Goal: Contribute content: Contribute content

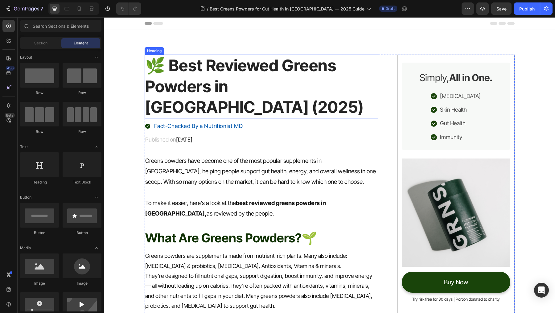
drag, startPoint x: 273, startPoint y: 19, endPoint x: 221, endPoint y: 73, distance: 75.5
click at [221, 73] on h1 "🌿 Best Reviewed Greens Powders in Australia (2025)" at bounding box center [262, 87] width 234 height 64
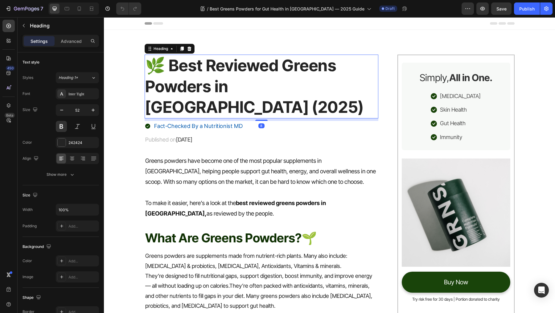
click at [199, 58] on h1 "🌿 Best Reviewed Greens Powders in Australia (2025)" at bounding box center [262, 87] width 234 height 64
click at [167, 66] on p "🌿 Best Reviewed Greens Powders in Australia (2025)" at bounding box center [261, 86] width 233 height 63
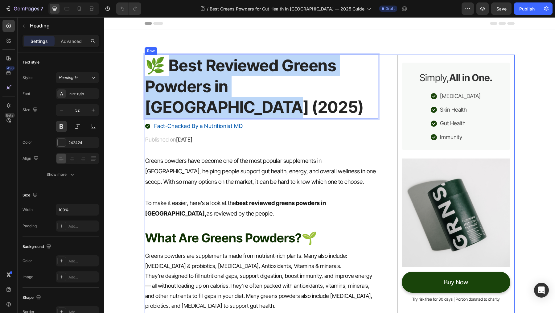
drag, startPoint x: 168, startPoint y: 66, endPoint x: 385, endPoint y: 100, distance: 220.2
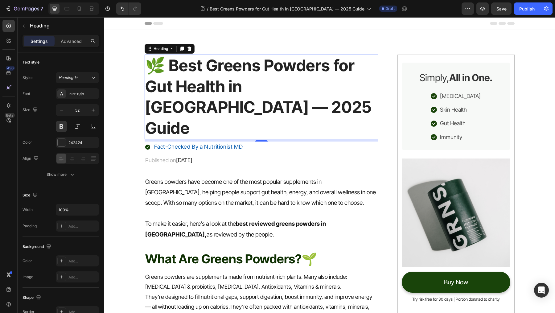
click at [193, 157] on span "August 26, 2025" at bounding box center [184, 160] width 16 height 6
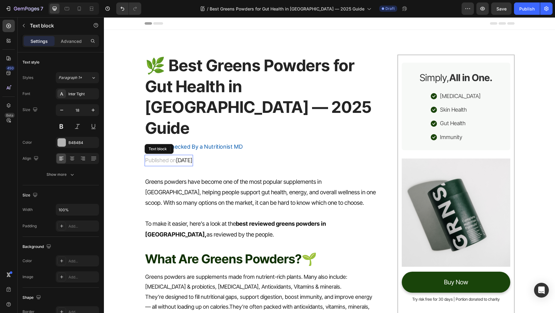
click at [193, 157] on span "August 26, 2025" at bounding box center [184, 160] width 16 height 6
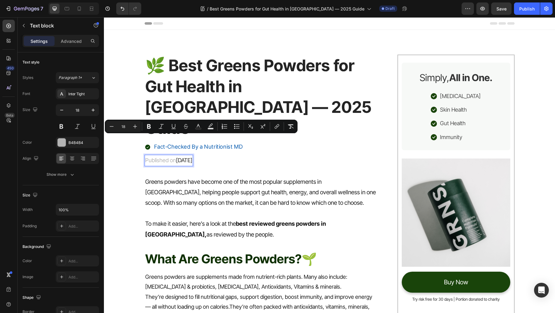
click at [193, 157] on span "August 26, 2025" at bounding box center [184, 160] width 16 height 6
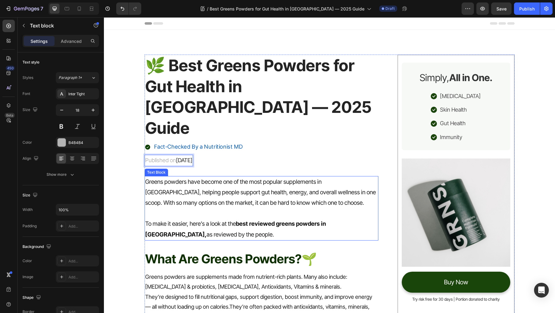
click at [224, 177] on p "Greens powders have become one of the most popular supplements in Australia, he…" at bounding box center [261, 193] width 233 height 32
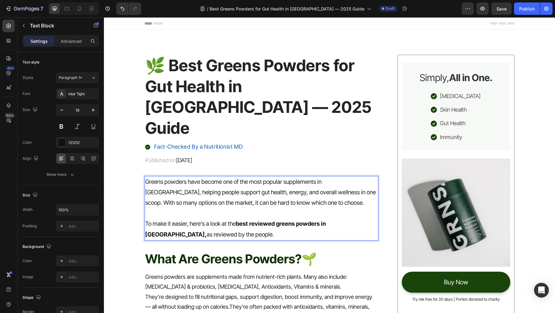
click at [220, 177] on p "Greens powders have become one of the most popular supplements in Australia, he…" at bounding box center [261, 193] width 233 height 32
click at [219, 177] on p "Greens powders have become one of the most popular supplements in Australia, he…" at bounding box center [261, 193] width 233 height 32
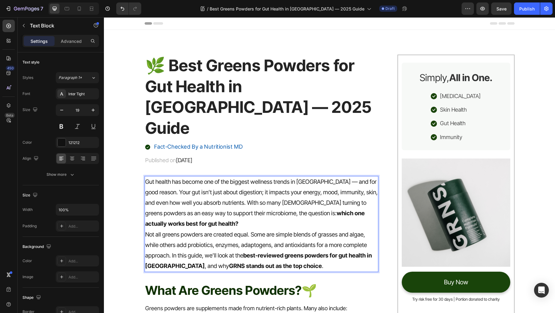
click at [208, 205] on p "Gut health has become one of the biggest wellness trends in Australia — and for…" at bounding box center [261, 203] width 233 height 53
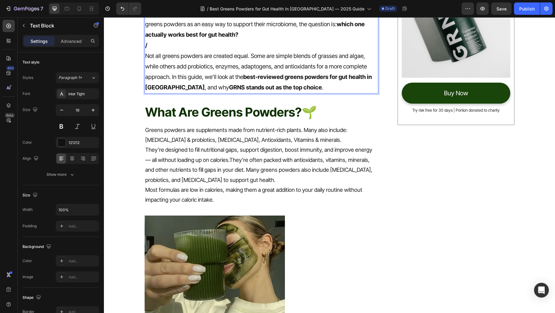
scroll to position [200, 0]
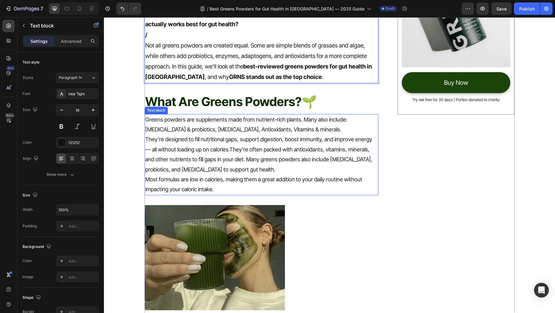
click at [288, 125] on p "Prebiotics & probiotics, Digestive enzymes, Antioxidants, Vitamins & minerals." at bounding box center [261, 130] width 233 height 10
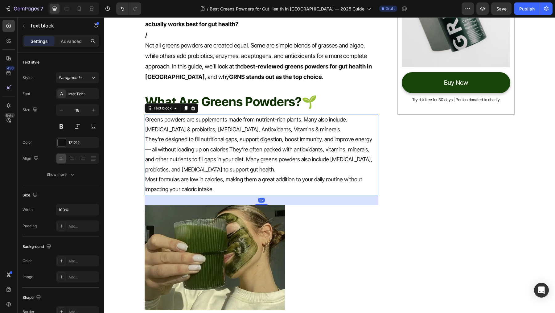
click at [251, 135] on p "They’re designed to fill nutritional gaps, support digestion, boost immunity, a…" at bounding box center [261, 155] width 233 height 40
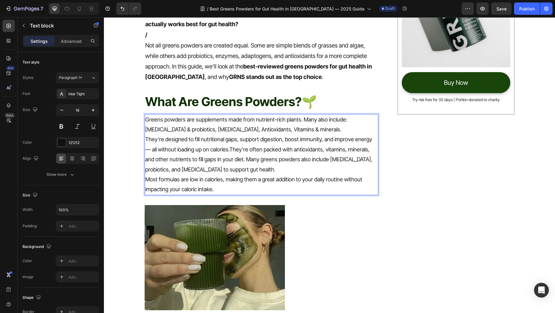
click at [278, 125] on p "Prebiotics & probiotics, Digestive enzymes, Antioxidants, Vitamins & minerals." at bounding box center [261, 130] width 233 height 10
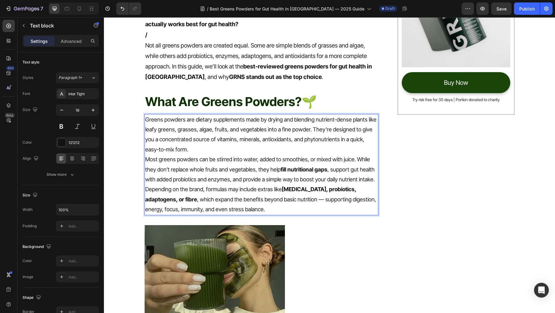
click at [245, 131] on p "Greens powders are dietary supplements made by drying and blending nutrient-den…" at bounding box center [261, 135] width 233 height 40
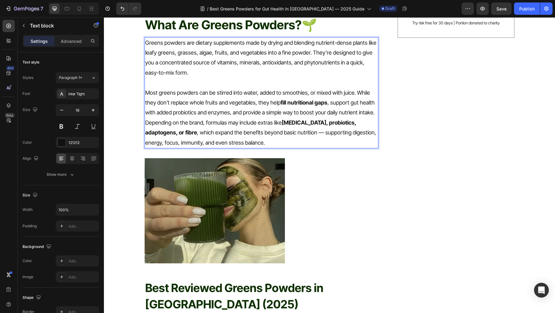
scroll to position [289, 0]
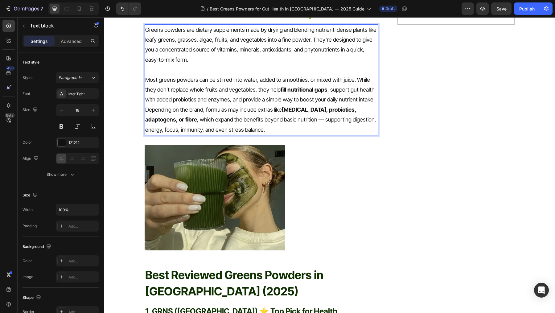
click at [204, 75] on p "Most greens powders can be stirred into water, added to smoothies, or mixed wit…" at bounding box center [261, 90] width 233 height 30
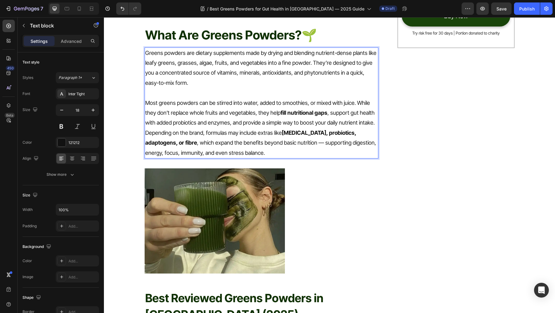
scroll to position [266, 0]
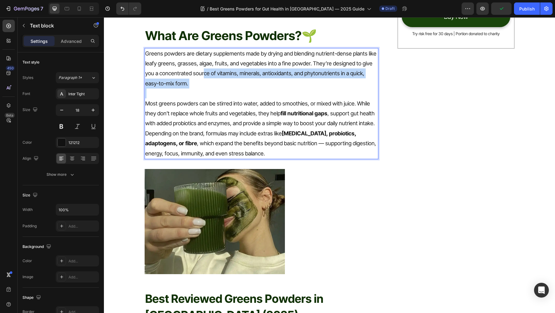
drag, startPoint x: 201, startPoint y: 72, endPoint x: 207, endPoint y: 56, distance: 17.8
click at [206, 56] on div "Greens powders are dietary supplements made by drying and blending nutrient-den…" at bounding box center [262, 103] width 234 height 111
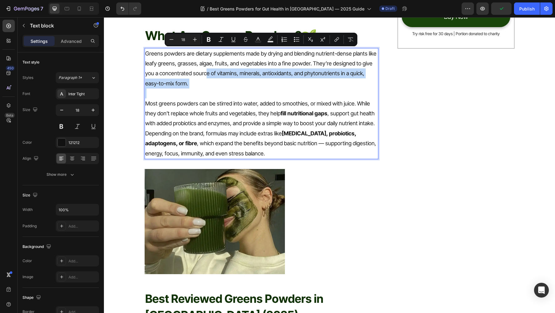
click at [224, 66] on p "Greens powders are dietary supplements made by drying and blending nutrient-den…" at bounding box center [261, 69] width 233 height 40
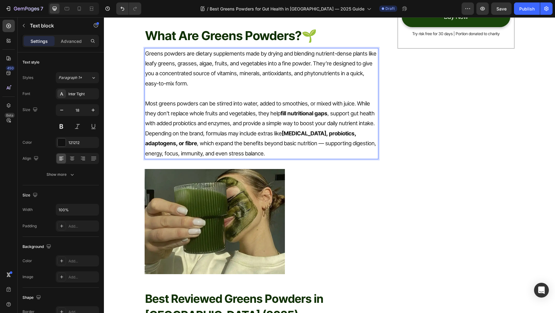
click at [352, 99] on p "Most greens powders can be stirred into water, added to smoothies, or mixed wit…" at bounding box center [261, 114] width 233 height 30
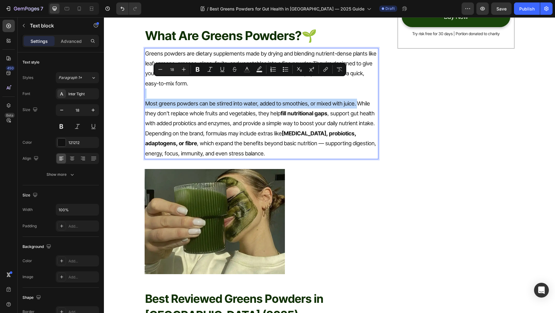
drag, startPoint x: 355, startPoint y: 81, endPoint x: 160, endPoint y: 75, distance: 195.4
click at [160, 75] on div "Greens powders are dietary supplements made by drying and blending nutrient-den…" at bounding box center [262, 103] width 234 height 111
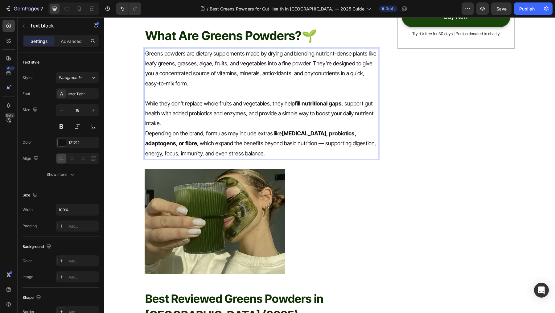
scroll to position [383, 0]
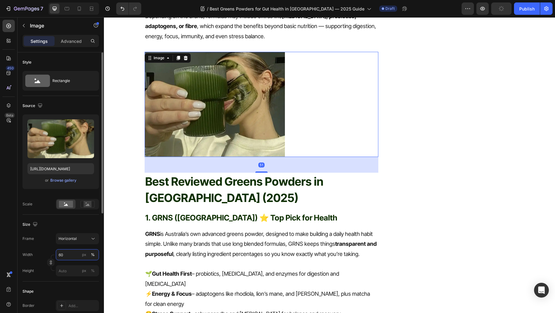
click at [68, 253] on input "60" at bounding box center [77, 254] width 43 height 11
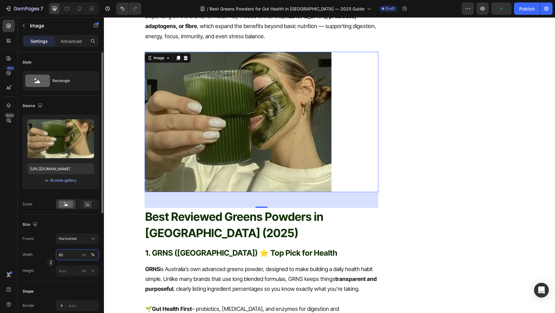
type input "8"
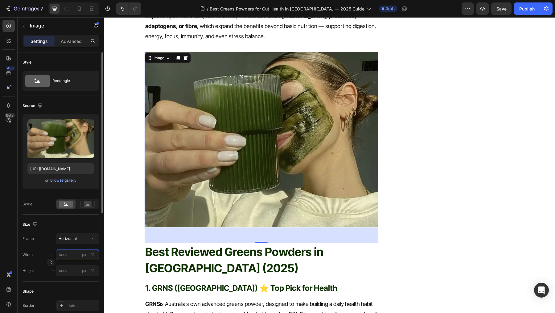
type input "7"
type input "5"
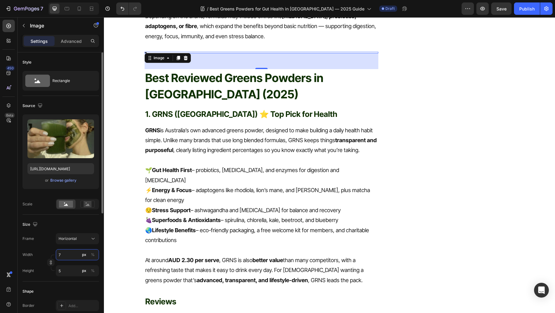
type input "70"
type input "53"
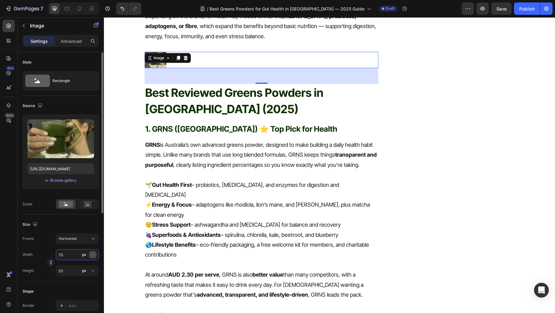
type input "70"
click at [91, 253] on div "%" at bounding box center [93, 255] width 4 height 6
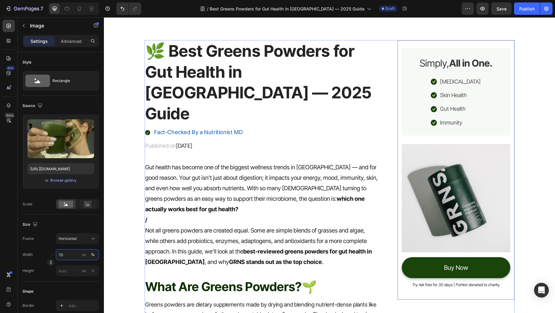
scroll to position [0, 0]
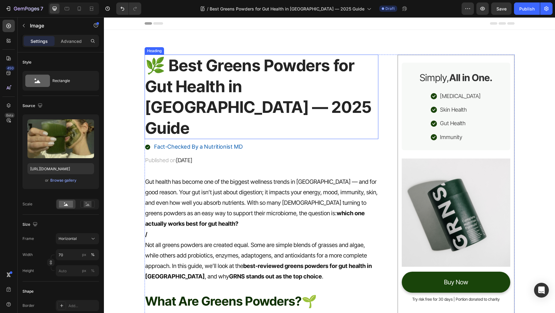
click at [205, 96] on p "🌿 Best Greens Powders for Gut Health in Australia — 2025 Guide" at bounding box center [261, 96] width 233 height 83
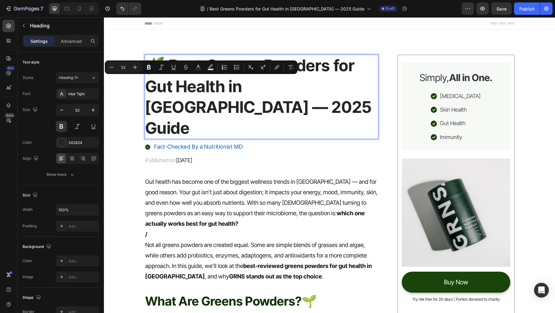
click at [168, 91] on p "🌿 Best Greens Powders for Gut Health in Australia — 2025 Guide" at bounding box center [261, 96] width 233 height 83
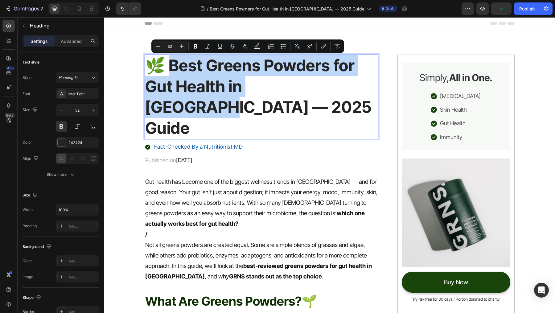
drag, startPoint x: 167, startPoint y: 66, endPoint x: 315, endPoint y: 86, distance: 150.0
click at [315, 86] on p "🌿 Best Greens Powders for Gut Health in Australia — 2025 Guide" at bounding box center [261, 96] width 233 height 83
copy p "est Greens Powders for Gut Health in Australia"
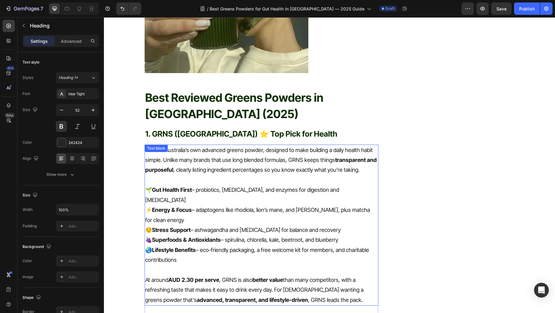
scroll to position [445, 0]
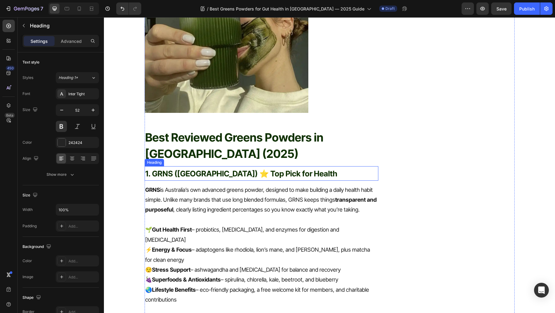
click at [247, 169] on strong "1. GRNS (Australia) ⭐ Top Pick for Health" at bounding box center [241, 173] width 192 height 9
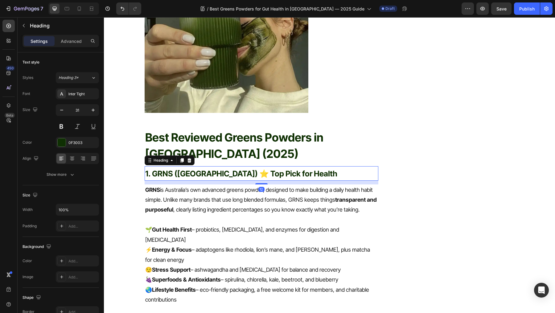
click at [189, 129] on h2 "Best Reviewed Greens Powders in [GEOGRAPHIC_DATA] (2025)" at bounding box center [262, 146] width 234 height 34
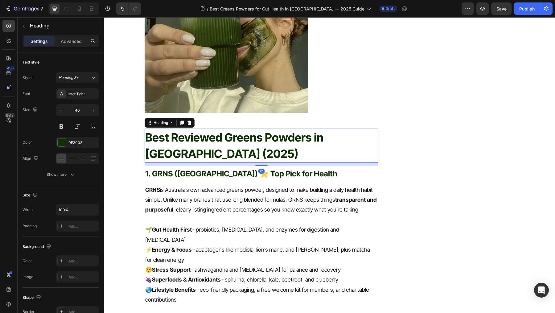
click at [189, 129] on h2 "Best Reviewed Greens Powders in [GEOGRAPHIC_DATA] (2025)" at bounding box center [262, 146] width 234 height 34
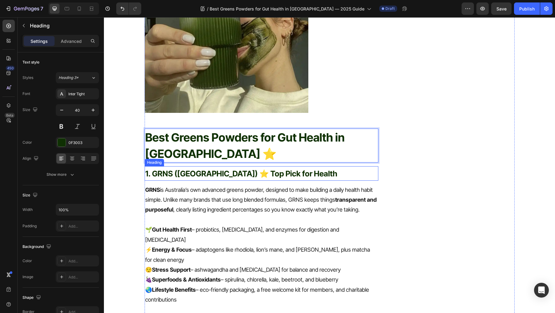
click at [228, 169] on strong "1. GRNS (Australia) ⭐ Top Pick for Health" at bounding box center [241, 173] width 192 height 9
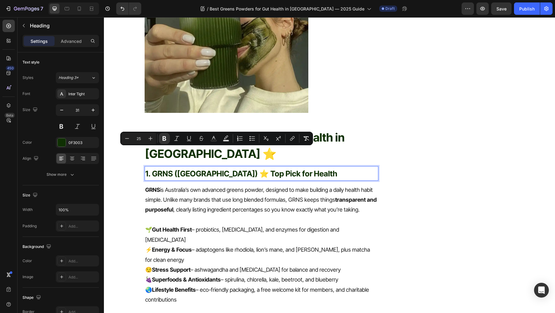
type input "31"
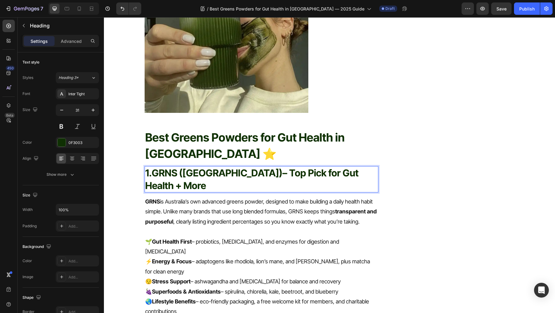
click at [202, 167] on strong "GRNS (Australia)" at bounding box center [217, 172] width 131 height 11
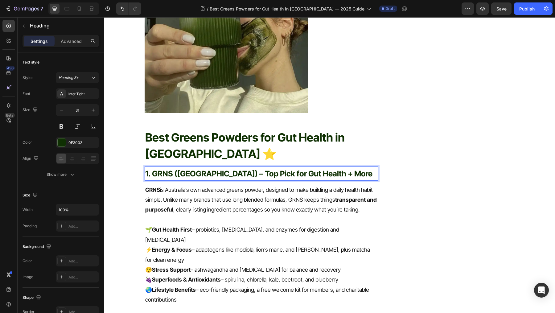
click at [190, 169] on strong "1. GRNS (Australia) – Top Pick for Gut Health + More" at bounding box center [258, 173] width 227 height 9
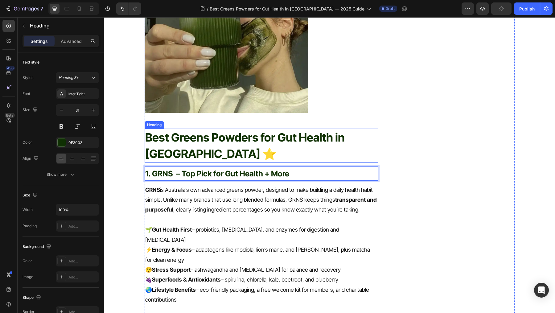
click at [208, 130] on p "⁠⁠⁠⁠⁠⁠⁠ Best Greens Powders for Gut Health in Australia ⭐️" at bounding box center [261, 145] width 233 height 33
click at [290, 167] on p "⁠⁠⁠⁠⁠⁠⁠ 1. GRNS – Top Pick for Gut Health + More" at bounding box center [261, 173] width 233 height 13
click at [205, 245] on p "⚡ Energy & Focus – adaptogens like rhodiola, lion’s mane, and ginseng, plus mat…" at bounding box center [261, 255] width 233 height 20
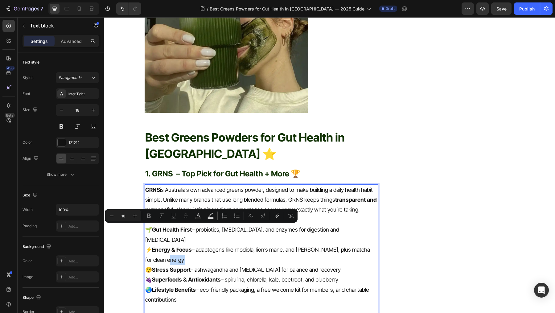
click at [205, 245] on p "⚡ Energy & Focus – adaptogens like rhodiola, lion’s mane, and ginseng, plus mat…" at bounding box center [261, 255] width 233 height 20
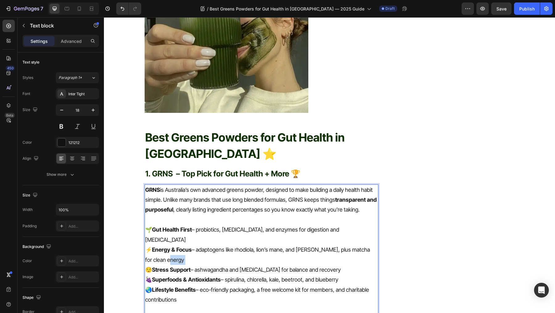
click at [205, 245] on p "⚡ Energy & Focus – adaptogens like rhodiola, lion’s mane, and ginseng, plus mat…" at bounding box center [261, 255] width 233 height 20
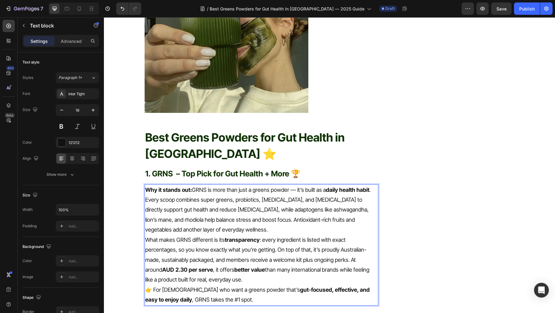
click at [218, 209] on p "Why it stands out: GRNS is more than just a greens powder — it’s built as a dai…" at bounding box center [261, 210] width 233 height 50
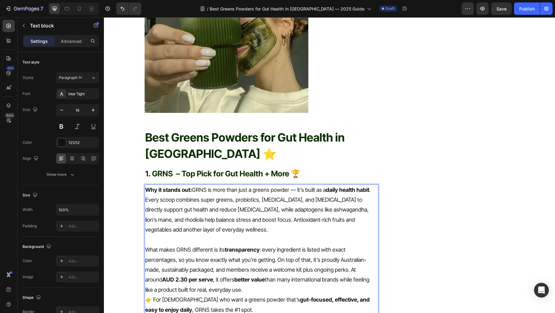
click at [206, 271] on p "What makes GRNS different is its transparency : every ingredient is listed with…" at bounding box center [261, 270] width 233 height 50
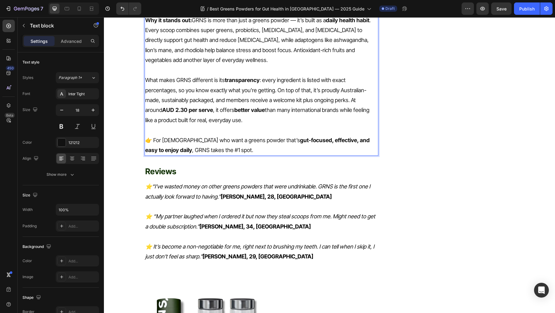
scroll to position [622, 0]
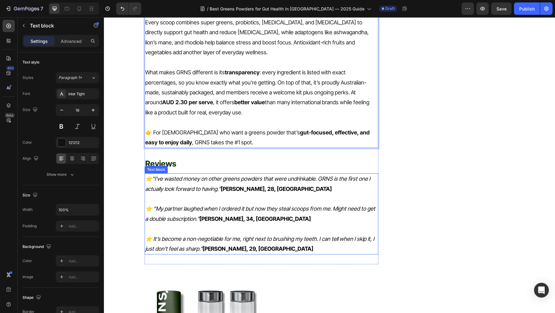
click at [211, 246] on strong "Mark T., 29, Newcastle" at bounding box center [258, 249] width 111 height 6
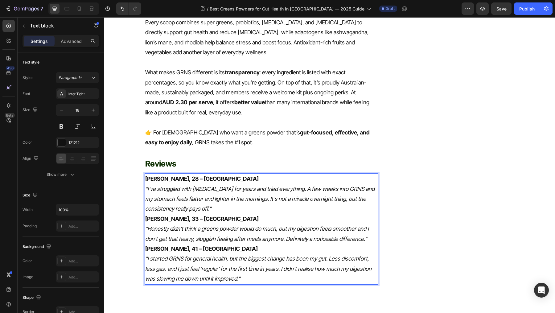
click at [215, 185] on p "Maddie S., 28 – Melbourne "I’ve struggled with bloating for years and tried eve…" at bounding box center [261, 194] width 233 height 40
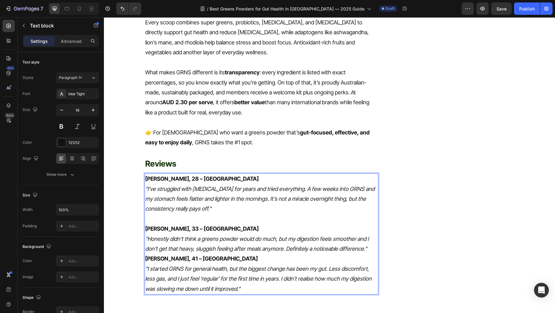
click at [371, 229] on p "James L., 33 – Sydney "Honestly didn’t think a greens powder would do much, but…" at bounding box center [261, 239] width 233 height 30
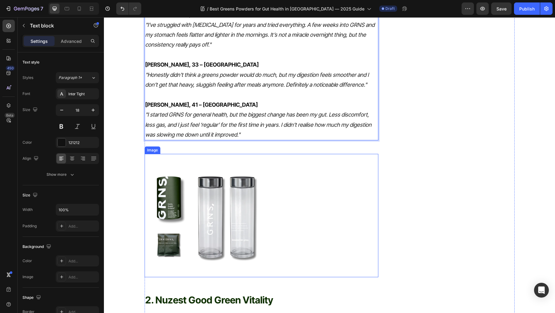
click at [253, 215] on img at bounding box center [206, 215] width 123 height 123
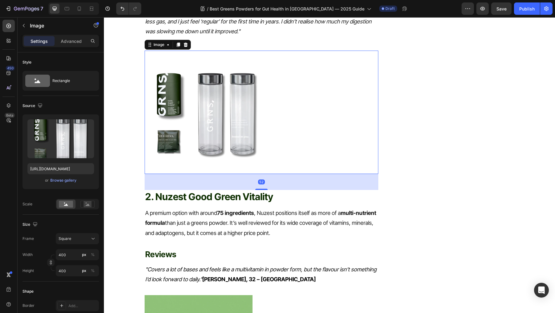
scroll to position [909, 0]
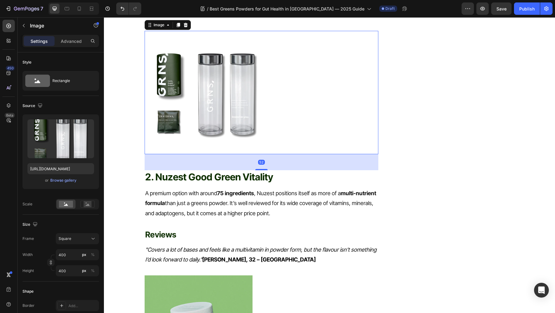
click at [226, 170] on h2 "2. Nuzest Good Green Vitality" at bounding box center [262, 177] width 234 height 14
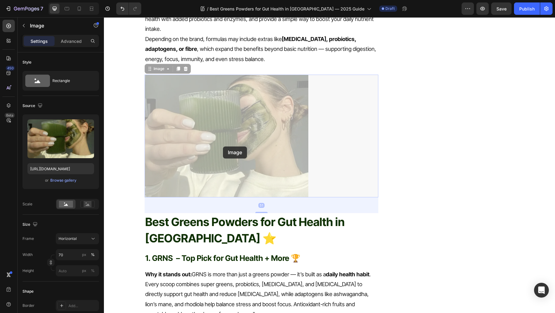
scroll to position [341, 0]
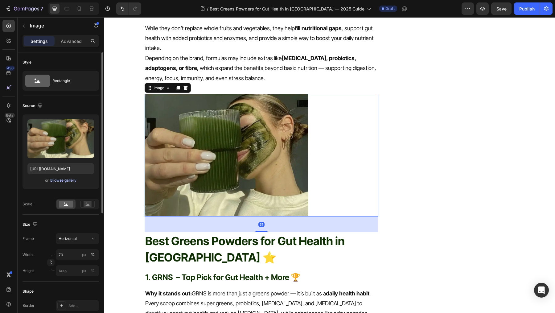
click at [70, 180] on div "Browse gallery" at bounding box center [63, 181] width 26 height 6
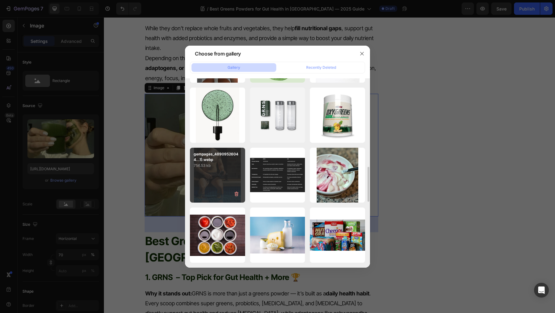
scroll to position [478, 0]
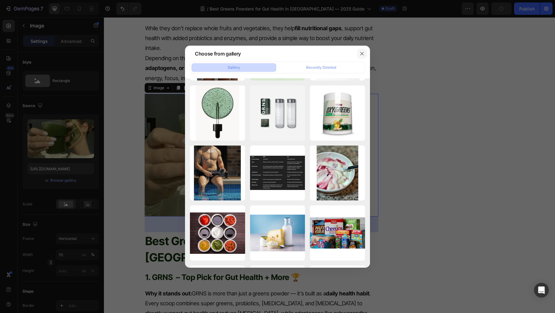
click at [362, 52] on icon "button" at bounding box center [362, 53] width 5 height 5
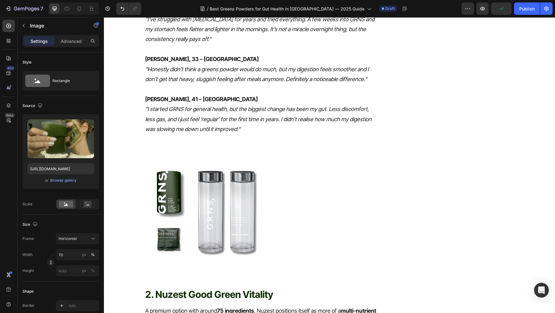
scroll to position [966, 0]
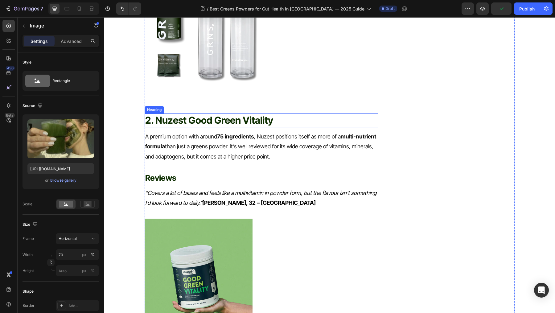
click at [225, 114] on h2 "2. Nuzest Good Green Vitality" at bounding box center [262, 121] width 234 height 14
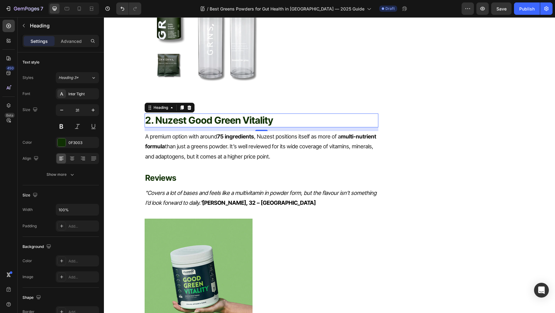
click at [207, 114] on h2 "2. Nuzest Good Green Vitality" at bounding box center [262, 121] width 234 height 14
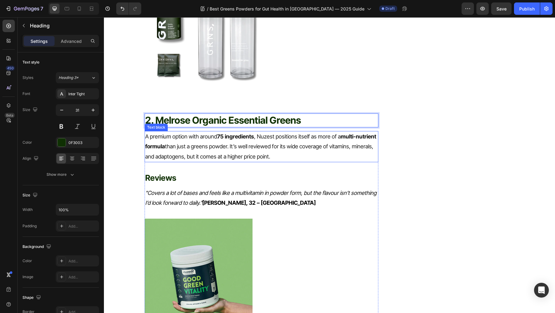
click at [236, 136] on p "A premium option with around 75 ingredients , Nuzest positions itself as more o…" at bounding box center [261, 147] width 233 height 30
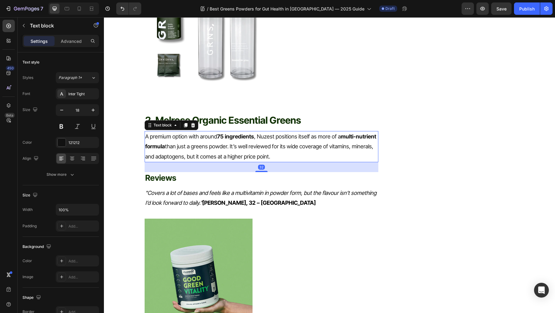
click at [228, 190] on icon ""Covers a lot of bases and feels like a multivitamin in powder form, but the fl…" at bounding box center [260, 198] width 231 height 16
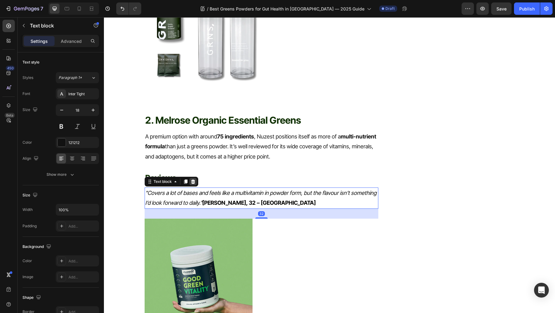
click at [194, 179] on icon at bounding box center [193, 181] width 5 height 5
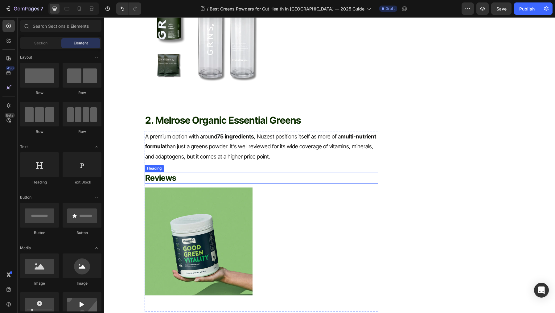
click at [191, 172] on h2 "Reviews" at bounding box center [262, 178] width 234 height 12
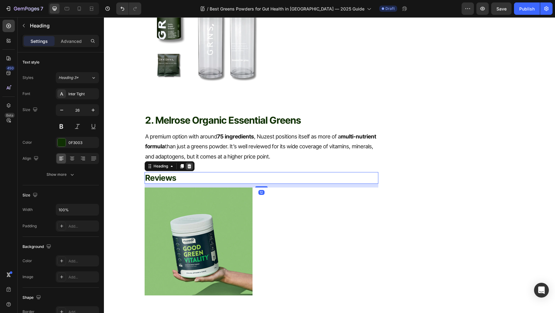
click at [193, 163] on div at bounding box center [189, 166] width 7 height 7
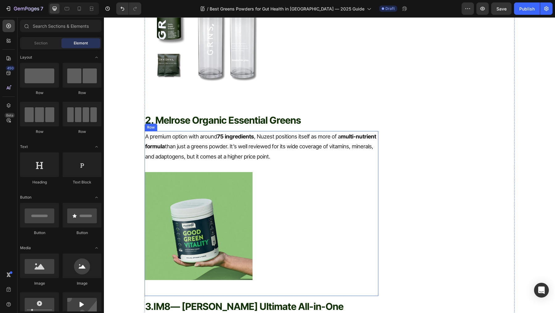
click at [196, 132] on p "A premium option with around 75 ingredients , Nuzest positions itself as more o…" at bounding box center [261, 147] width 233 height 30
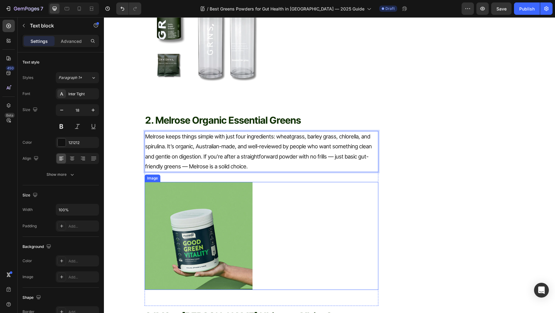
click at [203, 191] on img at bounding box center [199, 236] width 108 height 108
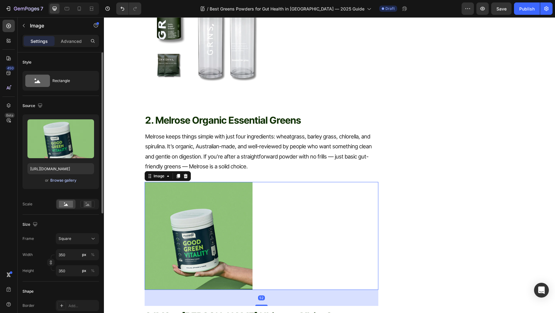
click at [68, 180] on div "Browse gallery" at bounding box center [63, 181] width 26 height 6
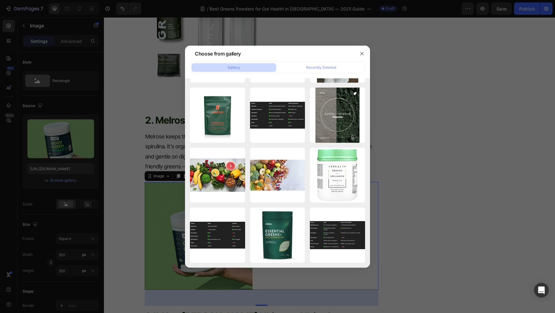
scroll to position [2135, 0]
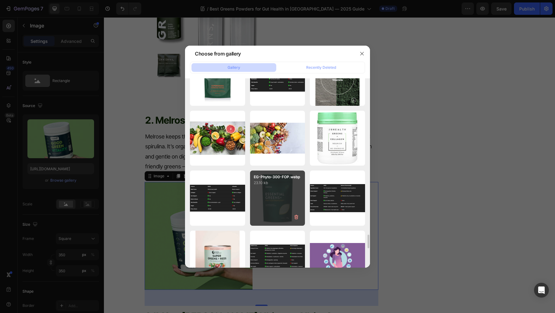
click at [276, 190] on div "EG-Phyto-300-FOP.webp 23.10 kb" at bounding box center [277, 198] width 55 height 55
type input "https://cdn.shopify.com/s/files/1/0572/1253/4865/files/gempages_489095260442461…"
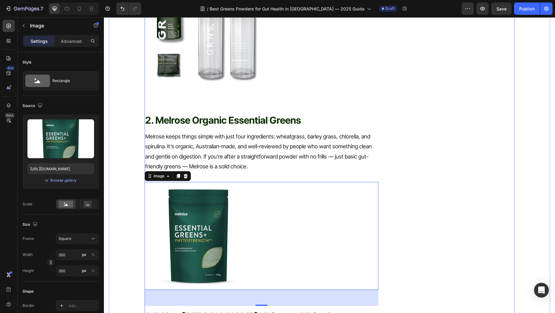
click at [282, 114] on p "2. Melrose Organic Essential Greens" at bounding box center [261, 120] width 233 height 12
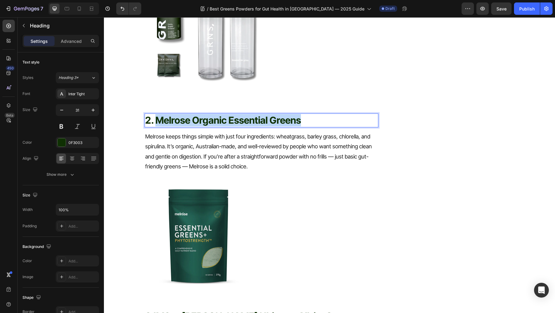
drag, startPoint x: 302, startPoint y: 98, endPoint x: 156, endPoint y: 97, distance: 145.9
click at [156, 114] on p "2. Melrose Organic Essential Greens" at bounding box center [261, 120] width 233 height 12
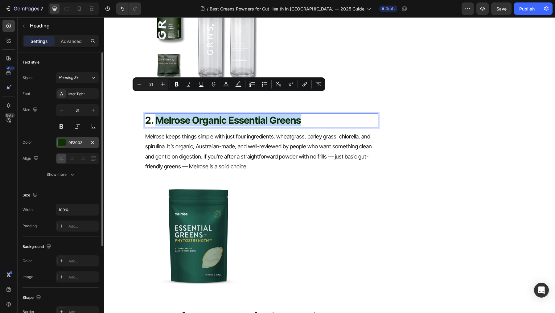
copy p "Melrose Organic Essential Greens"
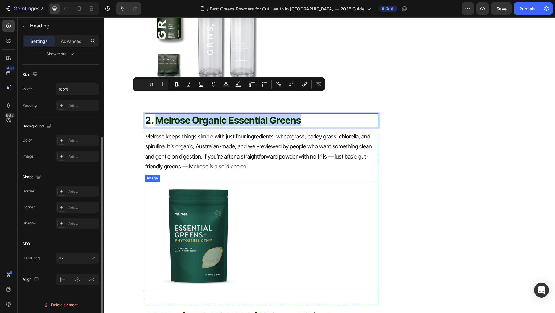
click at [186, 206] on img at bounding box center [199, 236] width 108 height 108
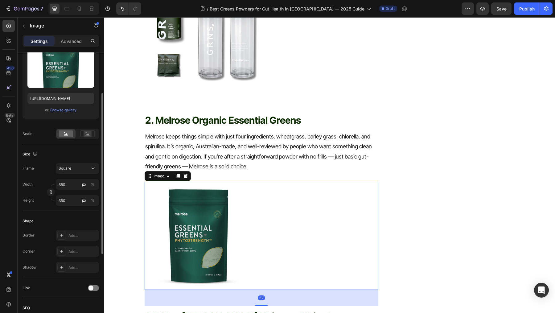
scroll to position [202, 0]
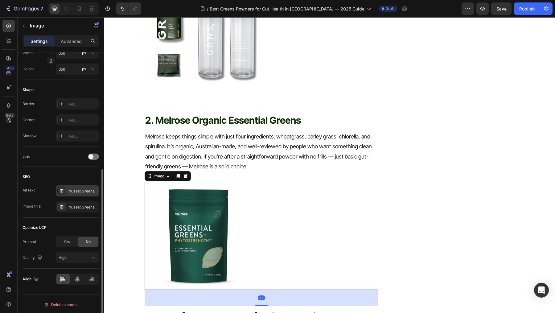
click at [77, 192] on div "Nuzest Greens Powder" at bounding box center [82, 192] width 29 height 6
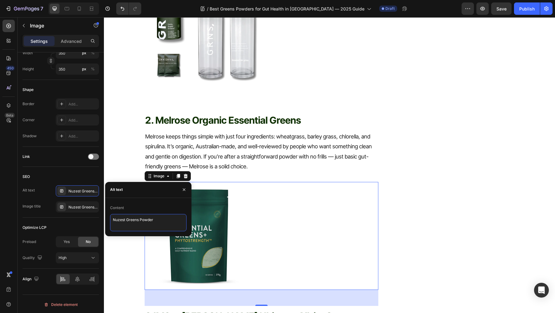
click at [171, 222] on textarea "Nuzest Greens Powder" at bounding box center [148, 222] width 77 height 17
paste textarea "Melrose Organic Essential Greens"
type textarea "Melrose Organic Essential Greens"
click at [75, 205] on div "Nuzest Greens Powder" at bounding box center [82, 208] width 29 height 6
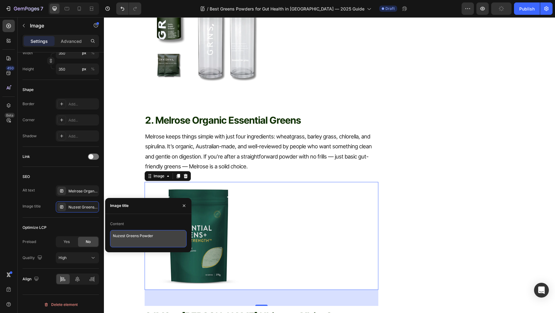
click at [164, 243] on textarea "Nuzest Greens Powder" at bounding box center [148, 238] width 77 height 17
paste textarea "Melrose Organic Essential Greens"
type textarea "Melrose Organic Essential Greens"
click at [253, 200] on div at bounding box center [262, 236] width 234 height 108
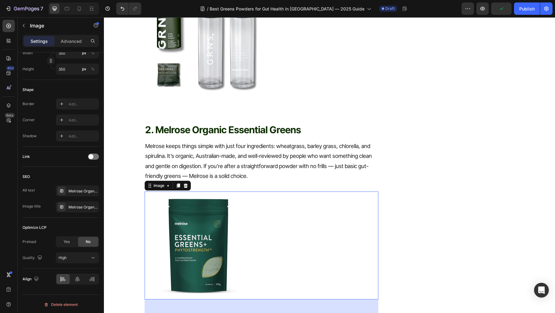
scroll to position [1088, 0]
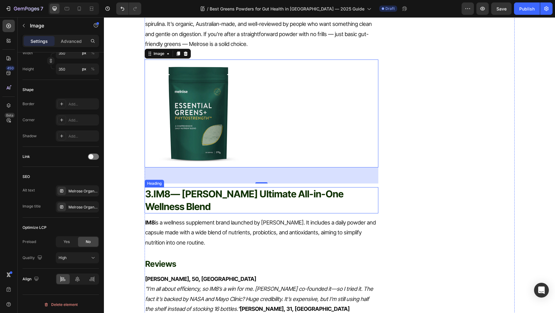
click at [251, 187] on h2 "3. IM8 — David Beckham's Ultimate All-in-One Wellness Blend" at bounding box center [262, 200] width 234 height 26
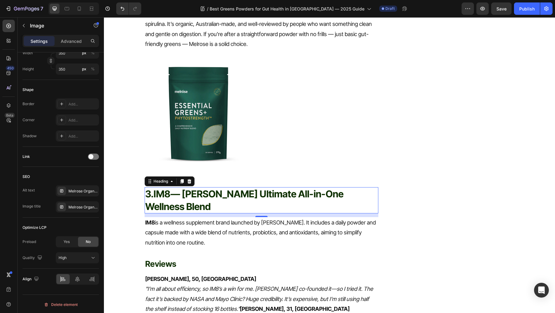
scroll to position [0, 0]
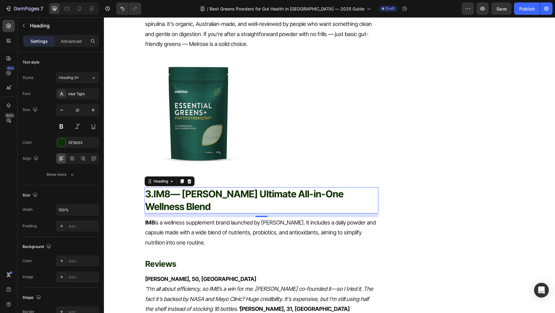
click at [199, 187] on h2 "3. IM8 — David Beckham's Ultimate All-in-One Wellness Blend" at bounding box center [262, 200] width 234 height 26
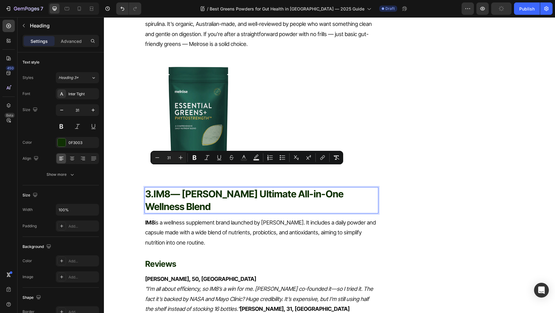
click at [183, 188] on p "3. IM8 — David Beckham's Ultimate All-in-One Wellness Blend" at bounding box center [261, 200] width 233 height 25
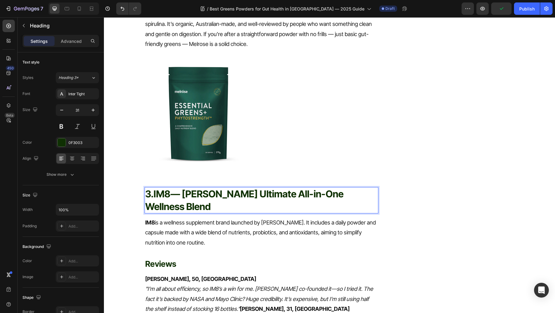
drag, startPoint x: 156, startPoint y: 173, endPoint x: 236, endPoint y: 184, distance: 81.0
click at [236, 188] on p "3. IM8 — David Beckham's Ultimate All-in-One Wellness Blend" at bounding box center [261, 200] width 233 height 25
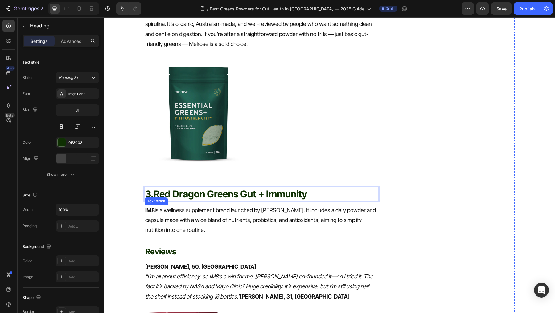
click at [217, 246] on h2 "Reviews" at bounding box center [262, 252] width 234 height 12
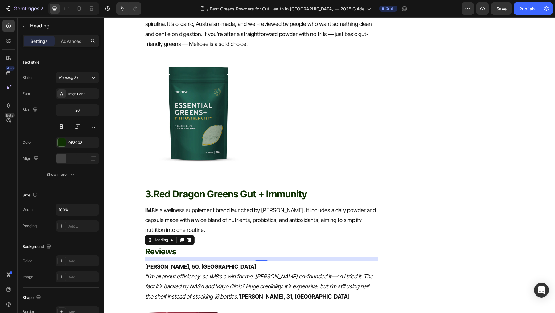
click at [217, 246] on h2 "Reviews" at bounding box center [262, 252] width 234 height 12
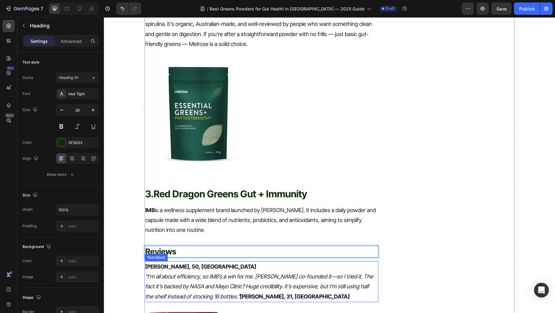
click at [208, 275] on icon ""I’m all about efficiency, so IM8’s a win for me. David Beckham co-founded it—s…" at bounding box center [259, 286] width 228 height 27
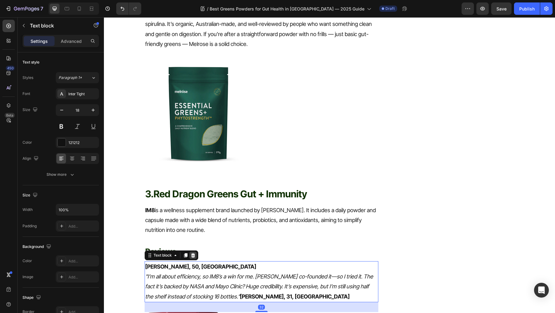
click at [192, 253] on icon at bounding box center [193, 255] width 5 height 5
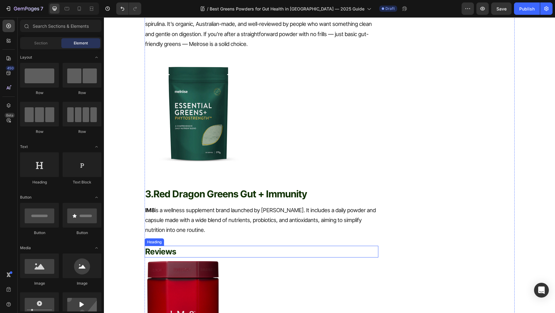
click at [179, 247] on p "⁠⁠⁠⁠⁠⁠⁠ Reviews" at bounding box center [261, 252] width 233 height 10
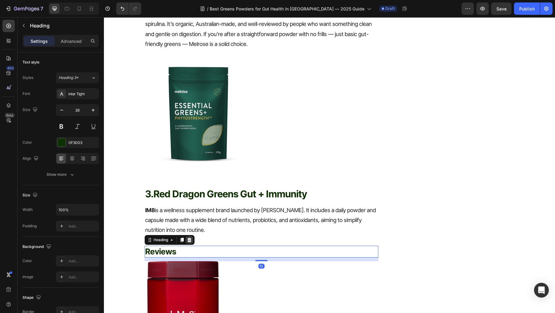
click at [189, 236] on div at bounding box center [189, 239] width 7 height 7
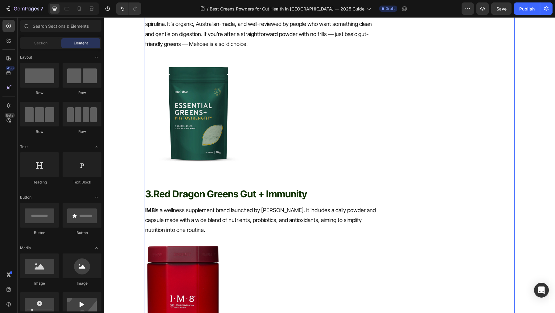
click at [184, 206] on p "IM8 is a wellness supplement brand launched by David Beckham. It includes a dai…" at bounding box center [261, 220] width 233 height 30
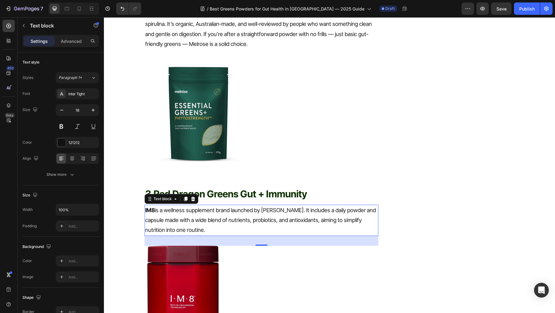
click at [184, 206] on p "IM8 is a wellness supplement brand launched by David Beckham. It includes a dai…" at bounding box center [261, 220] width 233 height 30
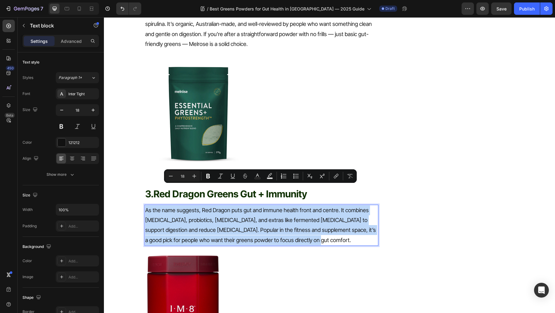
click at [300, 215] on p "As the name suggests, Red Dragon puts gut and immune health front and centre. I…" at bounding box center [261, 225] width 233 height 40
click at [302, 218] on p "As the name suggests, Red Dragon puts gut and immune health front and centre. I…" at bounding box center [261, 225] width 233 height 40
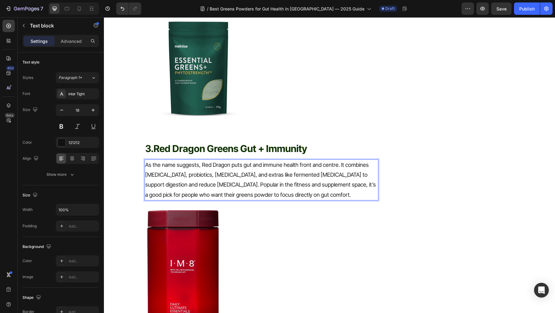
scroll to position [1190, 0]
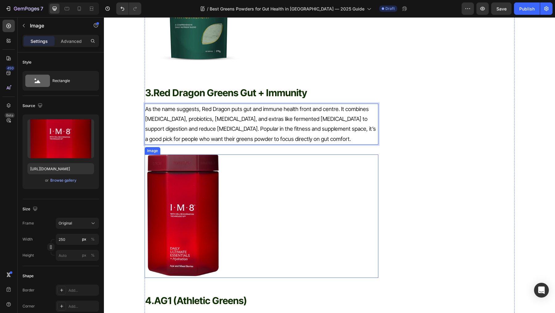
click at [174, 215] on img at bounding box center [183, 216] width 77 height 123
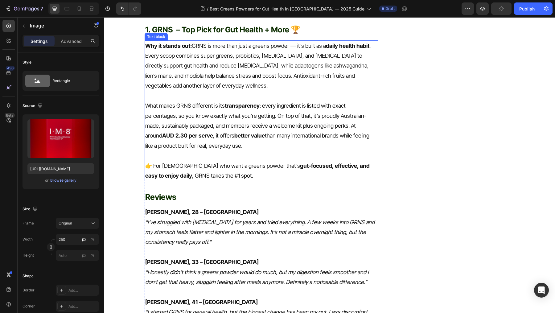
scroll to position [522, 0]
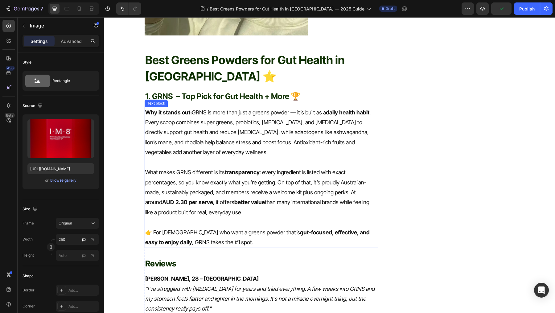
click at [221, 177] on p "What makes GRNS different is its transparency : every ingredient is listed with…" at bounding box center [261, 193] width 233 height 50
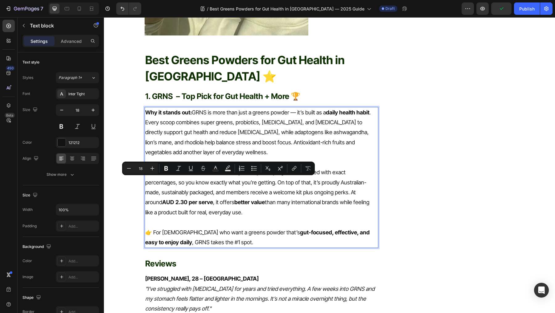
click at [242, 169] on strong "transparency" at bounding box center [242, 172] width 35 height 6
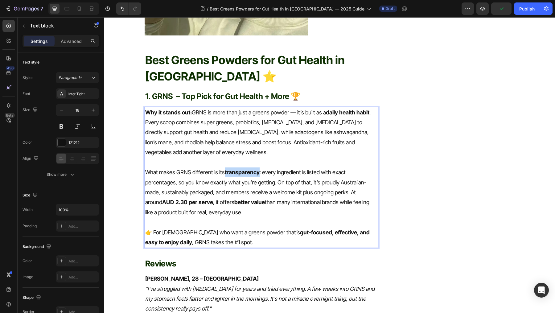
click at [242, 169] on strong "transparency" at bounding box center [242, 172] width 35 height 6
click at [230, 168] on p "What makes GRNS different is its total gut support: every ingredient is listed …" at bounding box center [261, 193] width 233 height 50
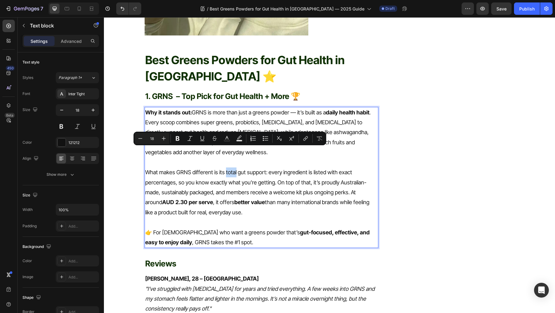
click at [230, 168] on p "What makes GRNS different is its total gut support: every ingredient is listed …" at bounding box center [261, 193] width 233 height 50
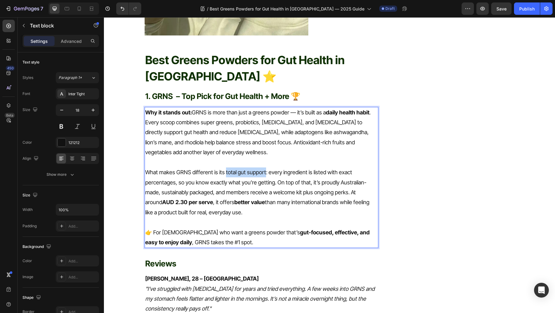
drag, startPoint x: 224, startPoint y: 151, endPoint x: 264, endPoint y: 151, distance: 40.1
click at [265, 168] on p "What makes GRNS different is its total gut support: every ingredient is listed …" at bounding box center [261, 193] width 233 height 50
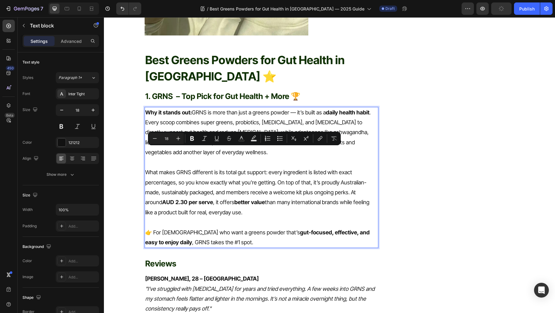
click at [266, 168] on p "What makes GRNS different is its total gut support: every ingredient is listed …" at bounding box center [261, 193] width 233 height 50
drag, startPoint x: 266, startPoint y: 153, endPoint x: 228, endPoint y: 153, distance: 37.6
click at [228, 168] on p "What makes GRNS different is its total gut support: every ingredient is listed …" at bounding box center [261, 193] width 233 height 50
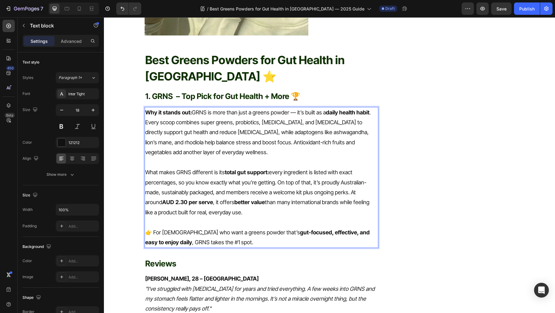
click at [297, 168] on p "What makes GRNS different is its total gut support: every ingredient is listed …" at bounding box center [261, 193] width 233 height 50
click at [239, 168] on p "What makes GRNS different is its total gut support: every ingredient is listed …" at bounding box center [261, 193] width 233 height 50
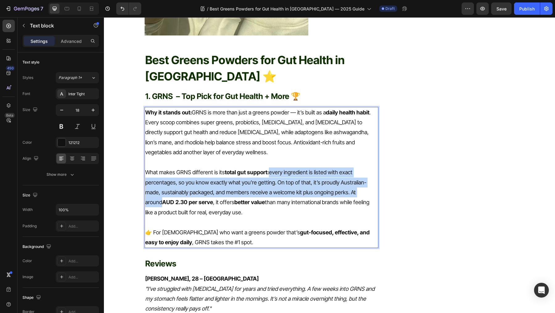
drag, startPoint x: 270, startPoint y: 151, endPoint x: 372, endPoint y: 171, distance: 104.4
click at [372, 171] on p "What makes GRNS different is its total gut support: every ingredient is listed …" at bounding box center [261, 193] width 233 height 50
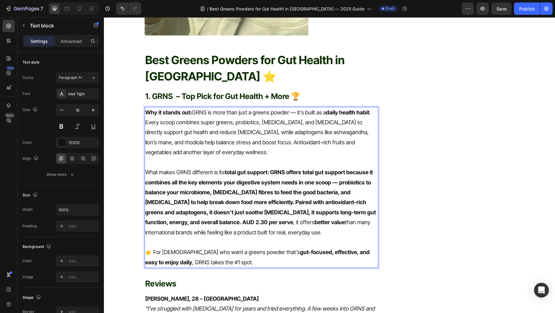
click at [294, 169] on strong "total gut support: GRNS offers total gut support because it combines all the ke…" at bounding box center [260, 197] width 231 height 56
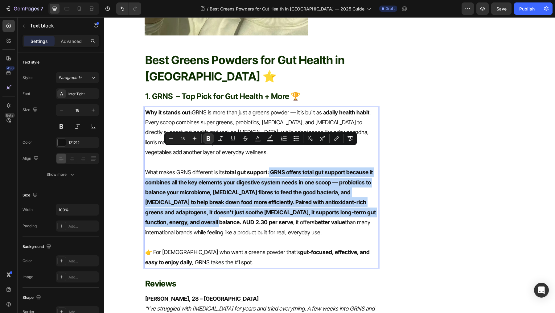
drag, startPoint x: 269, startPoint y: 150, endPoint x: 184, endPoint y: 201, distance: 99.1
click at [184, 202] on strong "total gut support: GRNS offers total gut support because it combines all the ke…" at bounding box center [260, 197] width 231 height 56
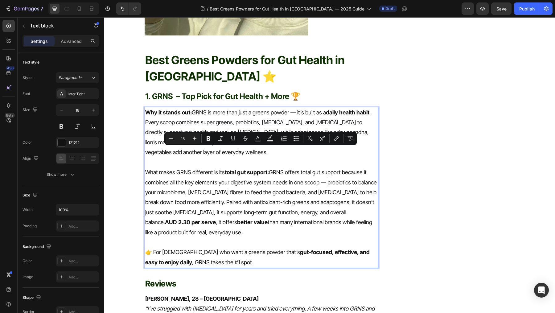
click at [235, 168] on p "What makes GRNS different is its total gut support: GRNS offers total gut suppo…" at bounding box center [261, 203] width 233 height 70
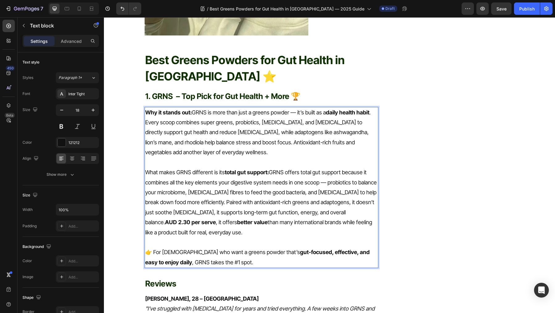
click at [261, 191] on p "What makes GRNS different is its total gut support: GRNS offers total gut suppo…" at bounding box center [261, 203] width 233 height 70
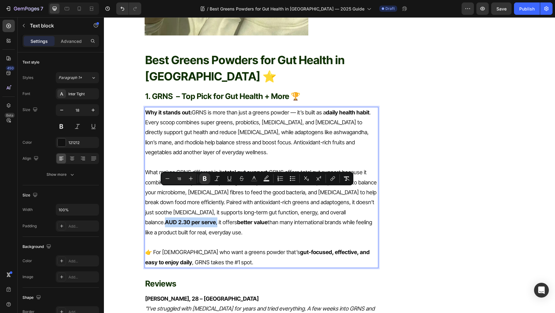
drag, startPoint x: 335, startPoint y: 192, endPoint x: 161, endPoint y: 203, distance: 174.3
click at [161, 203] on p "What makes GRNS different is its total gut support: GRNS offers total gut suppo…" at bounding box center [261, 203] width 233 height 70
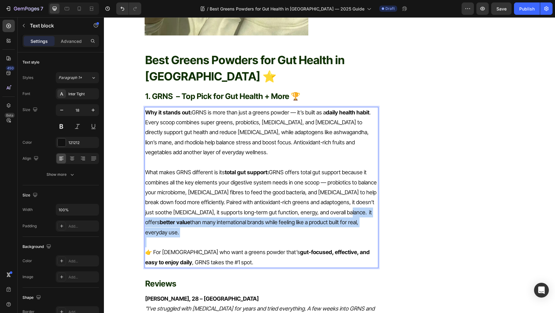
drag, startPoint x: 335, startPoint y: 191, endPoint x: 376, endPoint y: 207, distance: 43.5
click at [376, 208] on div "Why it stands out: GRNS is more than just a greens powder — it’s built as a dai…" at bounding box center [262, 187] width 234 height 161
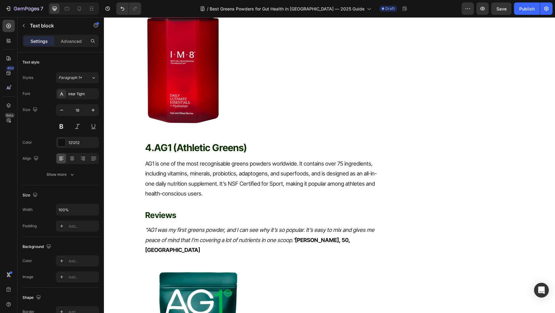
scroll to position [1354, 0]
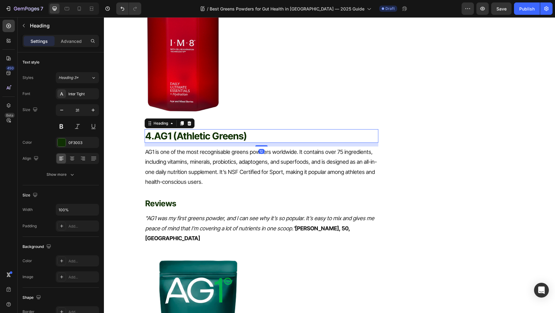
click at [213, 130] on strong "AG1 (Athletic Greens)" at bounding box center [200, 135] width 93 height 11
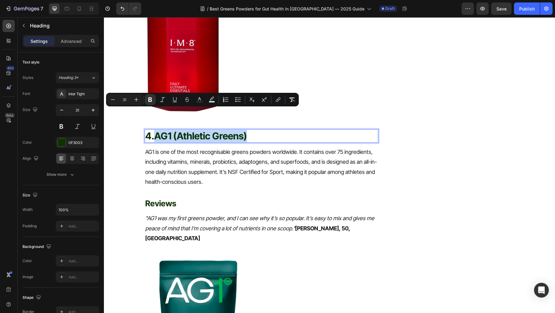
drag, startPoint x: 262, startPoint y: 114, endPoint x: 157, endPoint y: 115, distance: 105.2
click at [158, 130] on p "4. AG1 (Athletic Greens)" at bounding box center [261, 136] width 233 height 12
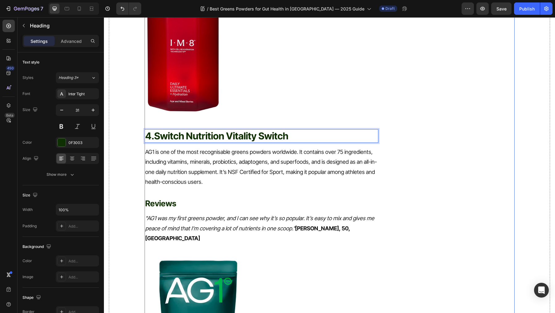
click at [189, 147] on p "AG1 is one of the most recognisable greens powders worldwide. It contains over …" at bounding box center [261, 167] width 233 height 40
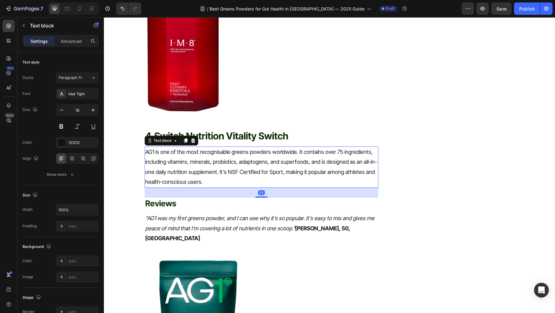
click at [189, 147] on p "AG1 is one of the most recognisable greens powders worldwide. It contains over …" at bounding box center [261, 167] width 233 height 40
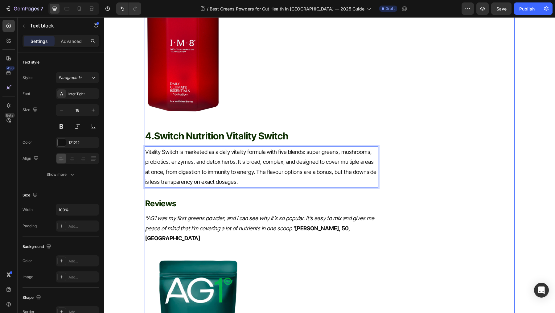
click at [175, 199] on strong "Reviews" at bounding box center [160, 204] width 31 height 10
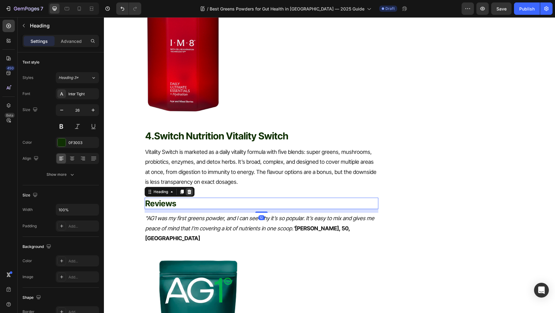
click at [190, 189] on icon at bounding box center [189, 191] width 5 height 5
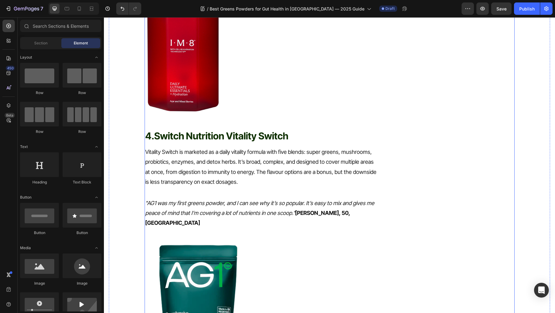
click at [189, 200] on icon ""AG1 was my first greens powder, and I can see why it’s so popular. It’s easy t…" at bounding box center [259, 208] width 229 height 16
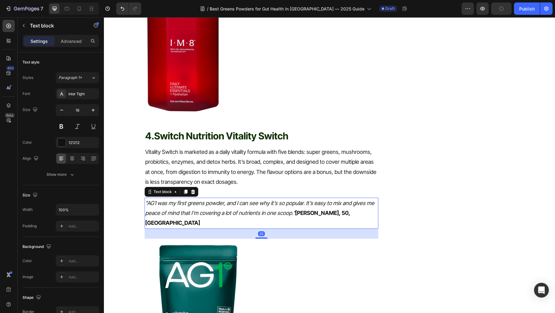
click at [197, 187] on div "Text block" at bounding box center [172, 192] width 54 height 10
click at [195, 188] on div at bounding box center [192, 191] width 7 height 7
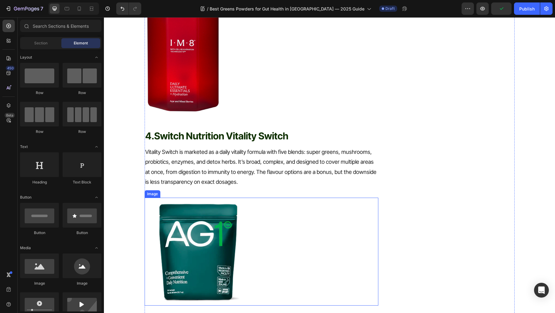
click at [207, 239] on img at bounding box center [199, 252] width 108 height 108
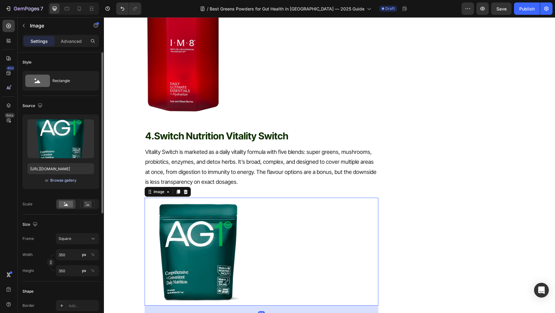
click at [64, 180] on div "Browse gallery" at bounding box center [63, 181] width 26 height 6
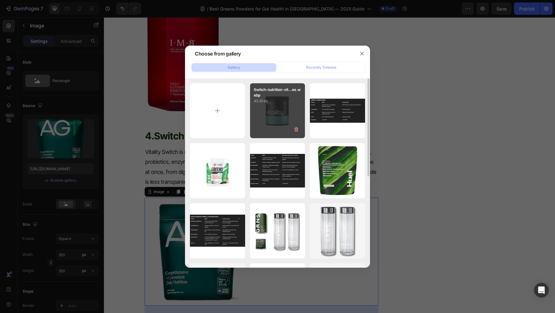
click at [266, 107] on div "Switch-nutrition-vit...es.webp 45.19 kb" at bounding box center [277, 110] width 55 height 55
type input "https://cdn.shopify.com/s/files/1/0572/1253/4865/files/gempages_489095260442461…"
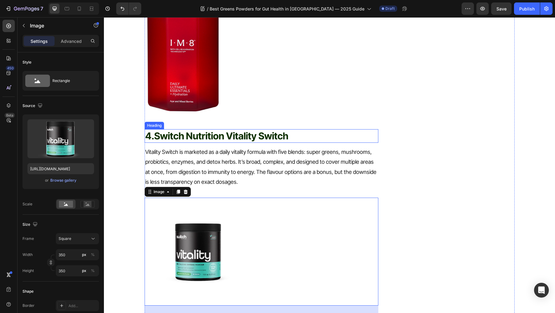
click at [235, 130] on strong "Switch Nutrition Vitality Switch" at bounding box center [221, 135] width 134 height 11
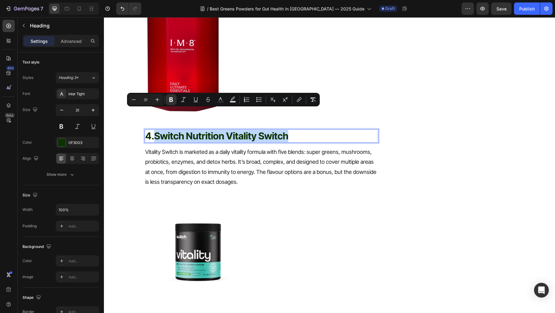
drag, startPoint x: 296, startPoint y: 112, endPoint x: 156, endPoint y: 116, distance: 139.2
click at [156, 130] on p "4. Switch Nutrition Vitality Switch" at bounding box center [261, 136] width 233 height 12
copy strong "Switch Nutrition Vitality Switch"
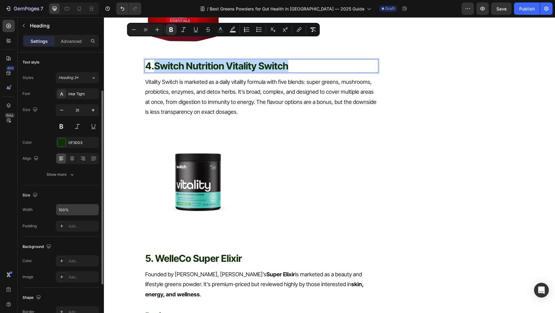
scroll to position [121, 0]
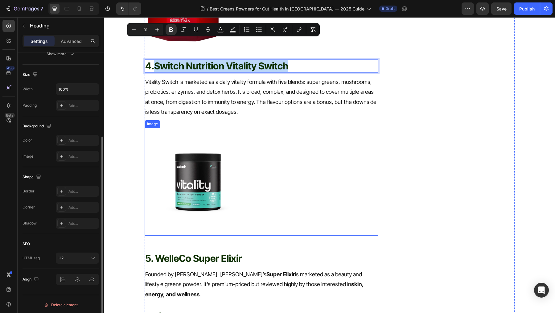
click at [174, 153] on img at bounding box center [199, 182] width 108 height 108
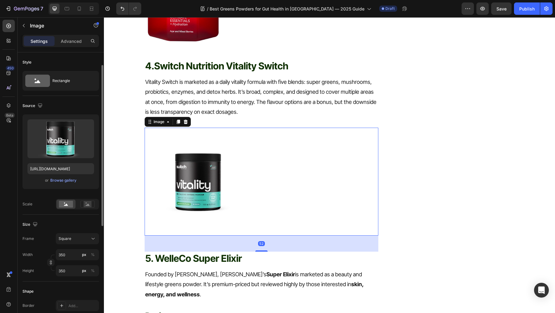
scroll to position [202, 0]
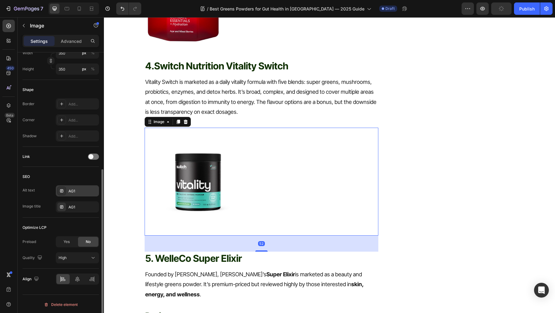
click at [73, 191] on div "AG1" at bounding box center [82, 192] width 29 height 6
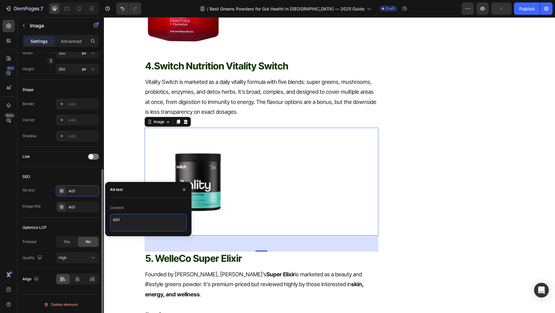
drag, startPoint x: 143, startPoint y: 220, endPoint x: 60, endPoint y: 212, distance: 83.1
click at [60, 212] on div "450 Beta Sections(18) Elements(83) Section Element Hero Section Product Detail …" at bounding box center [52, 165] width 104 height 296
paste textarea "Switch Nutrition Vitality Switch"
type textarea "Switch Nutrition Vitality Switch"
drag, startPoint x: 68, startPoint y: 208, endPoint x: 83, endPoint y: 210, distance: 15.0
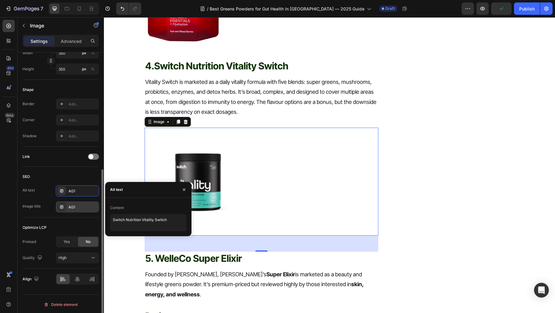
click at [68, 208] on div "AG1" at bounding box center [82, 208] width 29 height 6
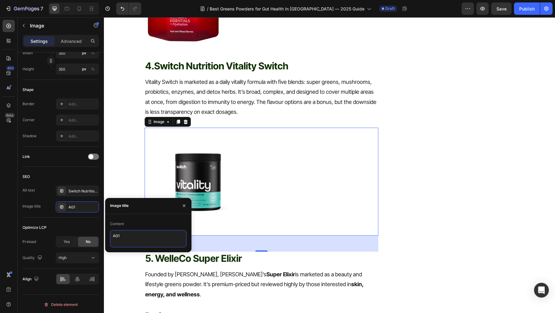
drag, startPoint x: 140, startPoint y: 240, endPoint x: 107, endPoint y: 236, distance: 32.9
click at [107, 236] on div "Content AG1" at bounding box center [148, 233] width 86 height 28
paste textarea "Switch Nutrition Vitality Switch"
type textarea "Switch Nutrition Vitality Switch"
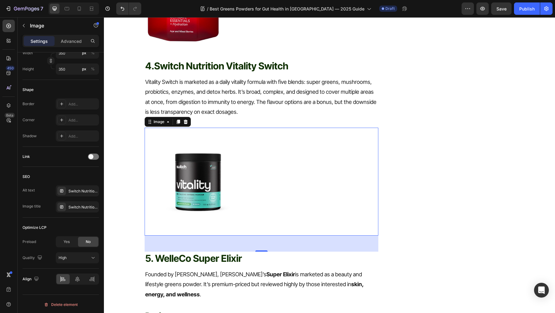
click at [260, 176] on div at bounding box center [262, 182] width 234 height 108
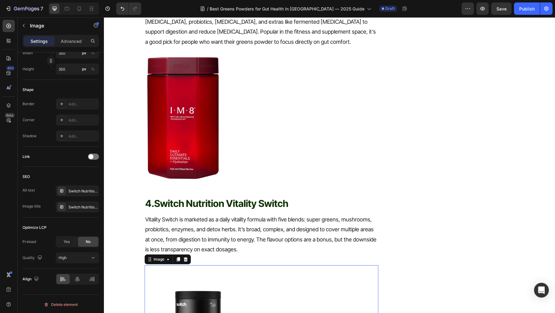
scroll to position [1196, 0]
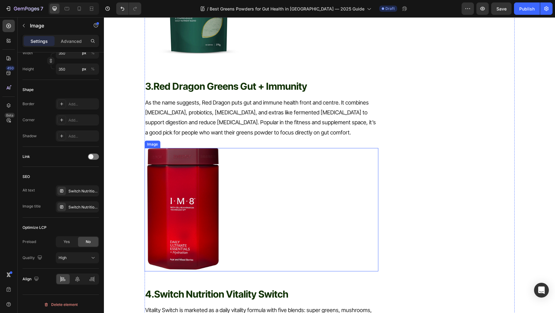
click at [199, 173] on img at bounding box center [183, 209] width 77 height 123
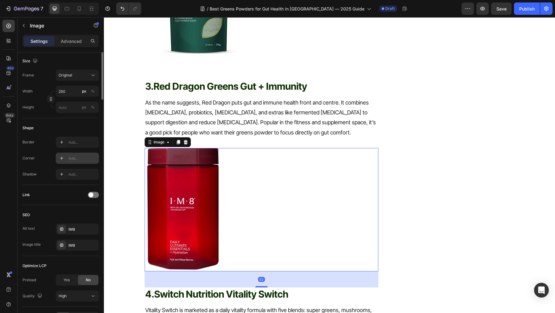
scroll to position [0, 0]
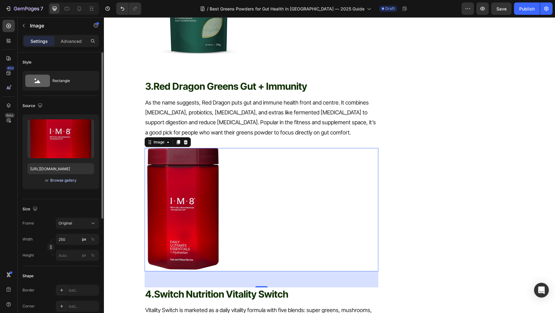
click at [62, 182] on div "Browse gallery" at bounding box center [63, 181] width 26 height 6
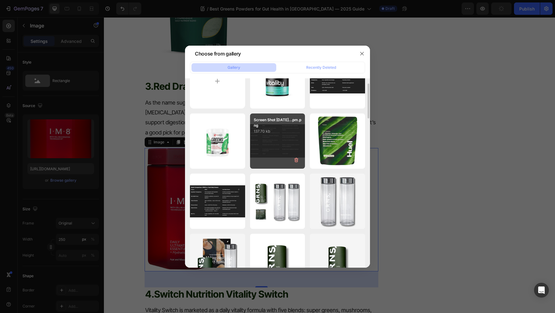
scroll to position [35, 0]
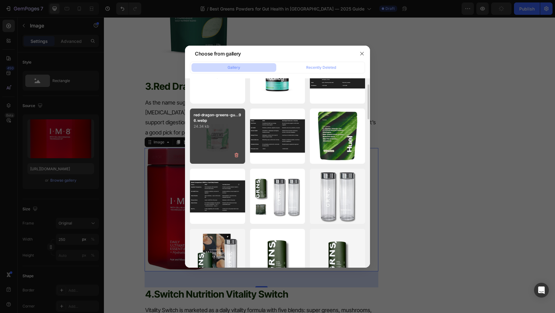
click at [216, 144] on div "red-dragon-greens-gu...96.webp 24.34 kb" at bounding box center [217, 136] width 55 height 55
type input "https://cdn.shopify.com/s/files/1/0572/1253/4865/files/gempages_489095260442461…"
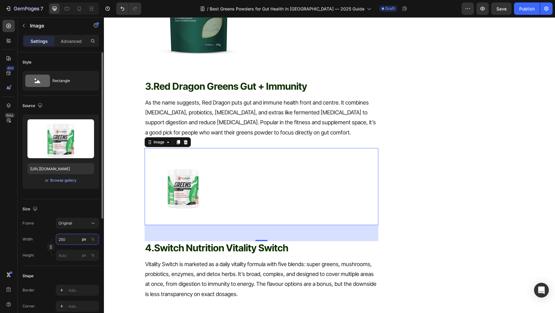
click at [70, 237] on input "250" at bounding box center [77, 239] width 43 height 11
click at [93, 238] on div "%" at bounding box center [93, 240] width 4 height 6
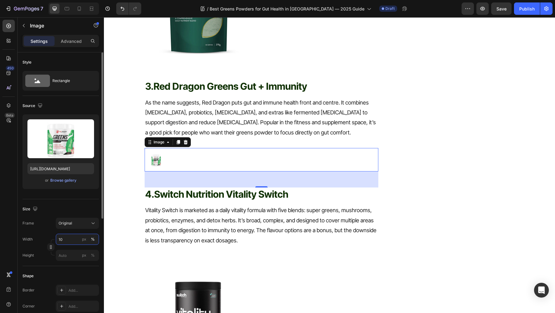
type input "1"
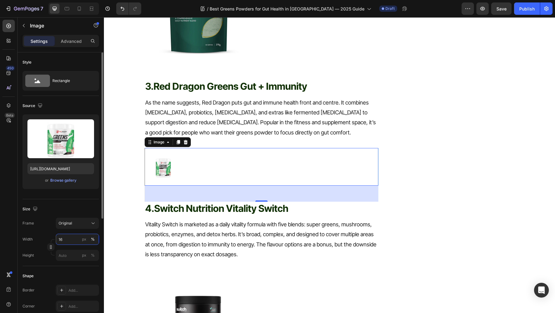
type input "1"
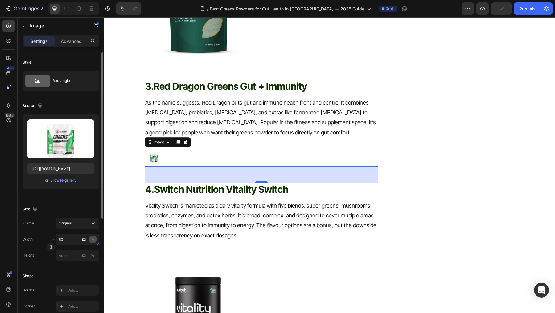
type input "60"
click at [92, 237] on div "%" at bounding box center [93, 240] width 4 height 6
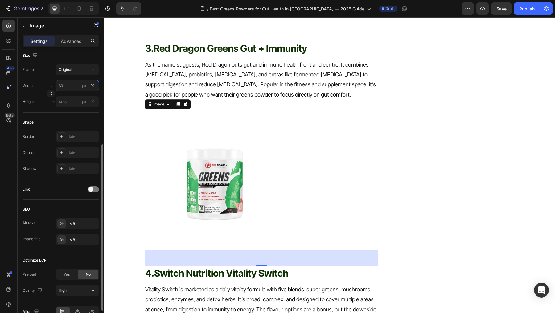
scroll to position [1186, 0]
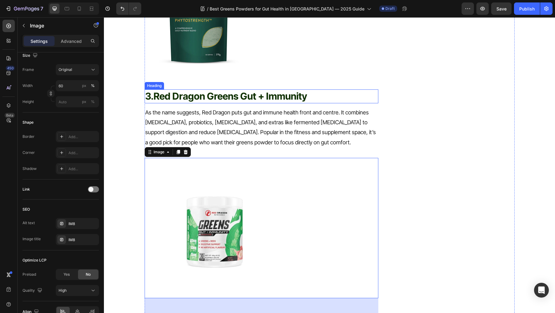
click at [222, 90] on strong "Red Dragon Greens Gut + Immunity" at bounding box center [231, 95] width 154 height 11
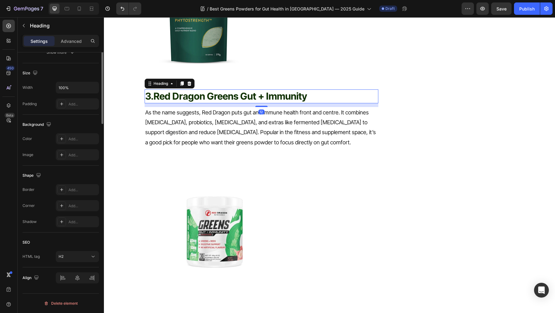
scroll to position [0, 0]
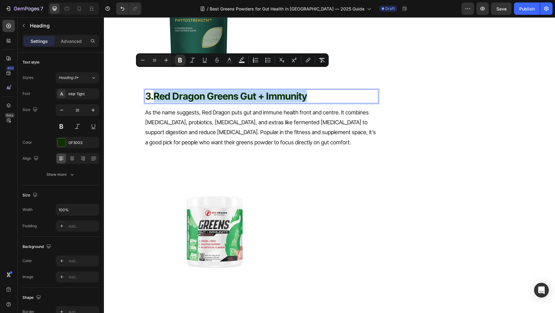
drag, startPoint x: 311, startPoint y: 73, endPoint x: 156, endPoint y: 75, distance: 154.9
click at [156, 90] on p "3. Red Dragon Greens Gut + Immunity" at bounding box center [261, 96] width 233 height 12
copy strong "Red Dragon Greens Gut + Immunity"
click at [191, 177] on img at bounding box center [215, 228] width 140 height 140
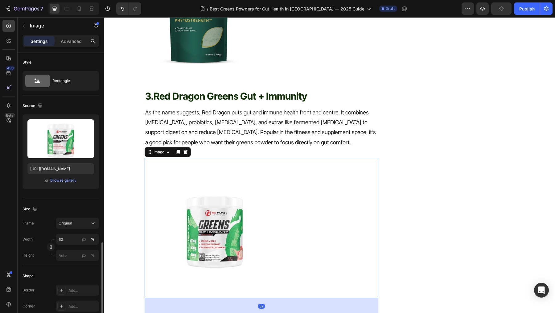
scroll to position [186, 0]
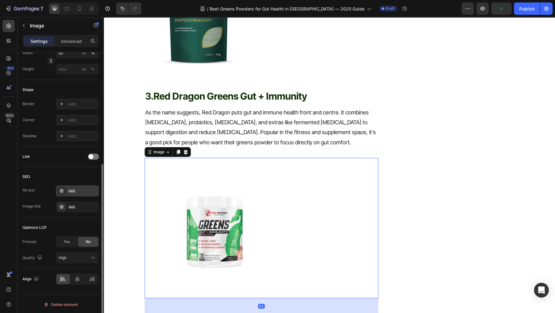
click at [78, 192] on div "IM8" at bounding box center [82, 192] width 29 height 6
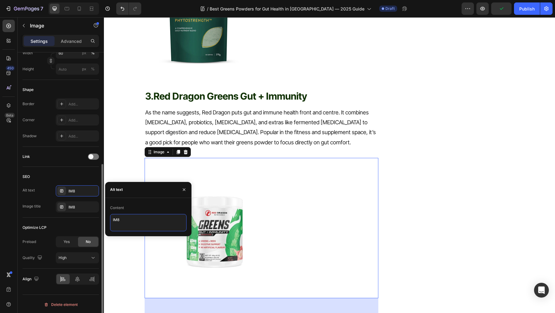
drag, startPoint x: 146, startPoint y: 219, endPoint x: 96, endPoint y: 219, distance: 50.3
click at [96, 219] on div "450 Beta Sections(18) Elements(83) Section Element Hero Section Product Detail …" at bounding box center [52, 165] width 104 height 296
paste textarea "Red Dragon Greens Gut + Immunity"
type textarea "Red Dragon Greens Gut + Immunity"
click at [73, 205] on div "IM8" at bounding box center [82, 208] width 29 height 6
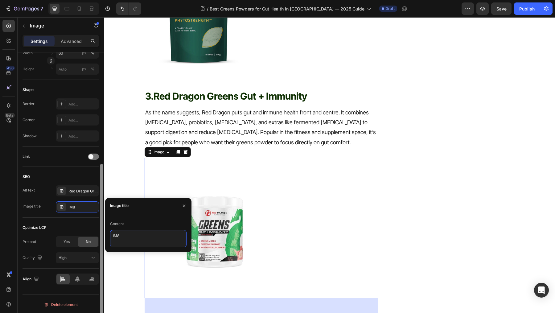
drag, startPoint x: 145, startPoint y: 244, endPoint x: 103, endPoint y: 235, distance: 43.0
click at [103, 235] on div "450 Beta Sections(18) Elements(83) Section Element Hero Section Product Detail …" at bounding box center [52, 165] width 104 height 296
paste textarea "Red Dragon Greens Gut + Immunity"
type textarea "Red Dragon Greens Gut + Immunity"
click at [184, 203] on icon "button" at bounding box center [184, 205] width 5 height 5
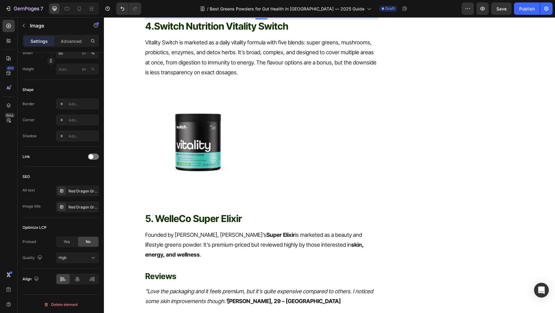
scroll to position [1490, 0]
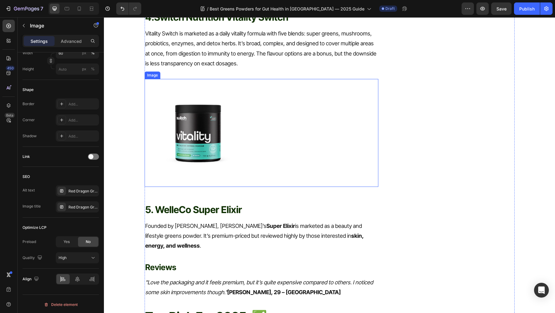
click at [186, 118] on img at bounding box center [199, 133] width 108 height 108
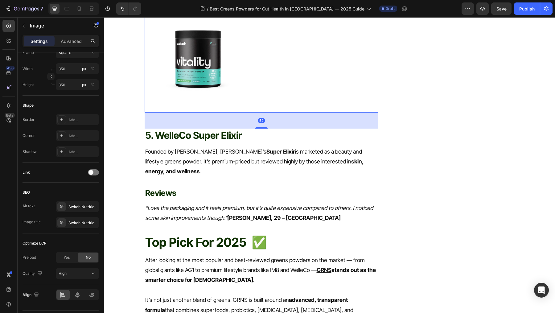
scroll to position [1582, 0]
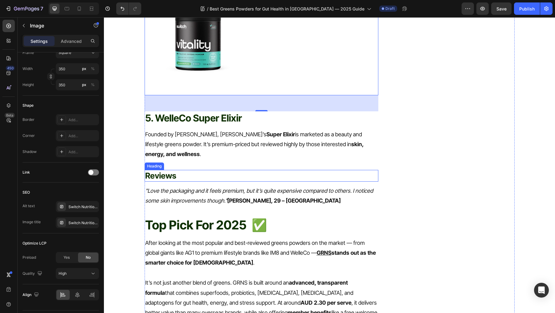
click at [170, 171] on strong "Reviews" at bounding box center [160, 176] width 31 height 10
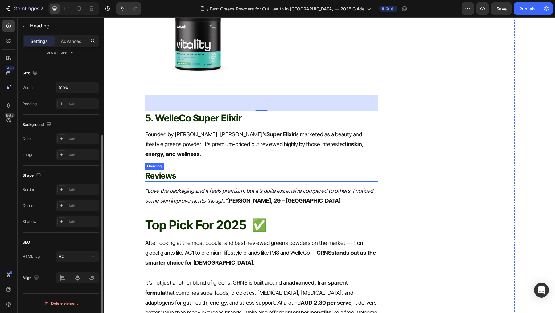
scroll to position [0, 0]
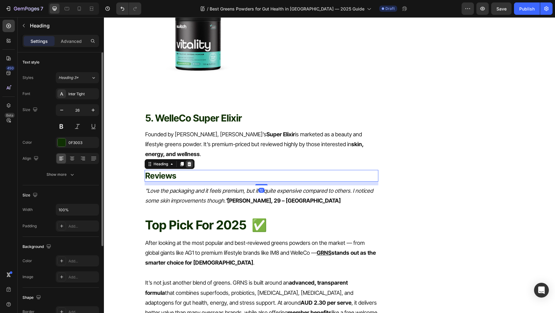
click at [189, 162] on icon at bounding box center [189, 164] width 4 height 4
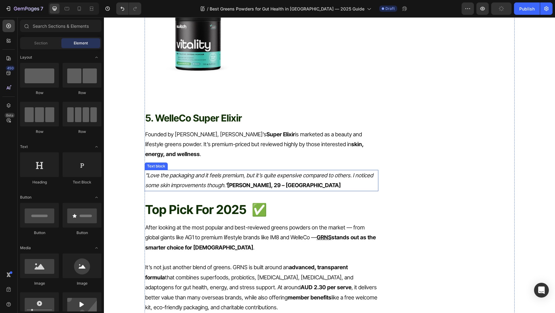
click at [186, 172] on icon ""Love the packaging and it feels premium, but it’s quite expensive compared to …" at bounding box center [259, 180] width 228 height 16
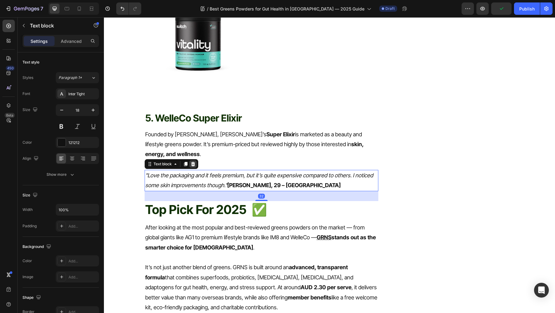
click at [193, 162] on icon at bounding box center [193, 164] width 4 height 4
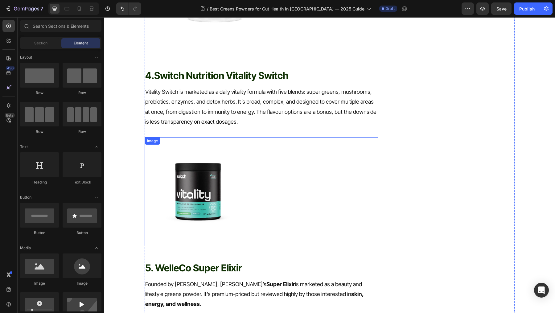
scroll to position [1366, 0]
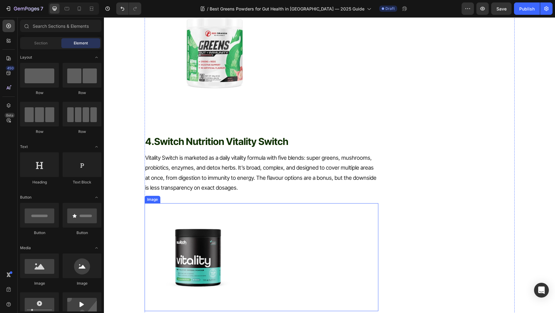
click at [178, 203] on img at bounding box center [199, 257] width 108 height 108
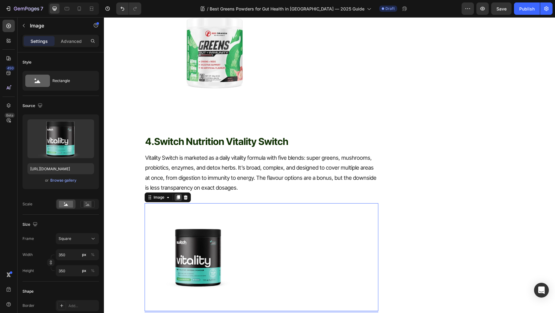
click at [178, 196] on icon at bounding box center [177, 198] width 3 height 4
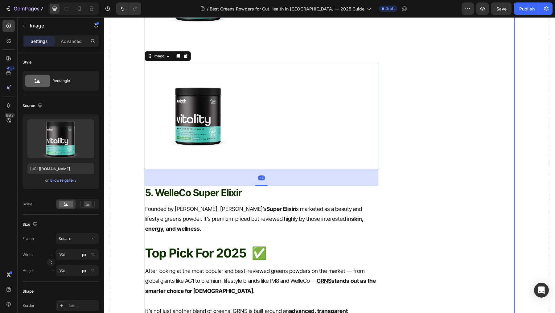
scroll to position [1633, 0]
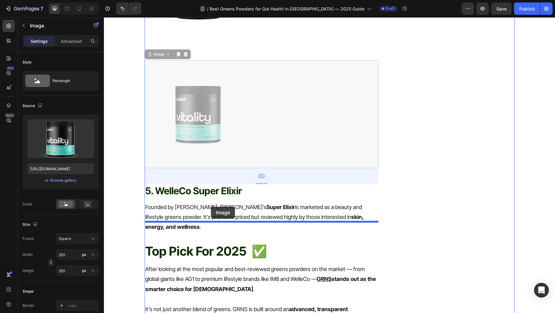
drag, startPoint x: 211, startPoint y: 118, endPoint x: 211, endPoint y: 205, distance: 87.0
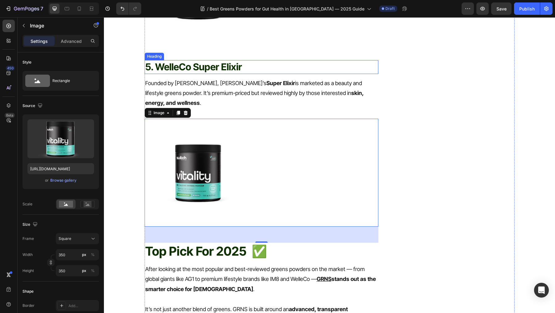
click at [225, 60] on h2 "5. WelleCo Super Elixir" at bounding box center [262, 67] width 234 height 14
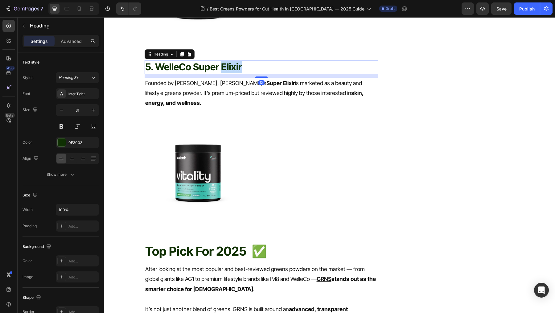
click at [225, 60] on h2 "5. WelleCo Super Elixir" at bounding box center [262, 67] width 234 height 14
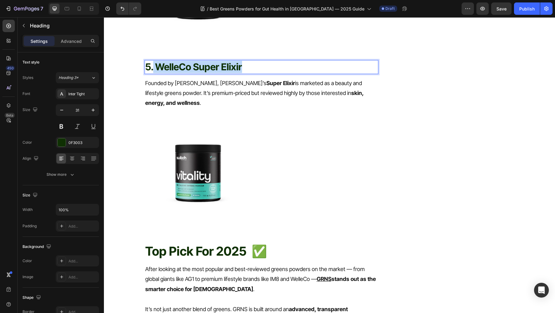
drag, startPoint x: 154, startPoint y: 48, endPoint x: 275, endPoint y: 42, distance: 120.5
click at [275, 61] on p "5. WelleCo Super Elixir" at bounding box center [261, 67] width 233 height 12
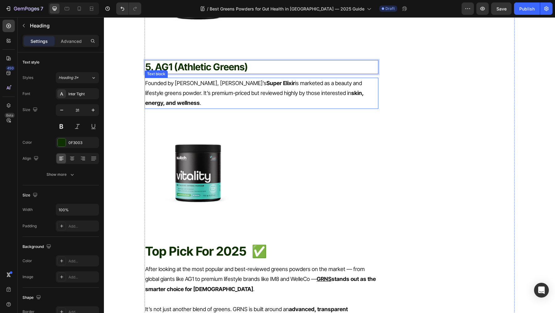
click at [199, 81] on p "Founded by Elle Macpherson, WelleCo’s Super Elixir is marketed as a beauty and …" at bounding box center [261, 93] width 233 height 30
click at [198, 81] on p "Founded by Elle Macpherson, WelleCo’s Super Elixir is marketed as a beauty and …" at bounding box center [261, 93] width 233 height 30
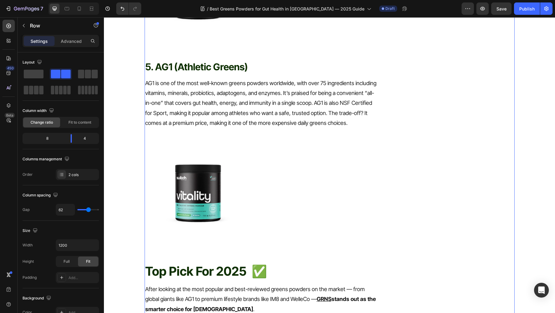
click at [242, 167] on img at bounding box center [199, 193] width 108 height 108
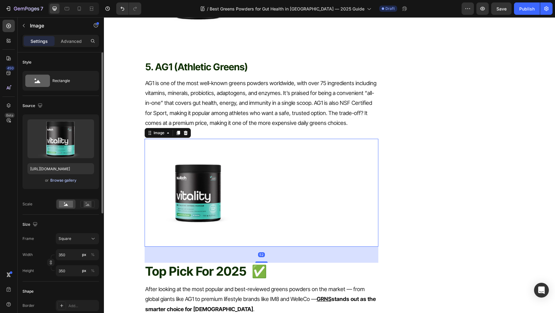
click at [58, 180] on div "Browse gallery" at bounding box center [63, 181] width 26 height 6
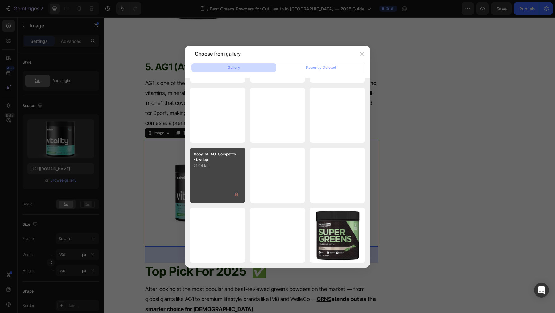
scroll to position [6254, 0]
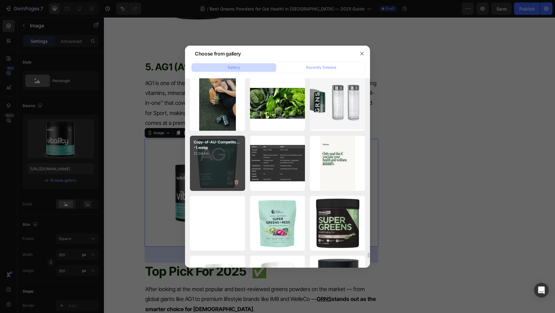
click at [219, 161] on div "Copy-of-AU-Competito...-1.webp 21.04 kb" at bounding box center [217, 163] width 55 height 55
type input "https://cdn.shopify.com/s/files/1/0572/1253/4865/files/gempages_489095260442461…"
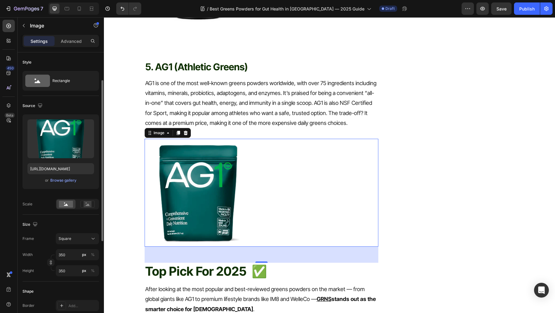
scroll to position [202, 0]
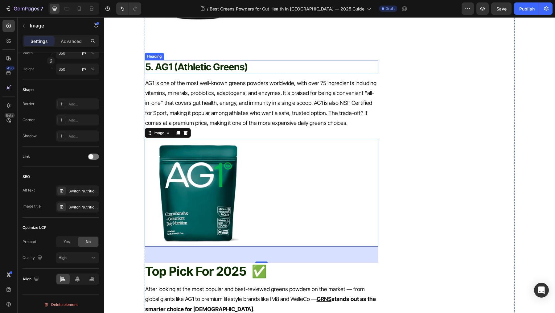
click at [211, 61] on p "5. AG1 (Athletic Greens)" at bounding box center [261, 67] width 233 height 12
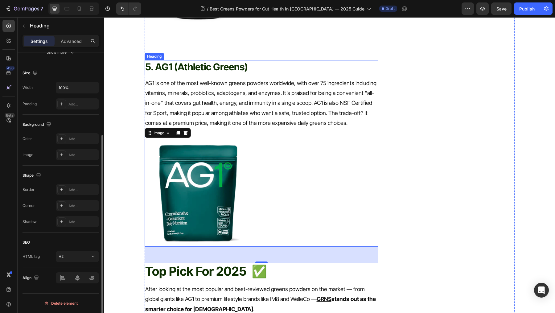
scroll to position [0, 0]
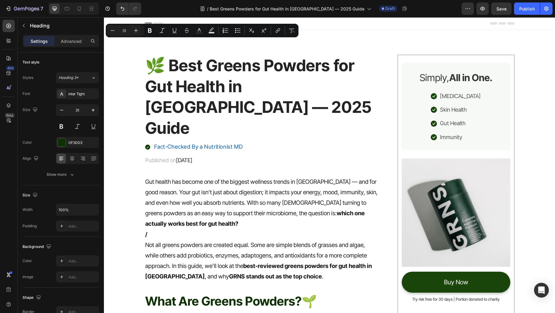
scroll to position [1633, 0]
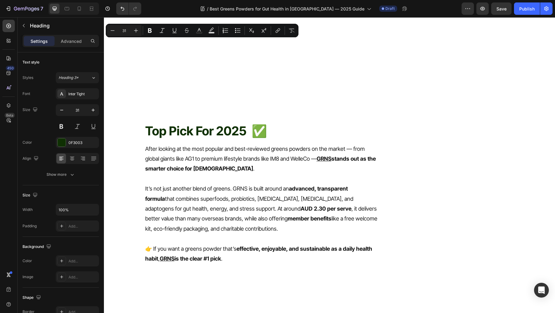
copy p "AG1 (Athletic Greens)"
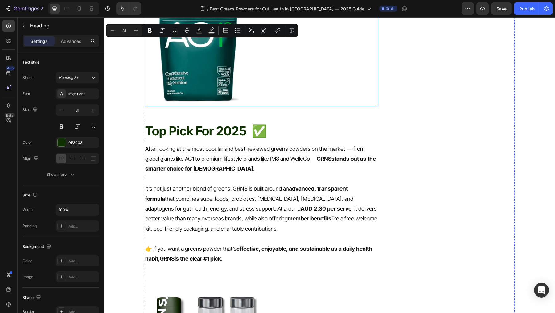
click at [179, 106] on img at bounding box center [199, 52] width 108 height 108
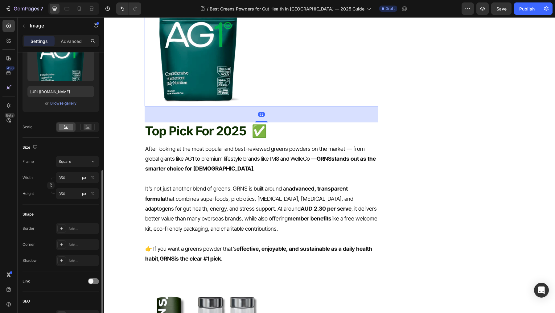
scroll to position [202, 0]
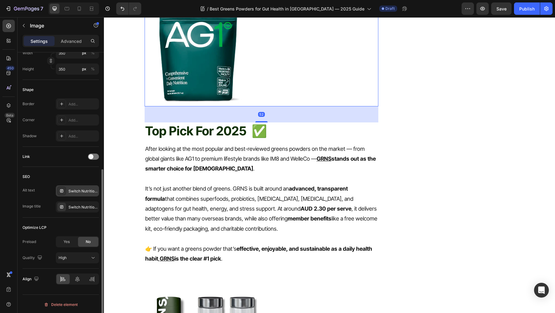
click at [81, 189] on div "Switch Nutrition Vitality Switch" at bounding box center [82, 192] width 29 height 6
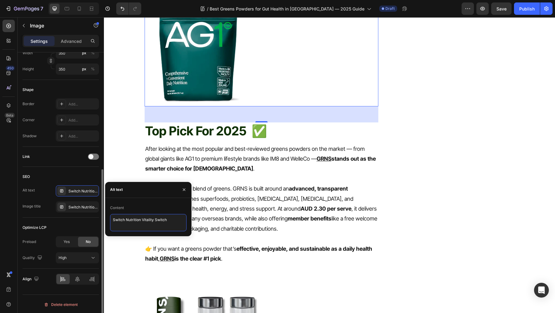
drag, startPoint x: 177, startPoint y: 222, endPoint x: 91, endPoint y: 219, distance: 86.1
click at [91, 219] on div "450 Beta Sections(18) Elements(83) Section Element Hero Section Product Detail …" at bounding box center [52, 165] width 104 height 296
paste textarea "AG1 (Athletic Greens)"
type textarea "AG1 (Athletic Greens)"
click at [79, 206] on div "Switch Nutrition Vitality Switch" at bounding box center [82, 208] width 29 height 6
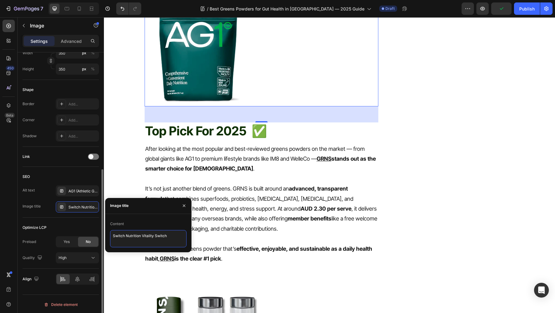
drag, startPoint x: 173, startPoint y: 235, endPoint x: 84, endPoint y: 235, distance: 88.5
click at [85, 235] on div "450 Beta Sections(18) Elements(83) Section Element Hero Section Product Detail …" at bounding box center [52, 165] width 104 height 296
paste textarea "AG1 (Athletic Greens)"
type textarea "AG1 (Athletic Greens)"
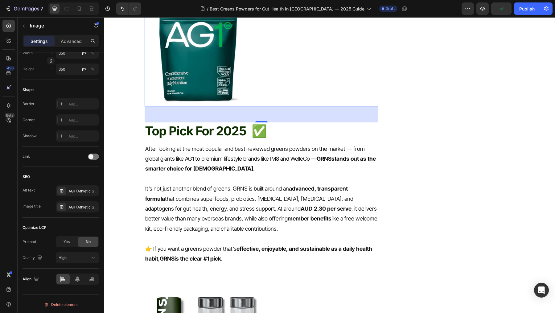
click at [293, 106] on div at bounding box center [262, 52] width 234 height 108
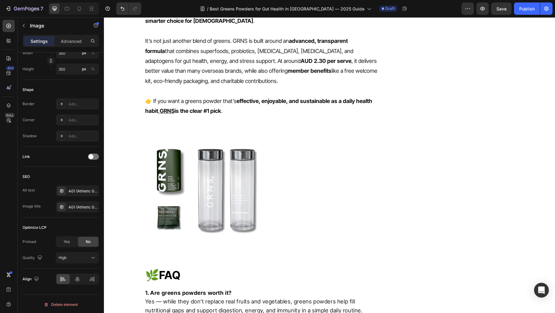
scroll to position [1785, 0]
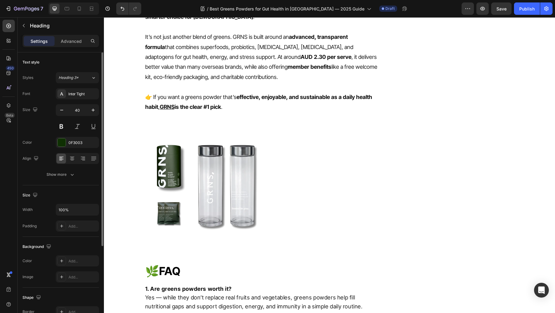
drag, startPoint x: 245, startPoint y: 98, endPoint x: 151, endPoint y: 98, distance: 94.1
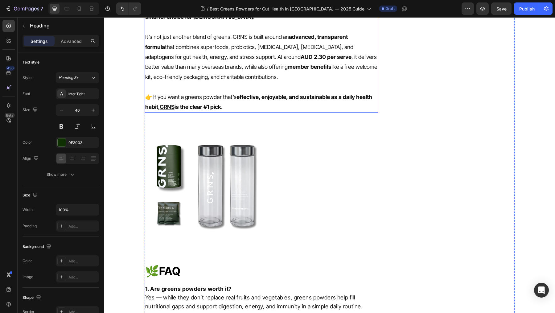
click at [212, 22] on p "After looking at the most popular and best-reviewed greens powders on the marke…" at bounding box center [261, 7] width 233 height 30
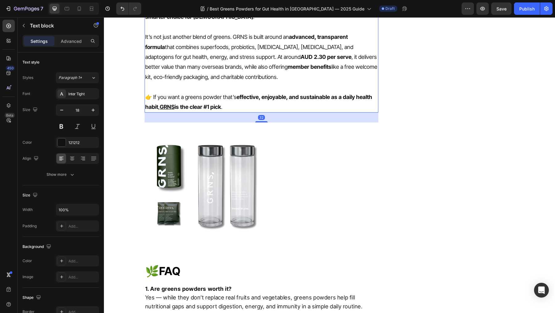
click at [212, 22] on p "After looking at the most popular and best-reviewed greens powders on the marke…" at bounding box center [261, 7] width 233 height 30
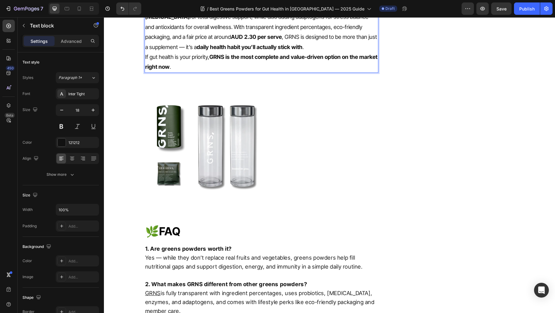
click at [247, 52] on p "While there are plenty of great greens powders available in Australia, GRNS sta…" at bounding box center [261, 22] width 233 height 60
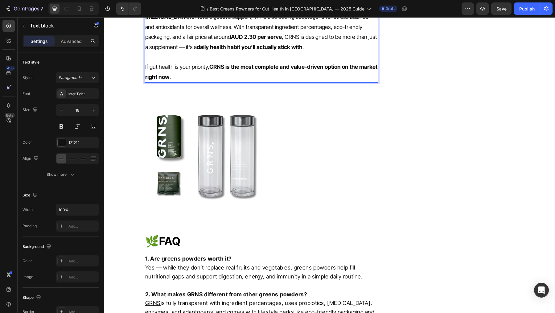
click at [219, 80] on strong "GRNS is the most complete and value-driven option on the market right now" at bounding box center [261, 72] width 232 height 16
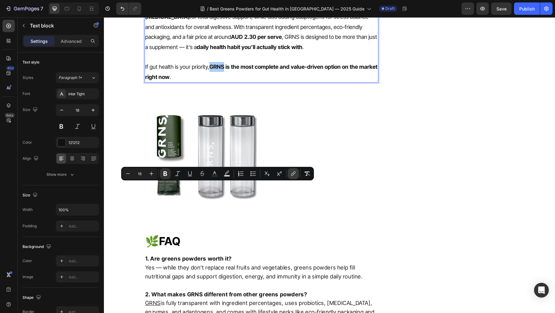
click at [291, 173] on icon "Editor contextual toolbar" at bounding box center [293, 174] width 6 height 6
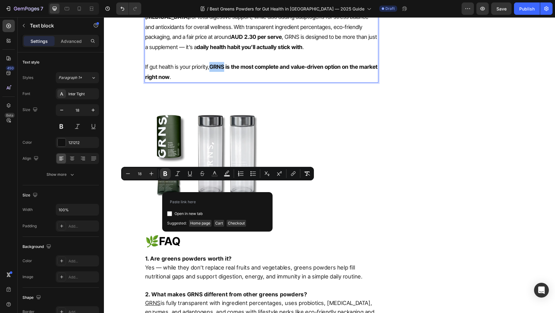
click at [170, 213] on input "Editor contextual toolbar" at bounding box center [169, 213] width 5 height 5
checkbox input "true"
click at [203, 222] on span "Home page" at bounding box center [200, 223] width 23 height 7
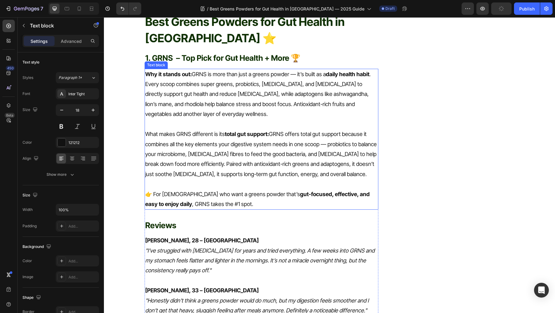
scroll to position [615, 0]
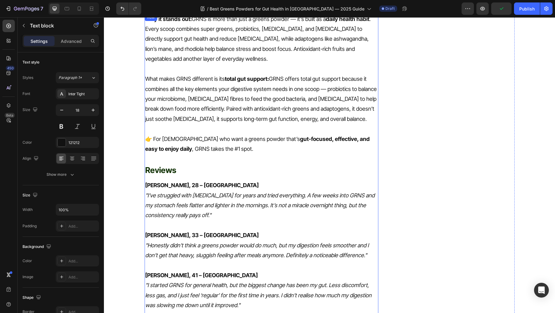
click at [168, 134] on p "👉 For Australians who want a greens powder that’s gut-focused, effective, and e…" at bounding box center [261, 144] width 233 height 20
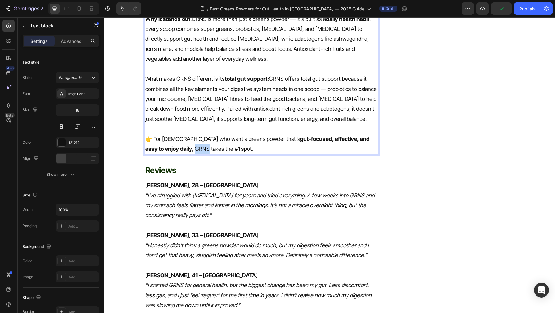
click at [167, 134] on p "👉 For Australians who want a greens powder that’s gut-focused, effective, and e…" at bounding box center [261, 144] width 233 height 20
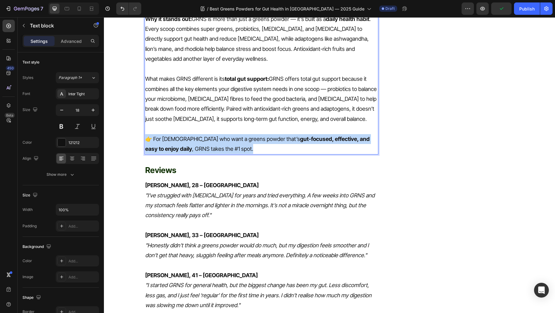
click at [167, 134] on p "👉 For Australians who want a greens powder that’s gut-focused, effective, and e…" at bounding box center [261, 144] width 233 height 20
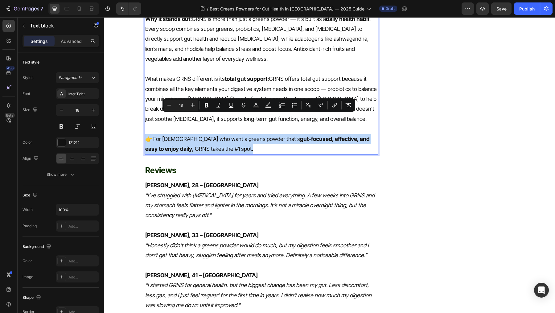
click at [160, 134] on p "👉 For Australians who want a greens powder that’s gut-focused, effective, and e…" at bounding box center [261, 144] width 233 height 20
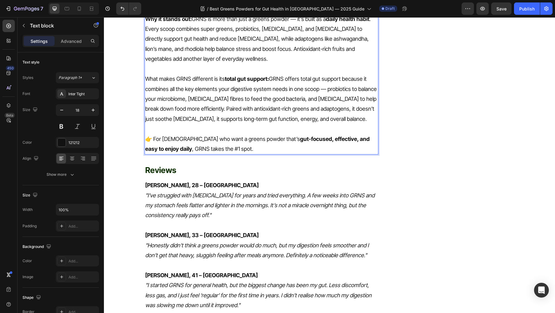
click at [167, 134] on p "👉 For Australians who want a greens powder that’s gut-focused, effective, and e…" at bounding box center [261, 144] width 233 height 20
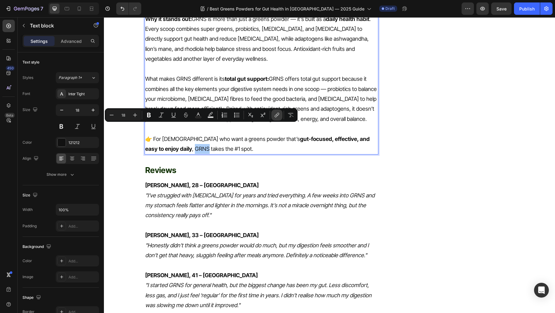
click at [276, 115] on icon "Editor contextual toolbar" at bounding box center [277, 115] width 6 height 6
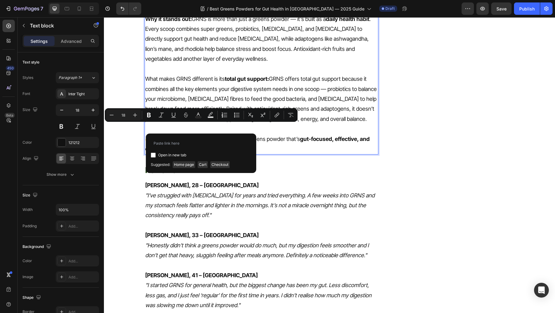
click at [152, 153] on input "Editor contextual toolbar" at bounding box center [153, 155] width 5 height 5
checkbox input "true"
click at [188, 164] on span "Home page" at bounding box center [184, 164] width 23 height 7
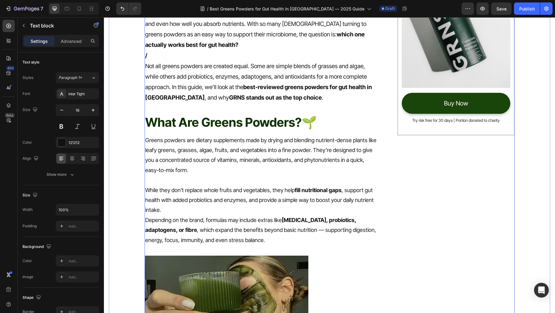
scroll to position [106, 0]
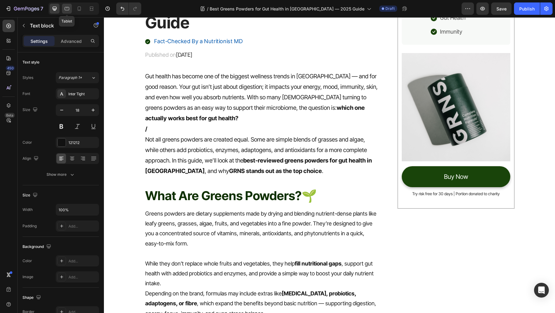
click at [64, 8] on icon at bounding box center [67, 9] width 6 height 6
type input "16"
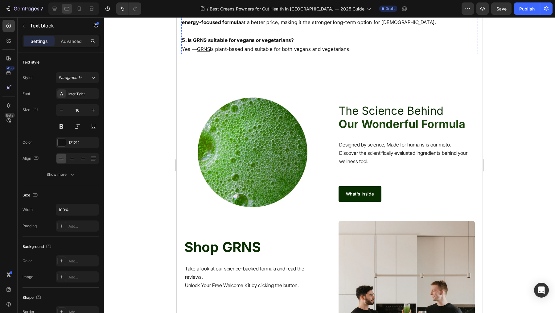
scroll to position [1869, 0]
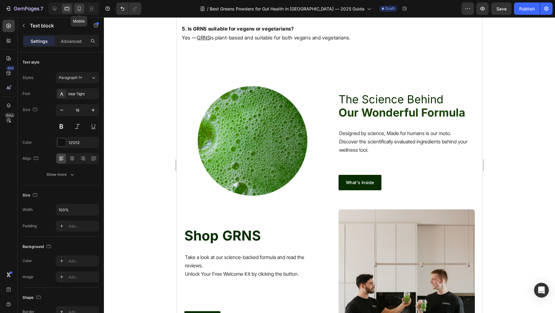
click at [78, 11] on icon at bounding box center [79, 9] width 6 height 6
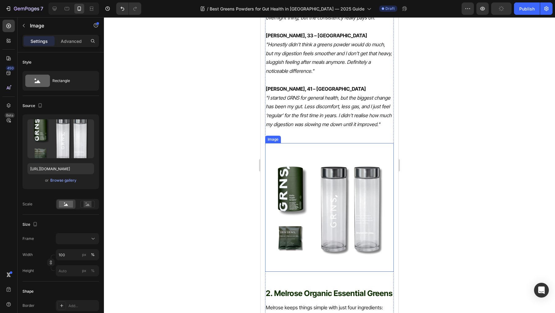
click at [333, 196] on img at bounding box center [329, 207] width 129 height 129
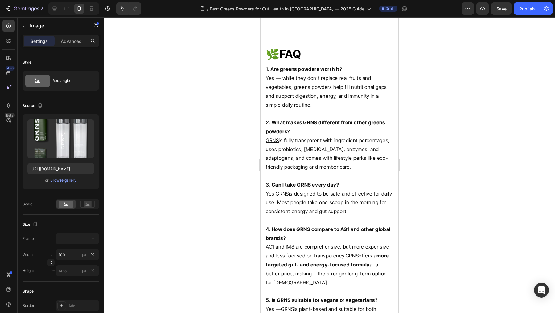
scroll to position [2570, 0]
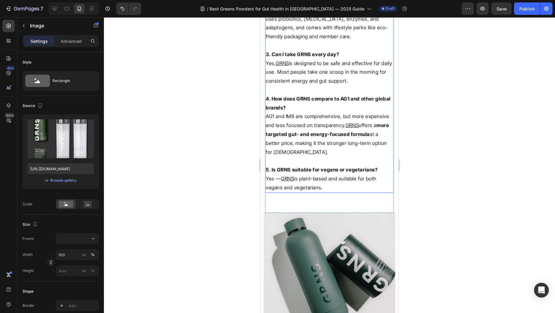
click at [323, 94] on p "4. How does GRNS compare to AG1 and other global brands? AG1 and IM8 are compre…" at bounding box center [329, 125] width 127 height 62
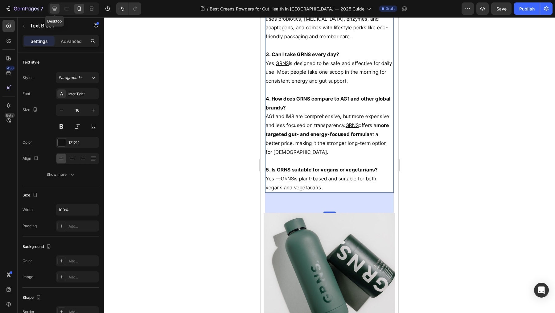
click at [55, 6] on icon at bounding box center [55, 9] width 6 height 6
type input "18"
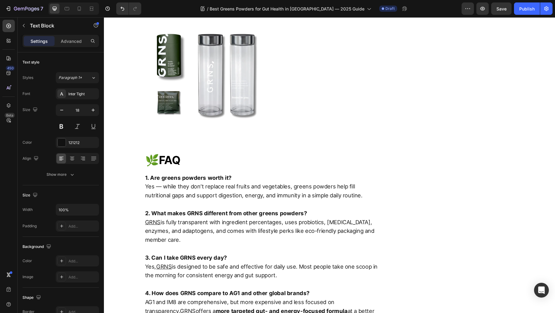
scroll to position [2078, 0]
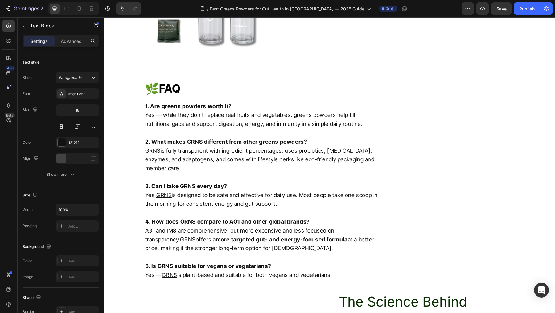
click at [266, 218] on strong "4. How does GRNS compare to AG1 and other global brands?" at bounding box center [227, 221] width 165 height 6
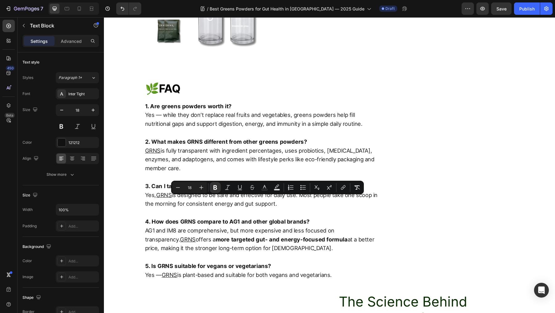
click at [253, 236] on strong "more targeted gut- and energy-focused formula" at bounding box center [282, 239] width 132 height 6
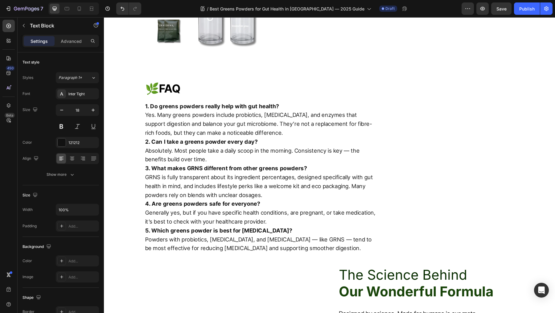
click at [266, 113] on p "1. Do greens powders really help with gut health? Yes. Many greens powders incl…" at bounding box center [261, 119] width 233 height 35
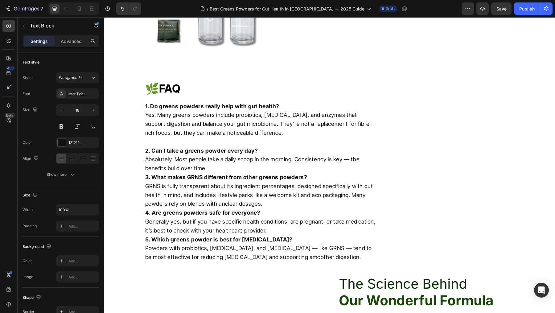
click at [220, 147] on p "2. Can I take a greens powder every day? Absolutely. Most people take a daily s…" at bounding box center [261, 160] width 233 height 27
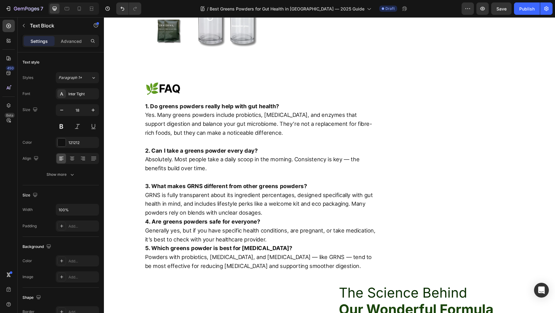
click at [276, 194] on p "3. What makes GRNS different from other greens powders? GRNS is fully transpare…" at bounding box center [261, 199] width 233 height 35
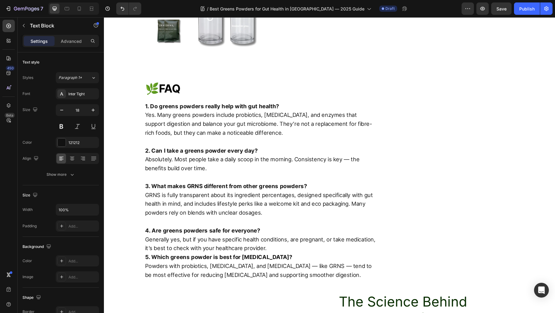
click at [282, 229] on p "4. Are greens powders safe for everyone? Generally yes, but if you have specifi…" at bounding box center [261, 239] width 233 height 27
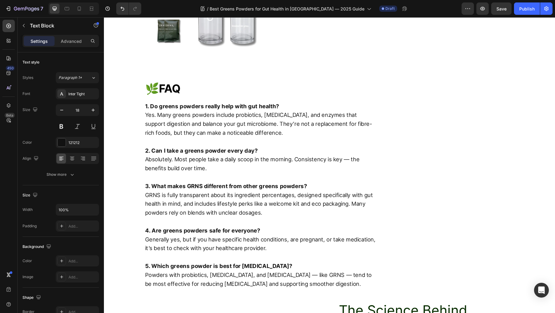
click at [261, 147] on p "2. Can I take a greens powder every day? Absolutely. Most people take a daily s…" at bounding box center [261, 160] width 233 height 27
click at [155, 182] on p "3. What makes GRNS different from other greens powders? GRNS is fully transpare…" at bounding box center [261, 199] width 233 height 35
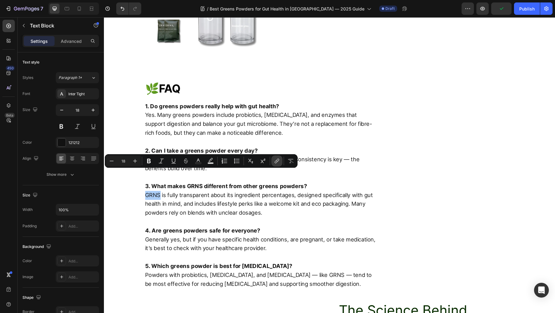
click at [272, 158] on button "link" at bounding box center [276, 160] width 11 height 11
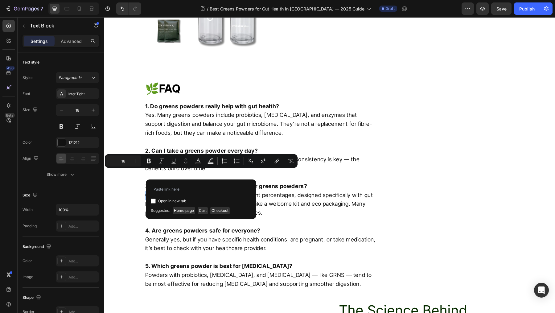
click at [153, 200] on input "Editor contextual toolbar" at bounding box center [153, 201] width 5 height 5
checkbox input "true"
click at [183, 208] on span "Home page" at bounding box center [184, 210] width 23 height 7
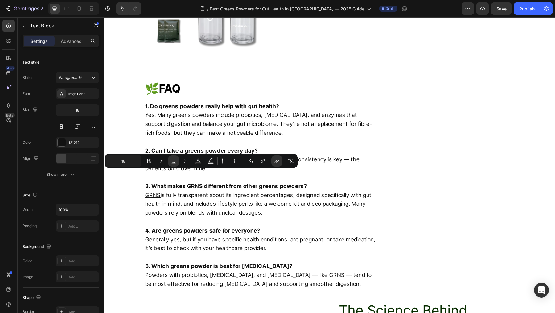
click at [272, 226] on p "4. Are greens powders safe for everyone? Generally yes, but if you have specifi…" at bounding box center [261, 239] width 233 height 27
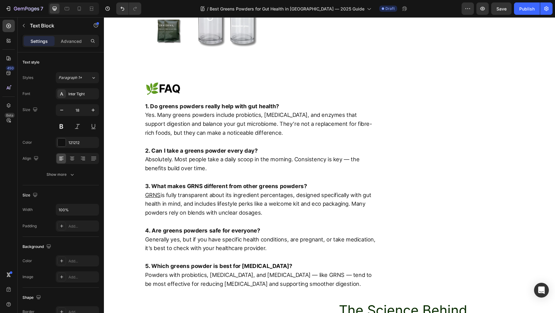
click at [324, 262] on p "5. Which greens powder is best for bloating? Powders with probiotics, prebiotic…" at bounding box center [261, 275] width 233 height 27
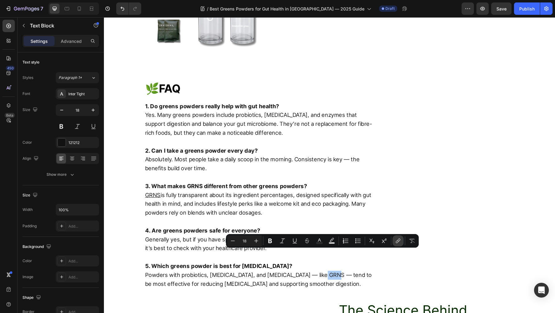
click at [402, 241] on button "link" at bounding box center [398, 240] width 11 height 11
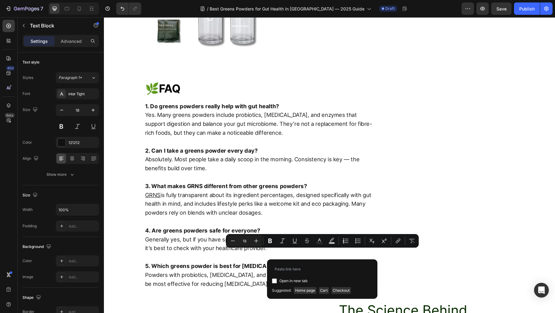
click at [276, 281] on input "Editor contextual toolbar" at bounding box center [274, 281] width 5 height 5
checkbox input "true"
drag, startPoint x: 302, startPoint y: 290, endPoint x: 198, endPoint y: 270, distance: 105.8
click at [302, 290] on span "Home page" at bounding box center [305, 290] width 23 height 7
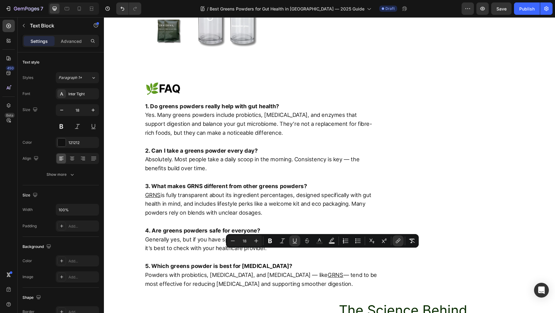
click at [189, 138] on p "Rich Text Editor. Editing area: main" at bounding box center [261, 142] width 233 height 9
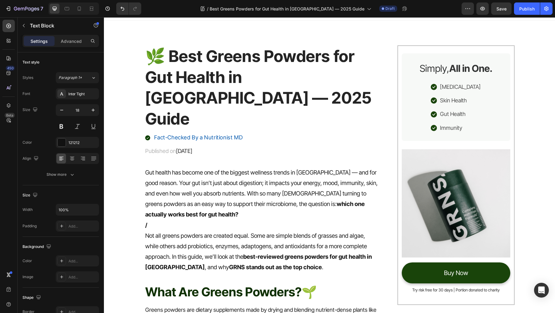
scroll to position [0, 0]
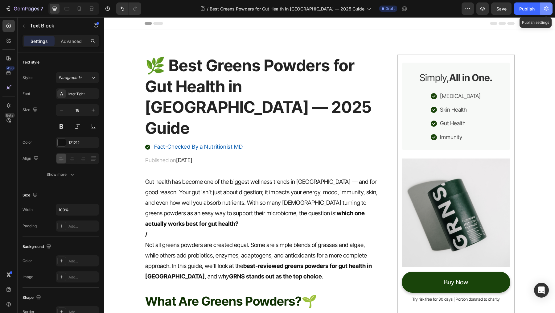
click at [547, 11] on icon "button" at bounding box center [547, 9] width 6 height 6
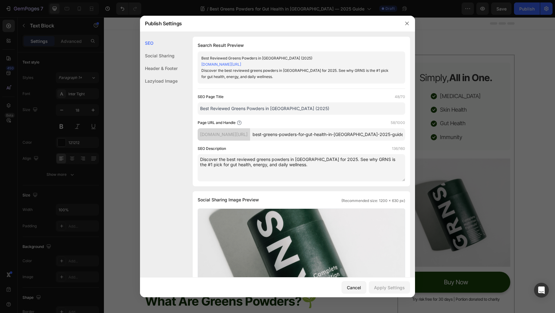
drag, startPoint x: 293, startPoint y: 171, endPoint x: 153, endPoint y: 129, distance: 145.5
click at [154, 129] on div "SEO Social Sharing Header & Footer Lazyload Image SEO Search Result Preview Bes…" at bounding box center [277, 278] width 275 height 483
paste textarea "greens powders for gut health in Australia. See why GRNS is our top pick for di…"
type textarea "Discover the best greens powders for gut health in Australia. See why GRNS is o…"
drag, startPoint x: 311, startPoint y: 109, endPoint x: 148, endPoint y: 109, distance: 162.6
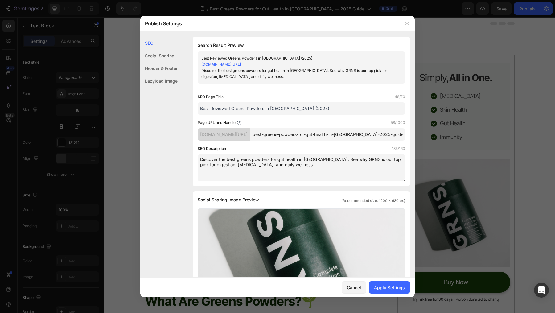
click at [148, 109] on div "SEO Social Sharing Header & Footer Lazyload Image SEO Search Result Preview Bes…" at bounding box center [277, 278] width 275 height 483
paste input "Greens Powders for Gut Health in Australia — 2025 Guide"
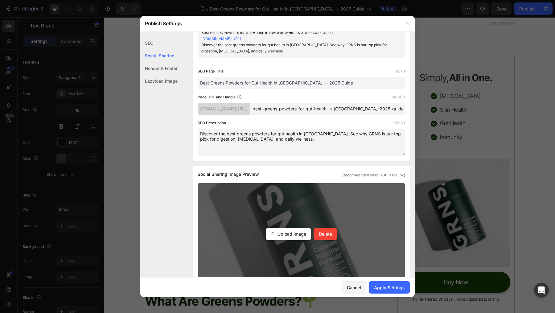
scroll to position [52, 0]
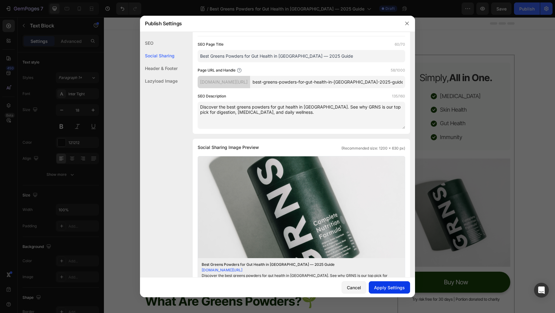
type input "Best Greens Powders for Gut Health in [GEOGRAPHIC_DATA] — 2025 Guide"
click at [386, 289] on div "Apply Settings" at bounding box center [389, 287] width 31 height 6
click at [409, 24] on icon "button" at bounding box center [407, 23] width 5 height 5
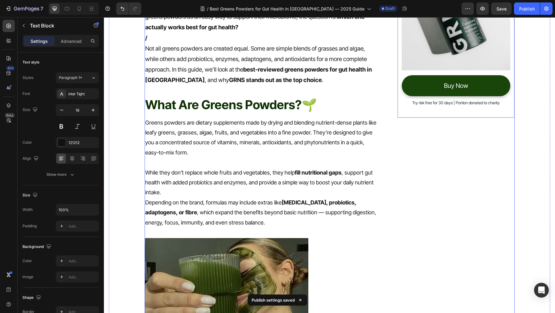
scroll to position [264, 0]
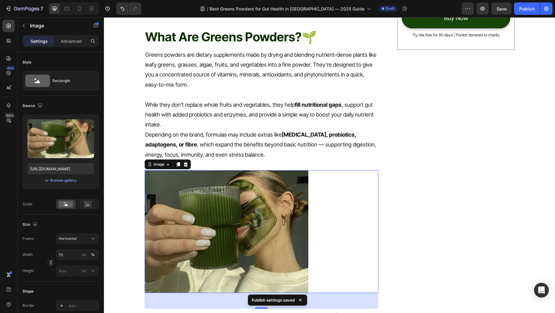
click at [267, 191] on img at bounding box center [227, 231] width 164 height 123
click at [522, 11] on div "Publish" at bounding box center [527, 9] width 15 height 6
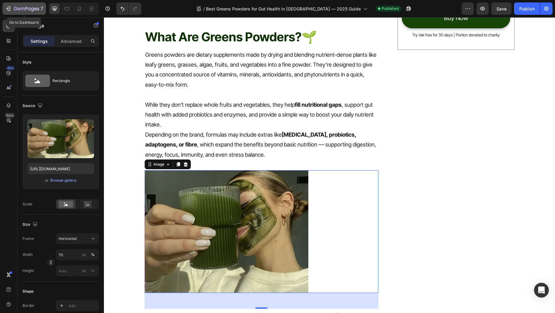
click at [12, 10] on div "7" at bounding box center [24, 8] width 38 height 7
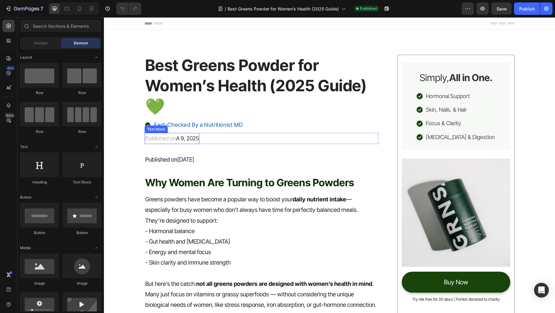
click at [187, 137] on span "A 9, 2025" at bounding box center [187, 138] width 23 height 6
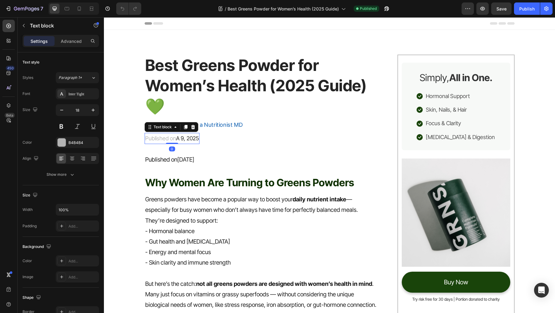
click at [181, 141] on span "A 9, 2025" at bounding box center [187, 138] width 23 height 6
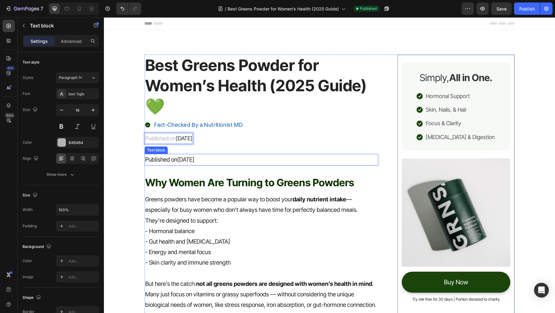
click at [247, 162] on p "Published on August 9, 2025" at bounding box center [261, 160] width 233 height 10
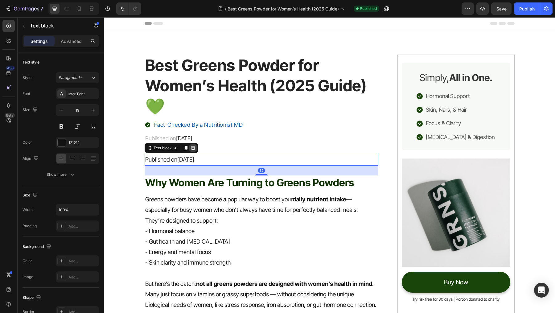
click at [194, 148] on icon at bounding box center [193, 148] width 4 height 4
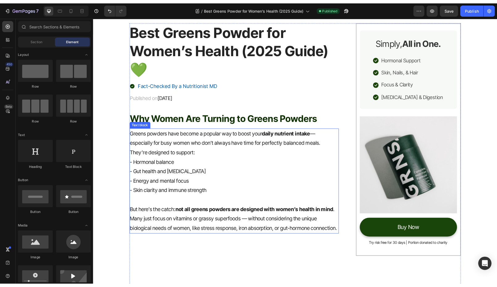
scroll to position [37, 0]
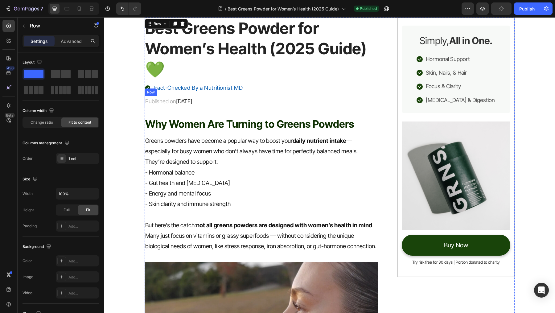
click at [250, 105] on div "Published on August 29, 2025 Text block Row" at bounding box center [262, 101] width 234 height 11
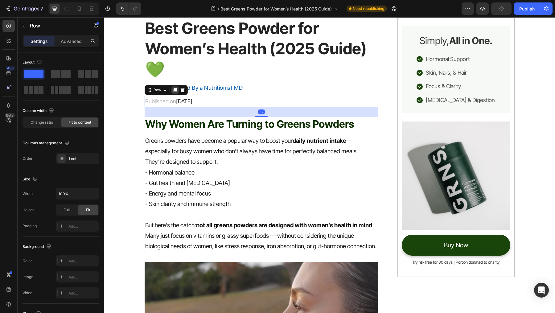
click at [175, 89] on icon at bounding box center [174, 90] width 3 height 4
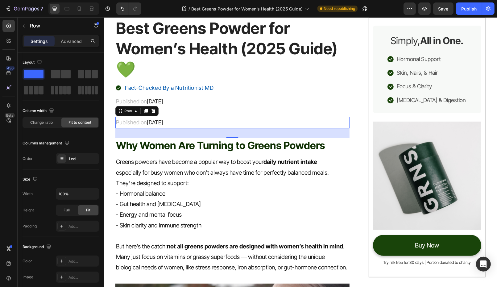
click at [200, 123] on div "Published on August 29, 2025 Text block Row 32" at bounding box center [232, 122] width 234 height 11
click at [164, 123] on div "Published on August 29, 2025" at bounding box center [139, 122] width 48 height 11
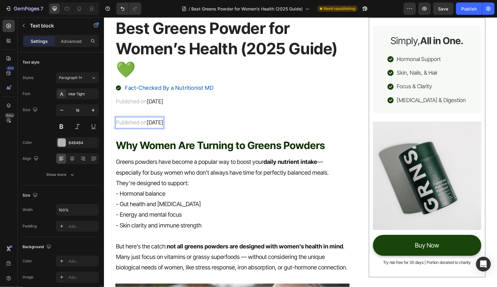
click at [163, 123] on span "[DATE]" at bounding box center [155, 122] width 16 height 6
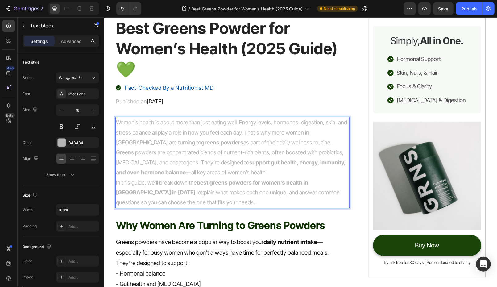
click at [230, 242] on p "Greens powders have become a popular way to boost your daily nutrient intake — …" at bounding box center [232, 247] width 233 height 21
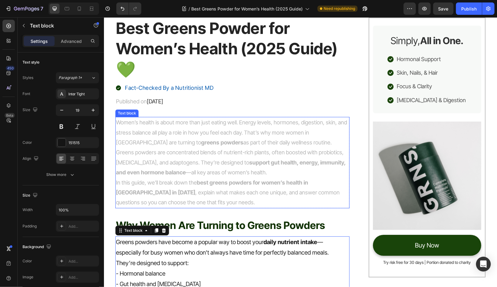
click at [218, 181] on strong "best greens powders for women’s health in [GEOGRAPHIC_DATA] in [DATE]" at bounding box center [212, 187] width 192 height 16
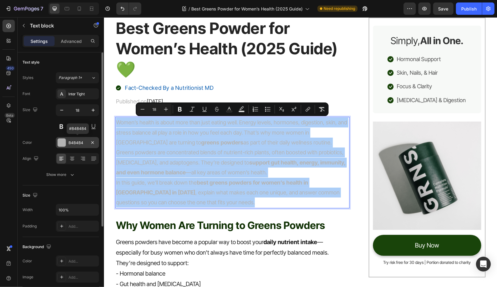
click at [61, 143] on div at bounding box center [62, 143] width 8 height 8
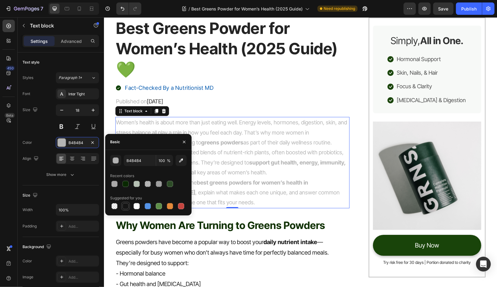
click at [126, 204] on div at bounding box center [125, 206] width 6 height 6
type input "151515"
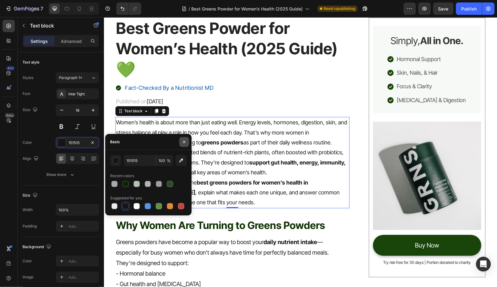
click at [186, 141] on icon "button" at bounding box center [184, 141] width 5 height 5
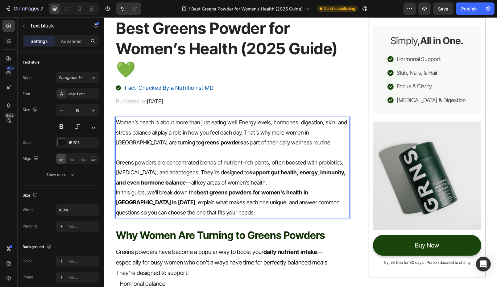
click at [263, 179] on p "Greens powders are concentrated blends of nutrient-rich plants, often boosted w…" at bounding box center [232, 172] width 233 height 30
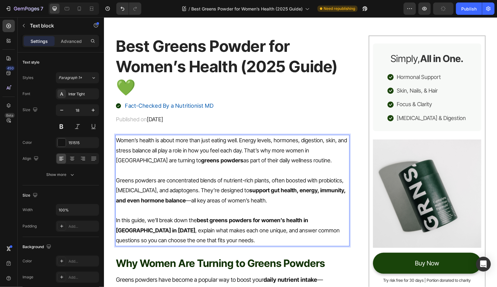
scroll to position [152, 0]
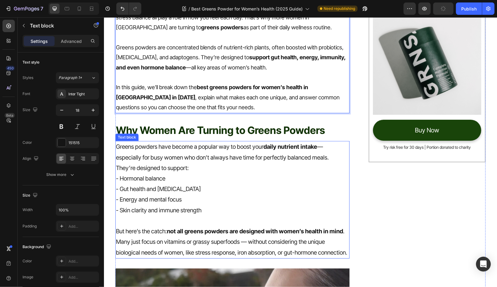
click at [261, 201] on p "- Energy and mental focus" at bounding box center [232, 199] width 233 height 10
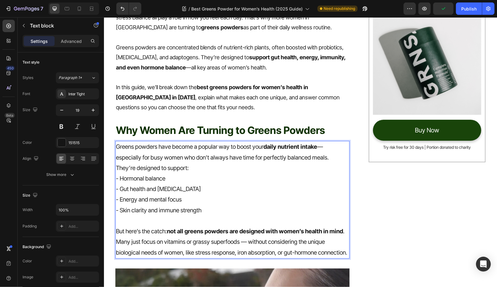
click at [255, 190] on p "- Gut health and [MEDICAL_DATA]" at bounding box center [232, 189] width 233 height 10
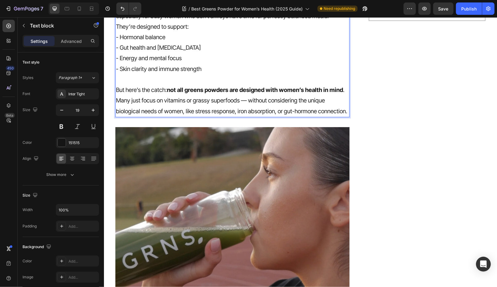
scroll to position [410, 0]
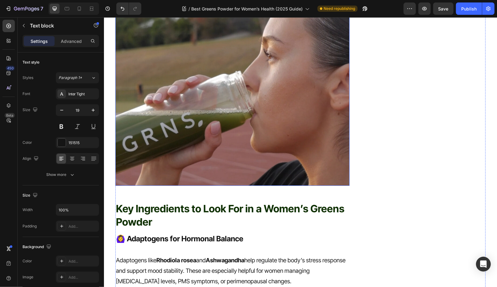
click at [230, 134] on img at bounding box center [232, 98] width 234 height 176
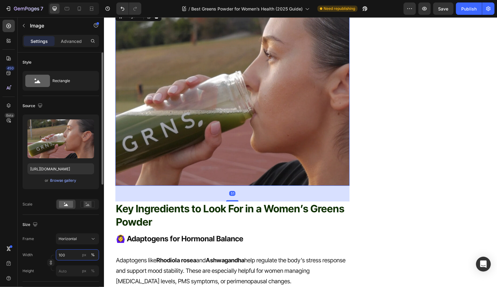
click at [75, 259] on input "100" at bounding box center [77, 254] width 43 height 11
type input "70"
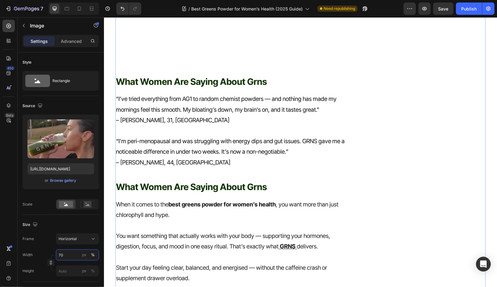
scroll to position [1162, 0]
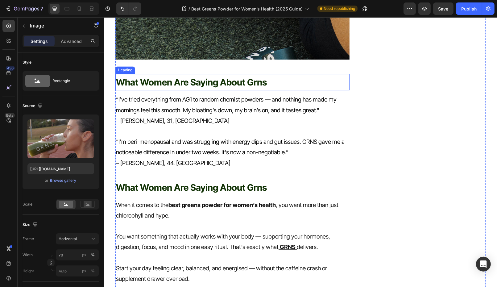
click at [255, 77] on span "what women are saying about grns" at bounding box center [191, 82] width 151 height 11
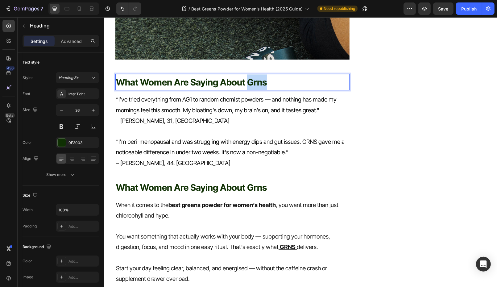
click at [257, 77] on span "what women are saying about grns" at bounding box center [191, 82] width 151 height 11
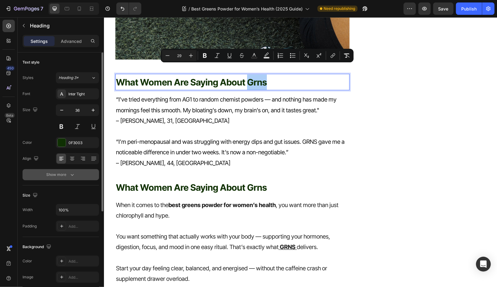
click at [71, 172] on icon "button" at bounding box center [72, 175] width 6 height 6
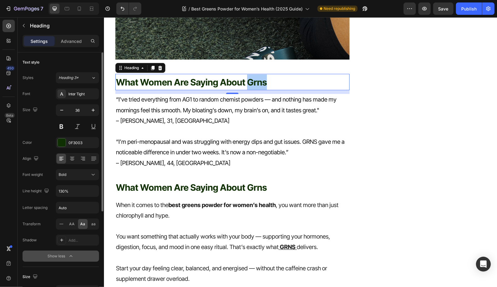
click at [80, 226] on div "Aa" at bounding box center [83, 224] width 10 height 10
click at [62, 223] on icon at bounding box center [61, 224] width 6 height 6
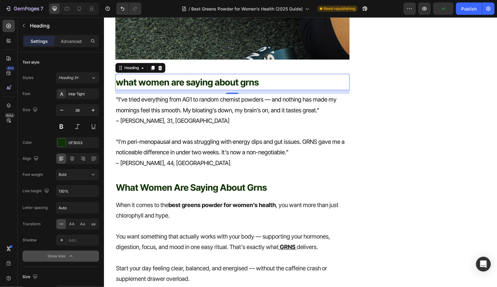
click at [122, 77] on span "what women are saying about grns" at bounding box center [187, 82] width 143 height 11
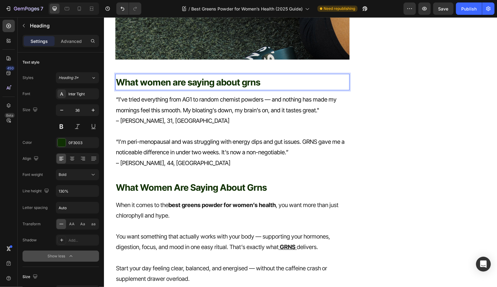
click at [147, 77] on span "What women are saying about grns" at bounding box center [188, 82] width 144 height 11
click at [177, 77] on span "What Women are saying about grns" at bounding box center [189, 82] width 146 height 11
click at [197, 77] on span "What Women Are saying about grns" at bounding box center [189, 82] width 147 height 11
click at [224, 77] on span "What Women Are Saying about grns" at bounding box center [190, 82] width 148 height 11
click at [261, 77] on span "What Women Are Saying About grns" at bounding box center [191, 82] width 150 height 11
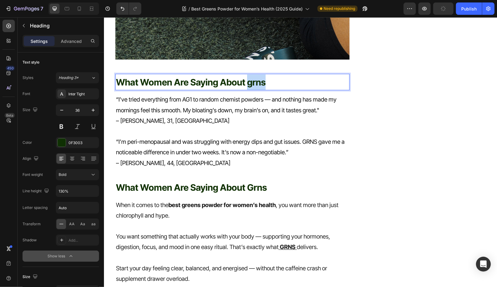
click at [261, 77] on span "What Women Are Saying About grns" at bounding box center [191, 82] width 150 height 11
click at [147, 182] on span "what women are saying about grns" at bounding box center [191, 187] width 151 height 11
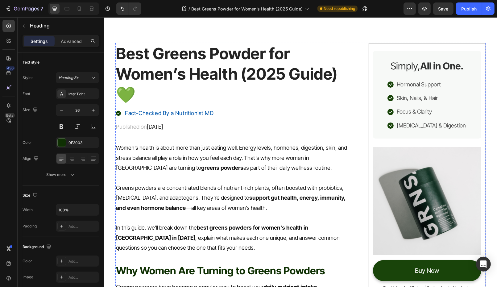
scroll to position [12, 0]
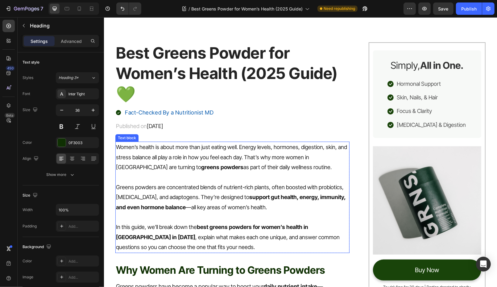
click at [298, 167] on p "Women’s health is about more than just eating well. Energy levels, hormones, di…" at bounding box center [232, 157] width 233 height 30
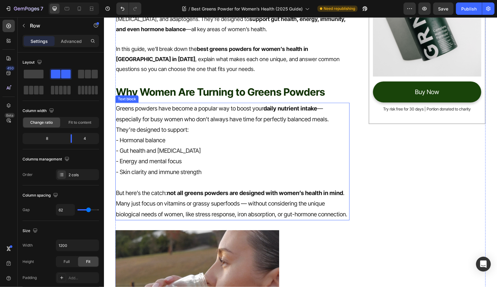
click at [234, 189] on strong "not all greens powders are designed with women’s health in mind" at bounding box center [255, 192] width 176 height 7
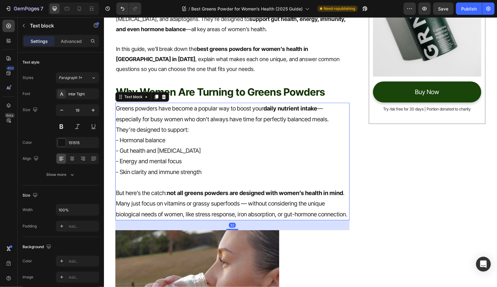
scroll to position [357, 0]
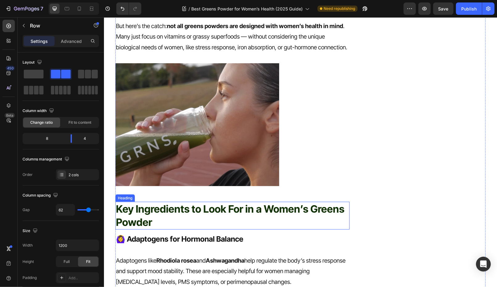
click at [208, 219] on h2 "Key Ingredients to Look For in a Women’s Greens Powder" at bounding box center [232, 215] width 234 height 28
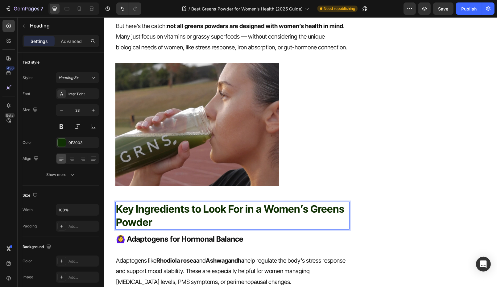
click at [169, 229] on h2 "Key Ingredients to Look For in a Women’s Greens Powder" at bounding box center [232, 215] width 234 height 28
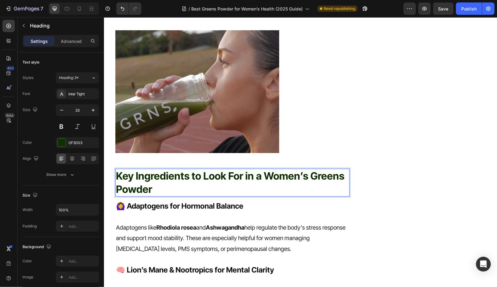
scroll to position [403, 0]
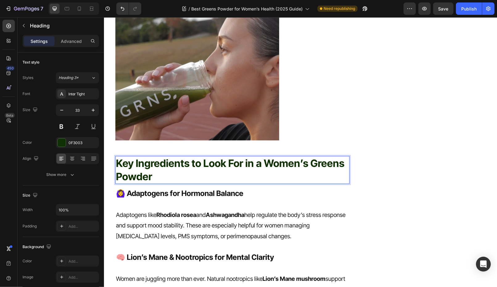
click at [265, 209] on p at bounding box center [232, 204] width 233 height 10
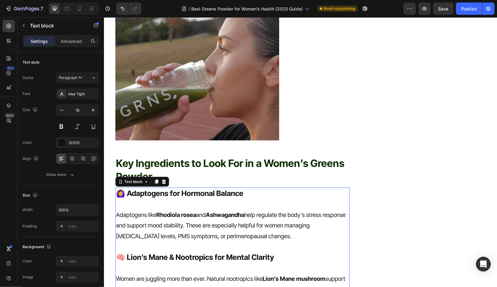
click at [188, 176] on p "Key Ingredients to Look For in a Women’s Greens Powder" at bounding box center [232, 169] width 233 height 27
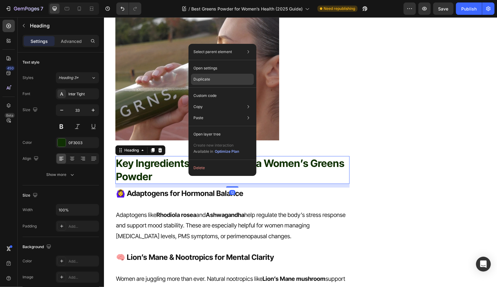
click at [199, 79] on p "Duplicate" at bounding box center [201, 80] width 17 height 6
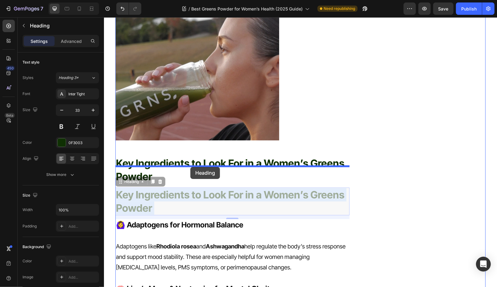
drag, startPoint x: 203, startPoint y: 209, endPoint x: 190, endPoint y: 167, distance: 43.8
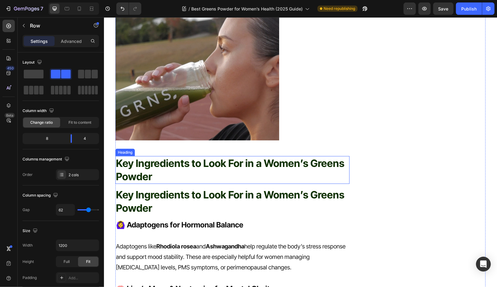
click at [170, 183] on p "Key Ingredients to Look For in a Women’s Greens Powder" at bounding box center [232, 169] width 233 height 27
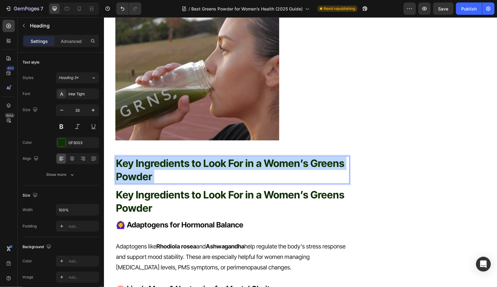
drag, startPoint x: 167, startPoint y: 188, endPoint x: 109, endPoint y: 161, distance: 63.8
drag, startPoint x: 155, startPoint y: 181, endPoint x: 116, endPoint y: 164, distance: 42.9
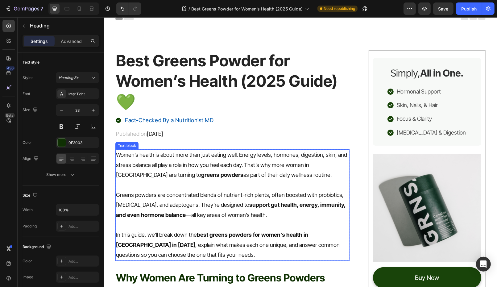
scroll to position [0, 0]
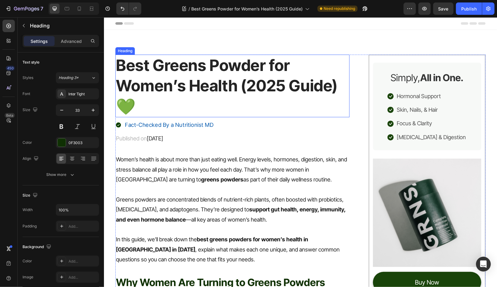
click at [167, 70] on strong "Best Greens Powder for Women’s Health (2025 Guide) 💚" at bounding box center [227, 86] width 222 height 60
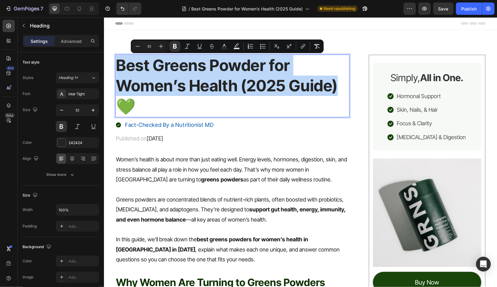
drag, startPoint x: 117, startPoint y: 64, endPoint x: 344, endPoint y: 89, distance: 227.8
click at [344, 89] on p "Best Greens Powder for Women’s Health (2025 Guide) 💚" at bounding box center [232, 85] width 233 height 61
copy strong "Best Greens Powder for Women’s Health (2025 Guide)"
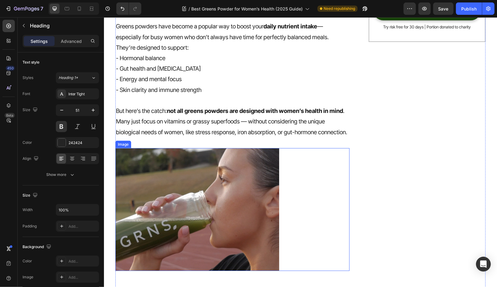
scroll to position [504, 0]
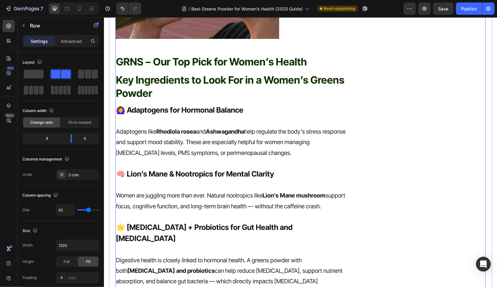
click at [200, 68] on p "GRNS – Our Top Pick for Women’s Health" at bounding box center [232, 61] width 233 height 13
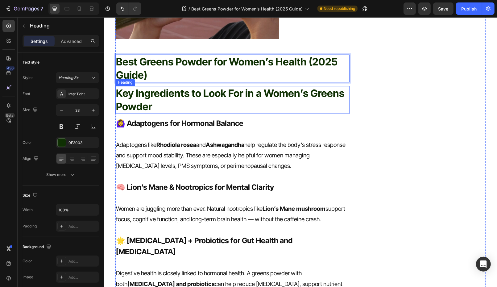
click at [225, 113] on p "Key Ingredients to Look For in a Women’s Greens Powder" at bounding box center [232, 99] width 233 height 27
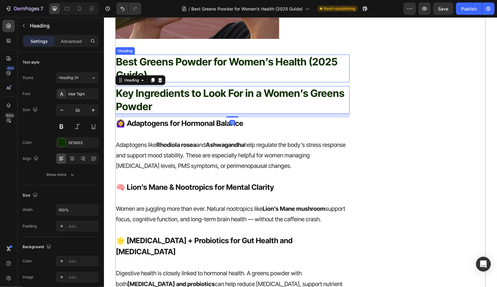
click at [185, 80] on p "⁠⁠⁠⁠⁠⁠⁠ Best Greens Powder for Women’s Health (2025 Guide)" at bounding box center [232, 68] width 233 height 27
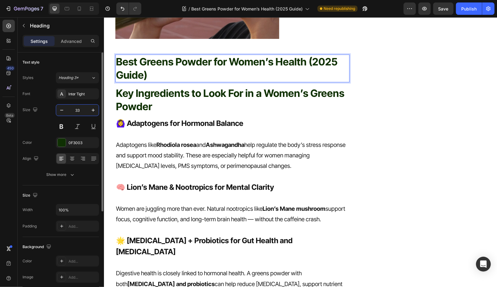
click at [82, 109] on input "33" at bounding box center [77, 110] width 20 height 11
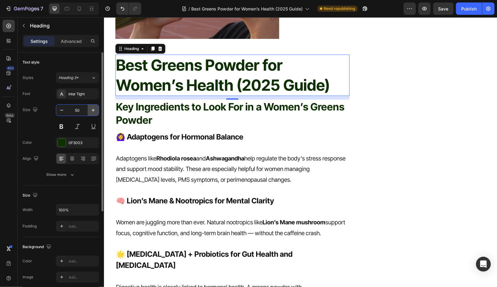
type input "5"
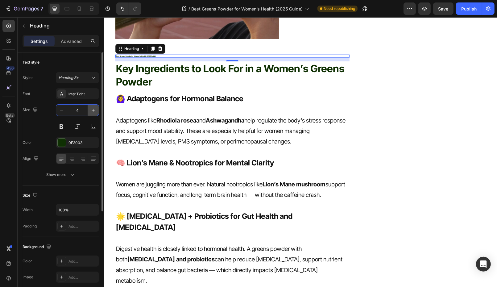
type input "40"
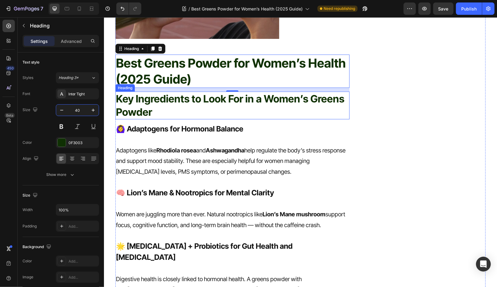
click at [176, 118] on p "Key Ingredients to Look For in a Women’s Greens Powder" at bounding box center [232, 105] width 233 height 27
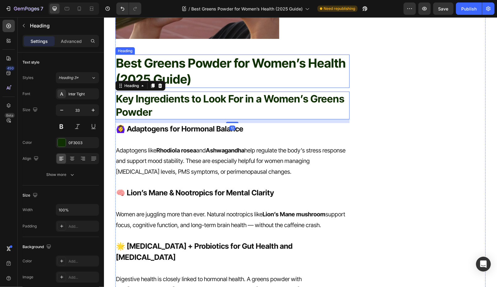
click at [211, 73] on strong "Best Greens Powder for Women’s Health (2025 Guide)" at bounding box center [231, 70] width 230 height 31
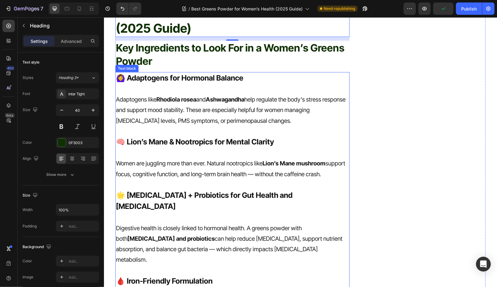
scroll to position [533, 0]
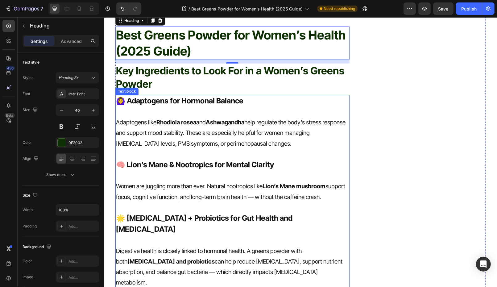
click at [182, 105] on strong "🙆‍♀️ Adaptogens for Hormonal Balance" at bounding box center [179, 100] width 127 height 9
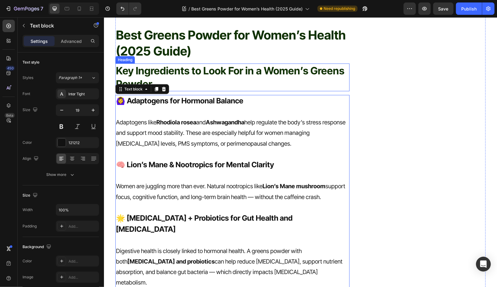
click at [199, 86] on p "Key Ingredients to Look For in a Women’s Greens Powder" at bounding box center [232, 77] width 233 height 27
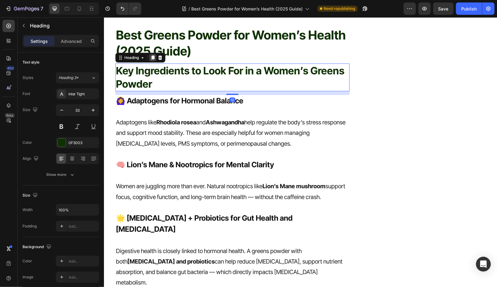
click at [151, 60] on icon at bounding box center [152, 57] width 5 height 5
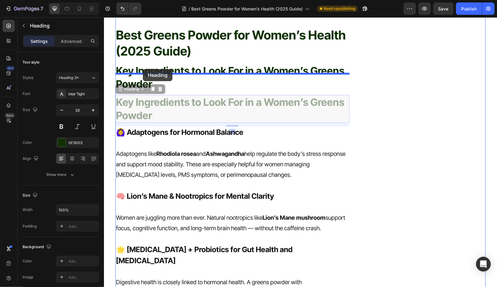
drag, startPoint x: 130, startPoint y: 99, endPoint x: 142, endPoint y: 70, distance: 31.7
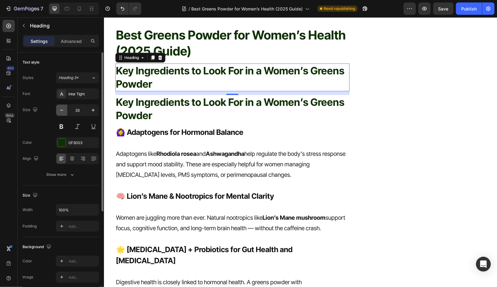
click at [59, 109] on icon "button" at bounding box center [62, 110] width 6 height 6
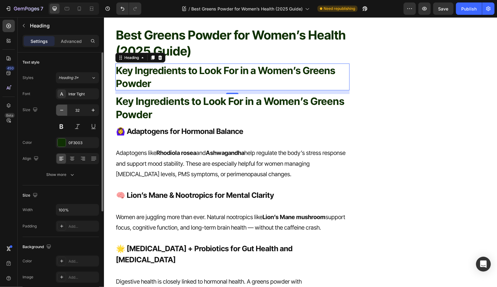
click at [59, 109] on icon "button" at bounding box center [62, 110] width 6 height 6
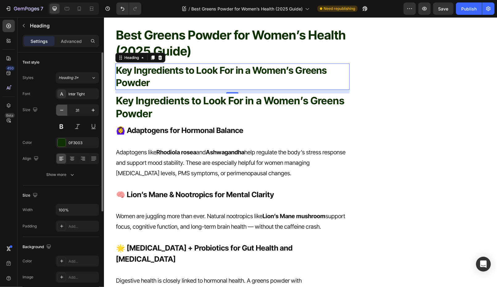
click at [59, 109] on icon "button" at bounding box center [62, 110] width 6 height 6
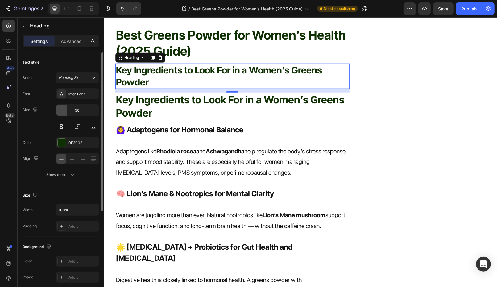
click at [59, 109] on icon "button" at bounding box center [62, 110] width 6 height 6
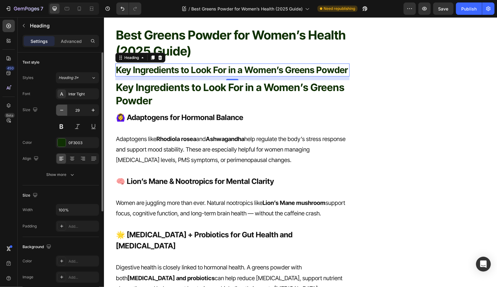
click at [59, 109] on icon "button" at bounding box center [62, 110] width 6 height 6
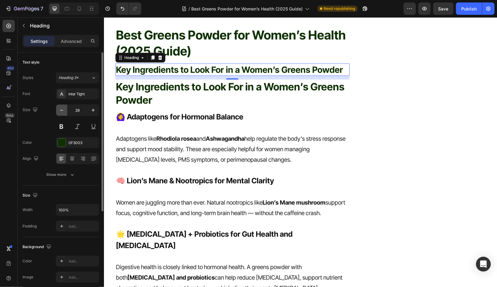
click at [59, 109] on icon "button" at bounding box center [62, 110] width 6 height 6
type input "25"
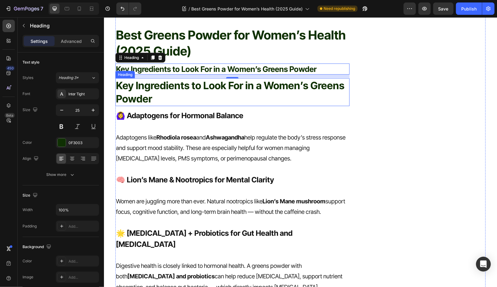
click at [172, 94] on p "Key Ingredients to Look For in a Women’s Greens Powder" at bounding box center [232, 92] width 233 height 27
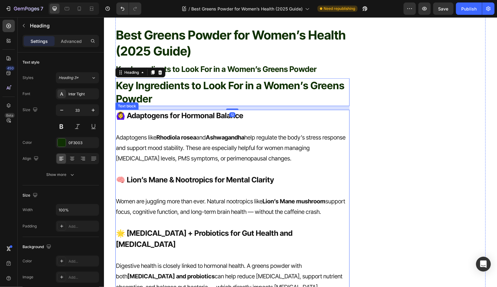
click at [206, 162] on p "Adaptogens like Rhodiola rosea and Ashwagandha help regulate the body’s stress …" at bounding box center [232, 148] width 233 height 32
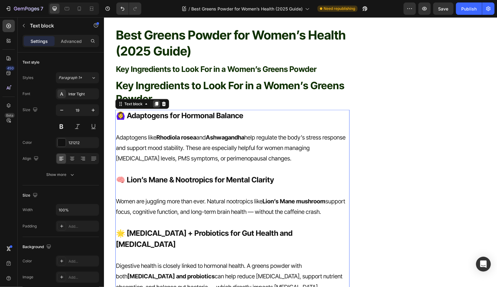
click at [155, 106] on icon at bounding box center [156, 104] width 3 height 4
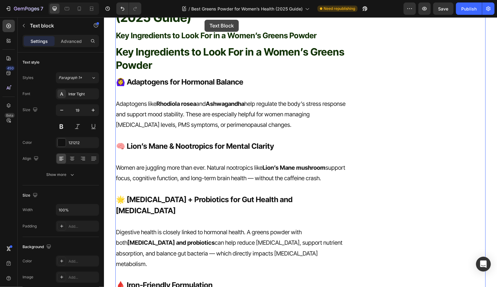
scroll to position [509, 0]
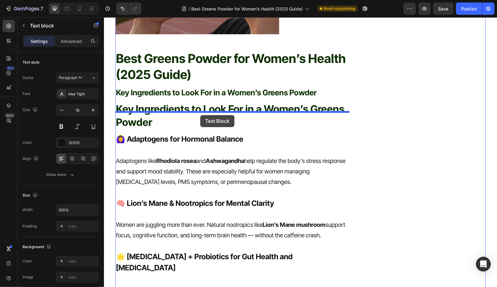
drag, startPoint x: 203, startPoint y: 248, endPoint x: 200, endPoint y: 115, distance: 132.7
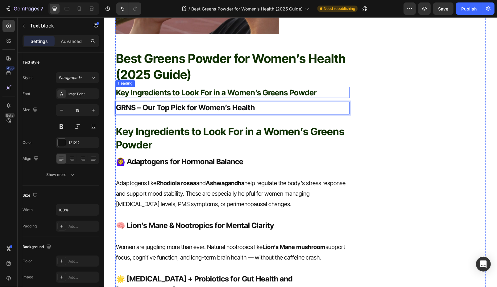
click at [267, 98] on h2 "Key Ingredients to Look For in a Women’s Greens Powder" at bounding box center [232, 92] width 234 height 11
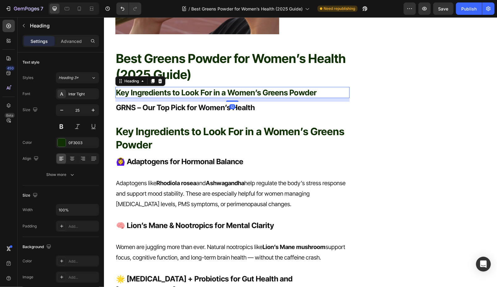
click at [267, 98] on h2 "Key Ingredients to Look For in a Women’s Greens Powder" at bounding box center [232, 92] width 234 height 11
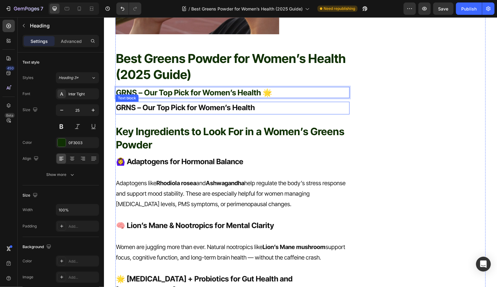
click at [249, 112] on strong "GRNS – Our Top Pick for Women’s Health" at bounding box center [185, 107] width 139 height 9
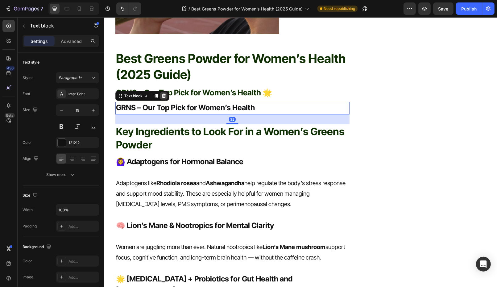
click at [163, 98] on icon at bounding box center [164, 95] width 4 height 4
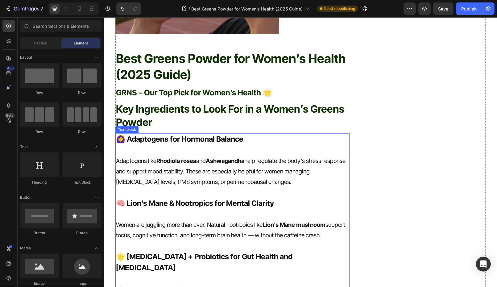
click at [176, 187] on p "Adaptogens like Rhodiola rosea and Ashwagandha help regulate the body’s stress …" at bounding box center [232, 171] width 233 height 32
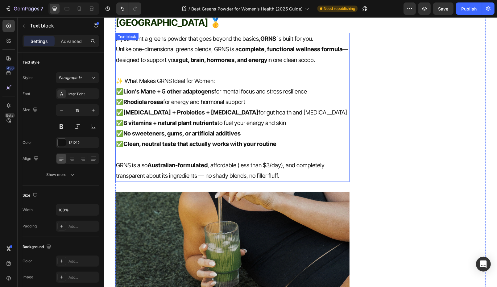
scroll to position [856, 0]
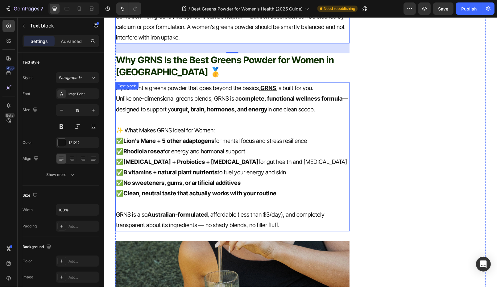
click at [191, 114] on p at bounding box center [232, 119] width 233 height 10
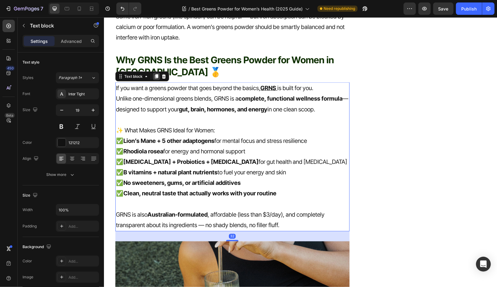
click at [155, 74] on icon at bounding box center [156, 76] width 3 height 4
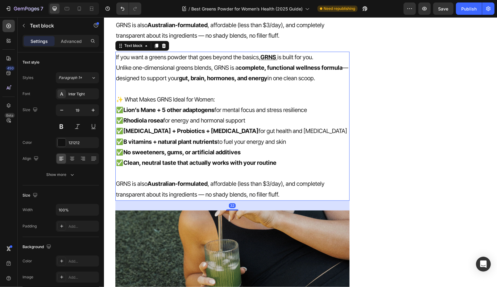
scroll to position [1047, 0]
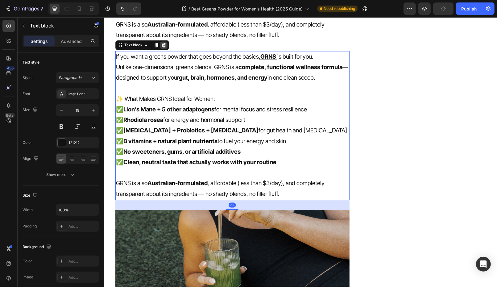
click at [164, 43] on icon at bounding box center [164, 45] width 4 height 4
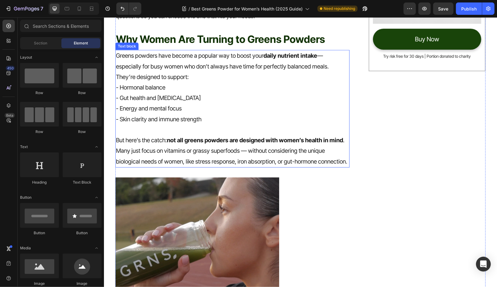
click at [213, 129] on p "Rich Text Editor. Editing area: main" at bounding box center [232, 129] width 233 height 10
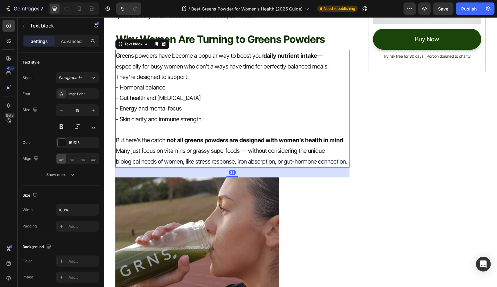
scroll to position [222, 0]
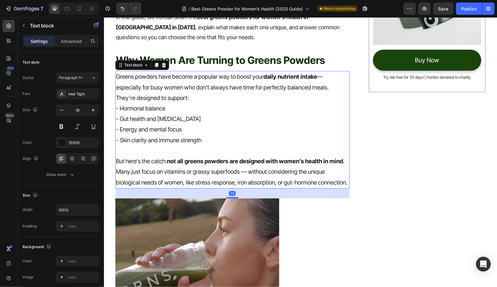
click at [156, 63] on icon at bounding box center [156, 65] width 3 height 4
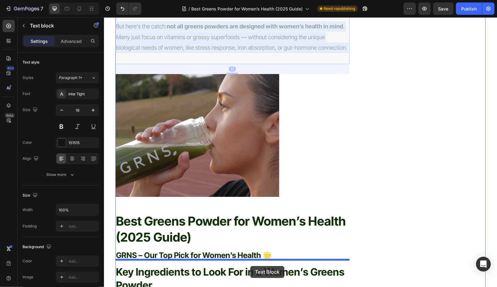
scroll to position [495, 0]
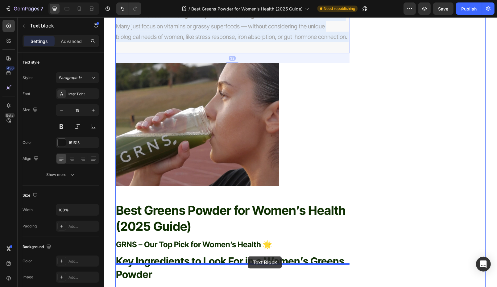
drag, startPoint x: 235, startPoint y: 77, endPoint x: 247, endPoint y: 257, distance: 180.9
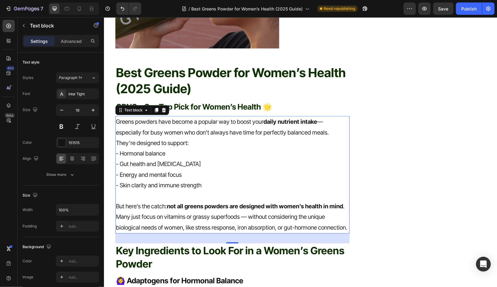
scroll to position [357, 0]
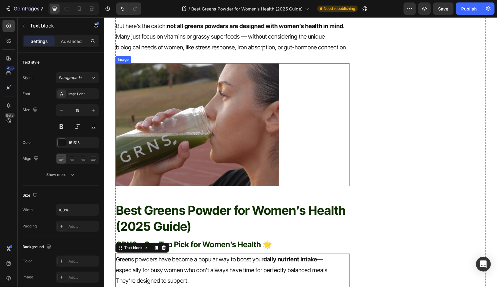
click at [227, 124] on img at bounding box center [197, 124] width 164 height 123
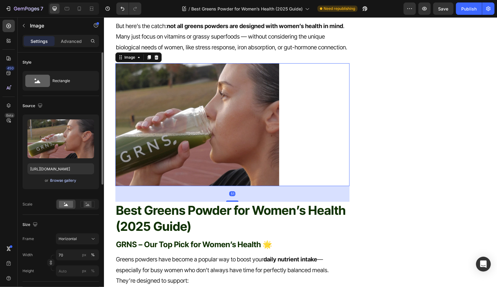
click at [61, 180] on div "Browse gallery" at bounding box center [63, 181] width 26 height 6
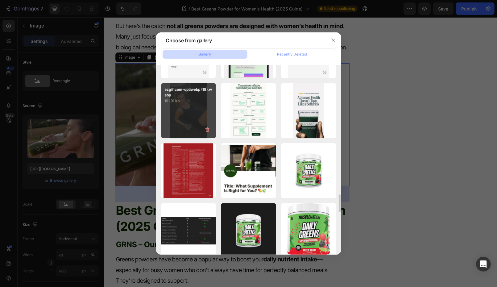
scroll to position [1587, 0]
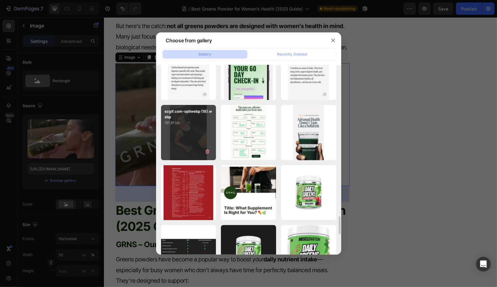
click at [187, 144] on div "ezgif.com-optiwebp (18).webp 191.91 kb" at bounding box center [188, 132] width 55 height 55
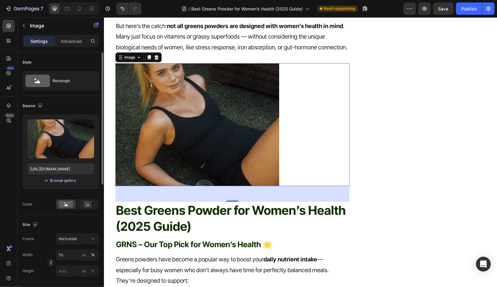
click at [64, 179] on div "Browse gallery" at bounding box center [63, 181] width 26 height 6
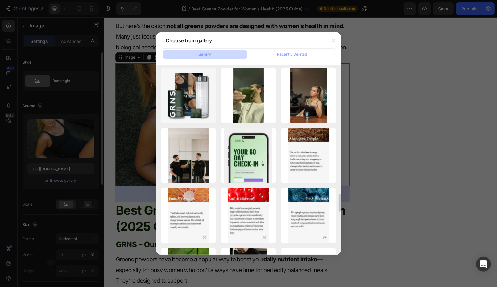
scroll to position [1068, 0]
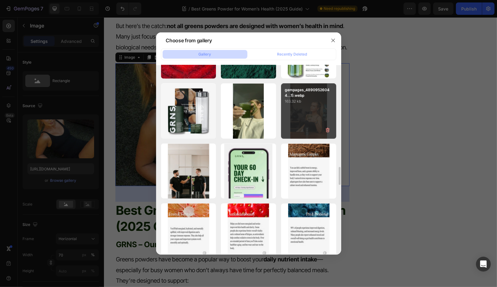
click at [310, 119] on div "gempages_48909526044...1).webp 163.32 kb" at bounding box center [308, 110] width 55 height 55
type input "https://cdn.shopify.com/s/files/1/0572/1253/4865/files/gempages_489095260442461…"
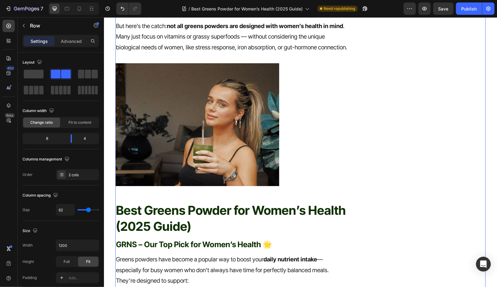
click at [197, 150] on img at bounding box center [197, 124] width 164 height 123
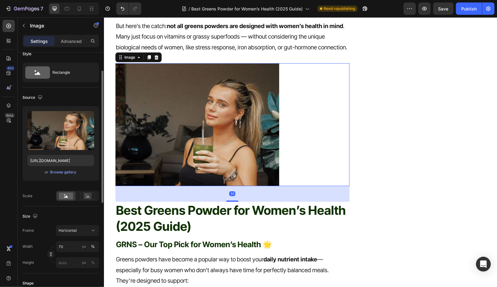
scroll to position [22, 0]
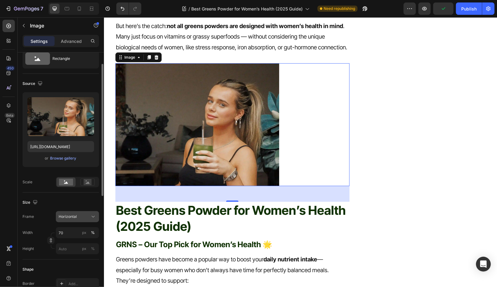
click at [77, 218] on div "Horizontal" at bounding box center [74, 217] width 30 height 6
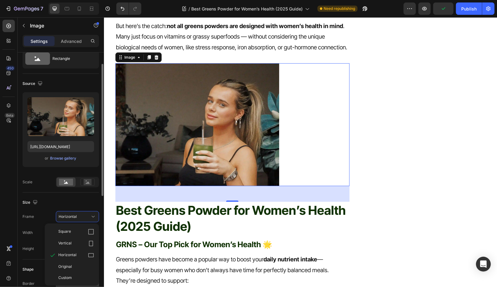
click at [71, 267] on span "Original" at bounding box center [65, 267] width 14 height 6
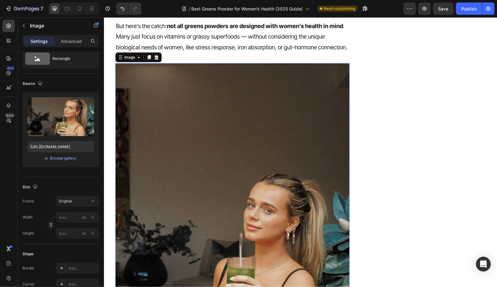
scroll to position [400, 0]
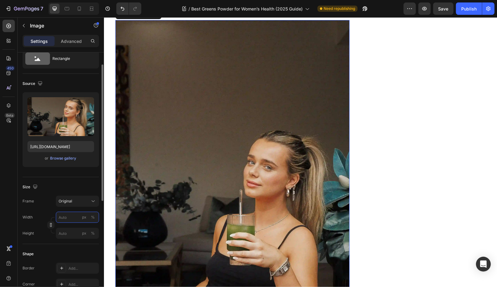
click at [70, 218] on input "px %" at bounding box center [77, 217] width 43 height 11
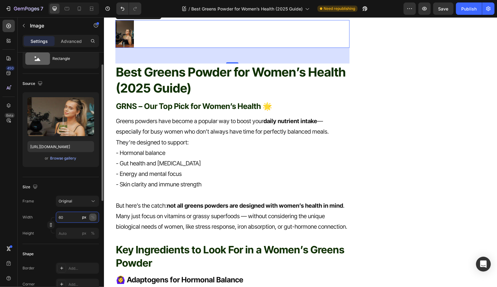
type input "60"
click at [93, 215] on div "%" at bounding box center [93, 217] width 4 height 6
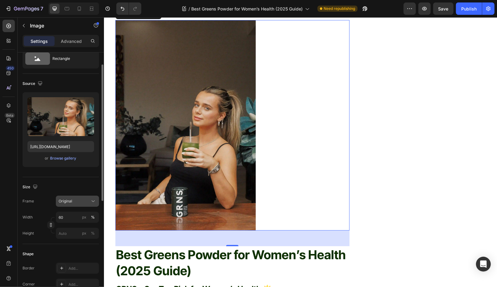
click at [69, 196] on button "Original" at bounding box center [77, 201] width 43 height 11
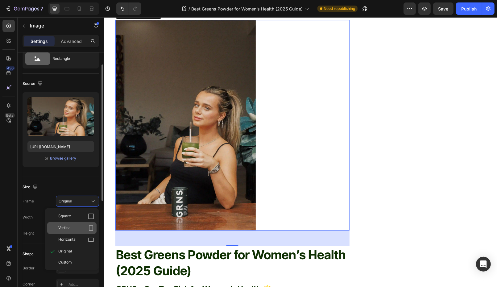
click at [71, 228] on span "Vertical" at bounding box center [64, 228] width 13 height 6
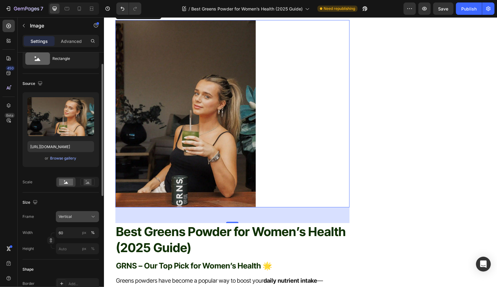
click at [78, 211] on button "Vertical" at bounding box center [77, 216] width 43 height 11
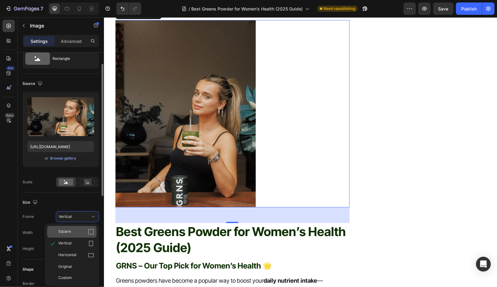
click at [73, 232] on div "Square" at bounding box center [76, 232] width 36 height 6
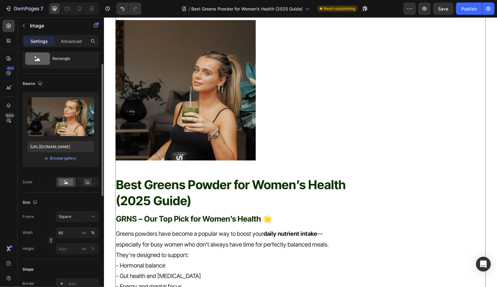
scroll to position [0, 0]
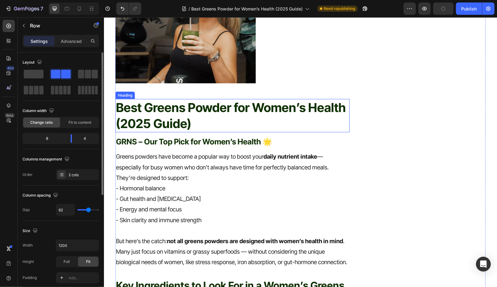
click at [189, 129] on strong "Best Greens Powder for Women’s Health (2025 Guide)" at bounding box center [231, 115] width 230 height 31
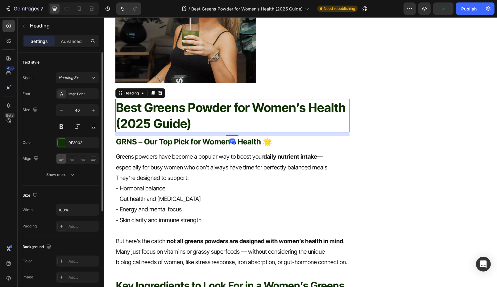
scroll to position [559, 0]
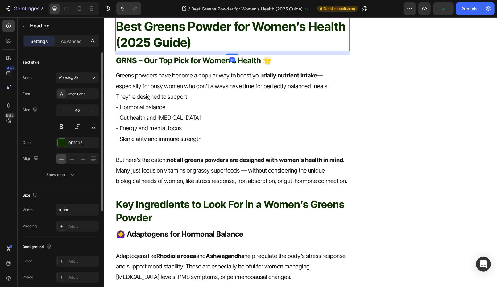
click at [189, 123] on p "- Gut health and [MEDICAL_DATA]" at bounding box center [232, 117] width 233 height 10
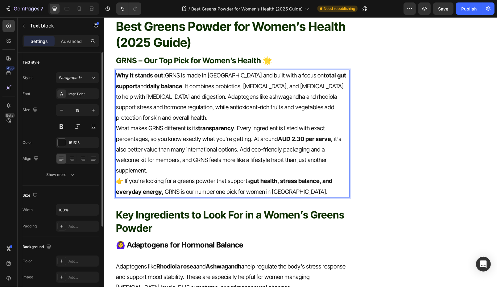
click at [145, 123] on p "Why it stands out: GRNS is made in Australia and built with a focus on total gu…" at bounding box center [232, 96] width 233 height 53
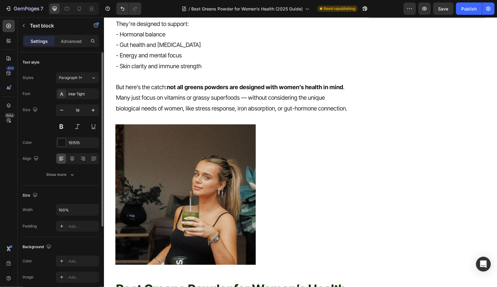
scroll to position [222, 0]
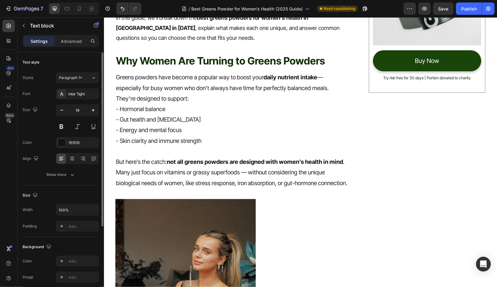
click at [157, 142] on p "- Skin clarity and immune strength" at bounding box center [232, 140] width 233 height 10
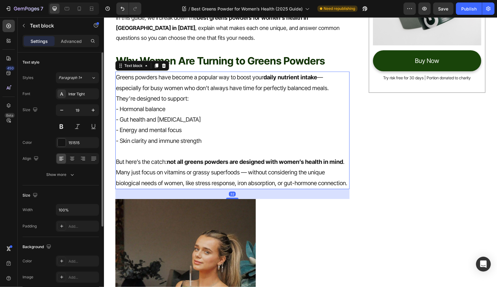
click at [205, 142] on p "- Skin clarity and immune strength" at bounding box center [232, 140] width 233 height 10
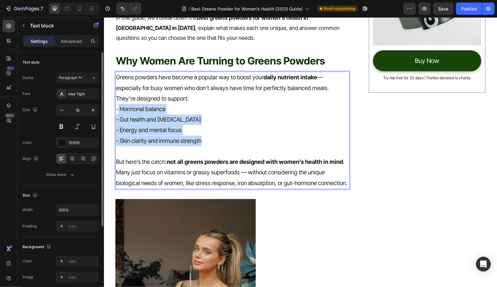
drag, startPoint x: 205, startPoint y: 140, endPoint x: 117, endPoint y: 109, distance: 93.4
click at [118, 109] on div "Greens powders have become a popular way to boost your daily nutrient intake — …" at bounding box center [232, 129] width 234 height 117
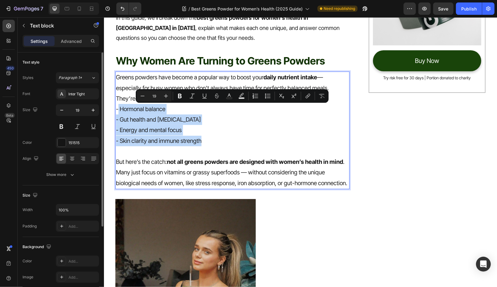
copy div "Hormonal balance - Gut health and bloating - Energy and mental focus - Skin cla…"
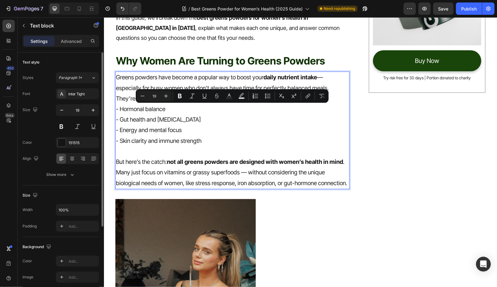
click at [258, 173] on p "Many just focus on vitamins or grassy superfoods — without considering the uniq…" at bounding box center [232, 177] width 233 height 21
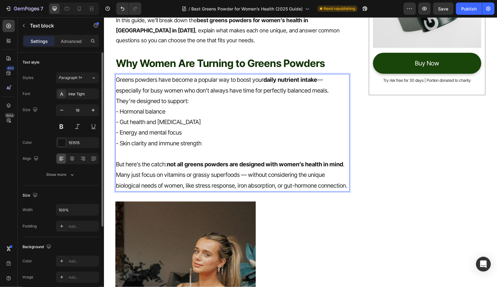
scroll to position [571, 0]
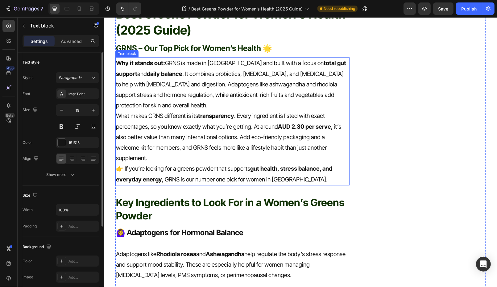
click at [199, 151] on p "What makes GRNS different is its transparency . Every ingredient is listed with…" at bounding box center [232, 136] width 233 height 53
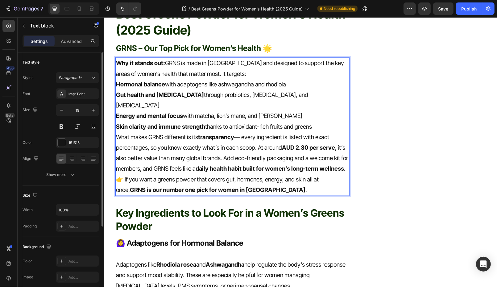
click at [232, 79] on p "Why it stands out: GRNS is made in Australia and designed to support the key ar…" at bounding box center [232, 68] width 233 height 21
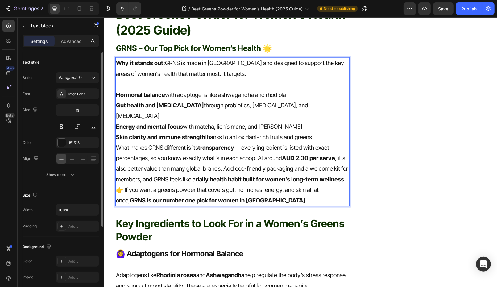
click at [321, 135] on p "Skin clarity and immune strength thanks to antioxidant-rich fruits and greens" at bounding box center [232, 137] width 233 height 10
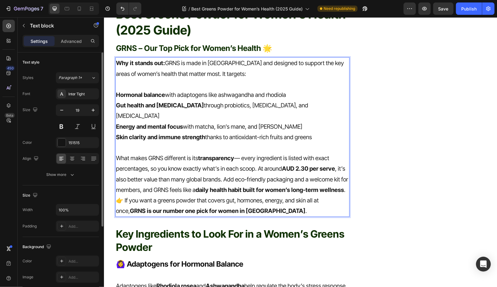
click at [347, 189] on p "What makes GRNS different is its transparency — every ingredient is listed with…" at bounding box center [232, 174] width 233 height 42
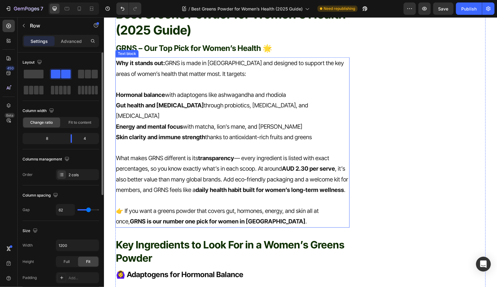
scroll to position [566, 0]
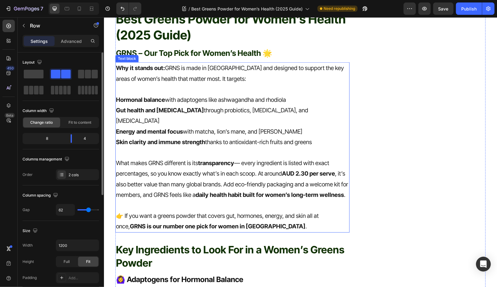
click at [224, 163] on strong "transparency" at bounding box center [216, 162] width 36 height 7
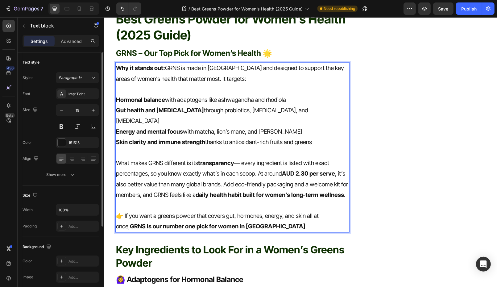
click at [198, 162] on p "What makes GRNS different is its transparency — every ingredient is listed with…" at bounding box center [232, 179] width 233 height 42
click at [211, 142] on p "Skin clarity and immune strength thanks to antioxidant-rich fruits and greens" at bounding box center [232, 142] width 233 height 10
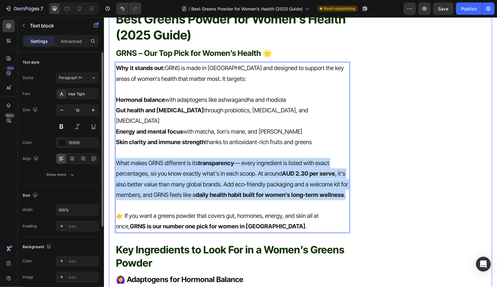
drag, startPoint x: 345, startPoint y: 193, endPoint x: 114, endPoint y: 160, distance: 233.4
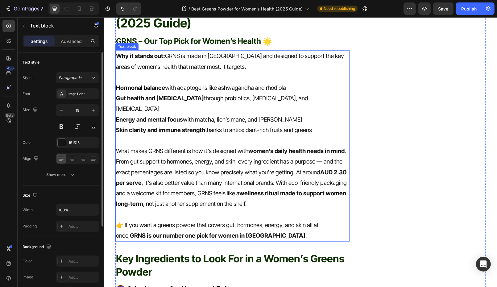
click at [264, 185] on p "What makes GRNS different is how it’s designed with women’s daily health needs …" at bounding box center [232, 177] width 233 height 63
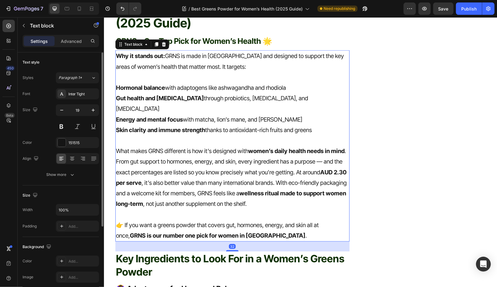
scroll to position [651, 0]
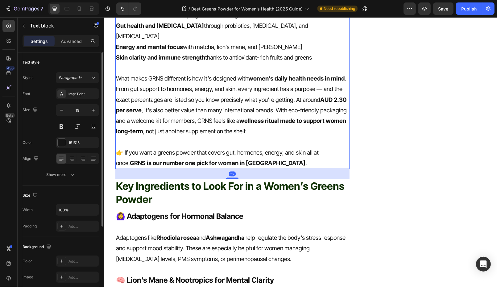
click at [240, 177] on div "32" at bounding box center [232, 174] width 234 height 10
click at [240, 192] on p "Key Ingredients to Look For in a Women’s Greens Powder" at bounding box center [232, 192] width 233 height 27
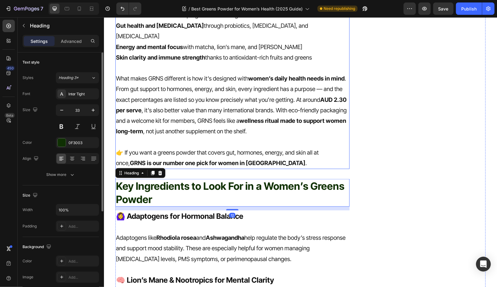
click at [220, 140] on p "Rich Text Editor. Editing area: main" at bounding box center [232, 141] width 233 height 10
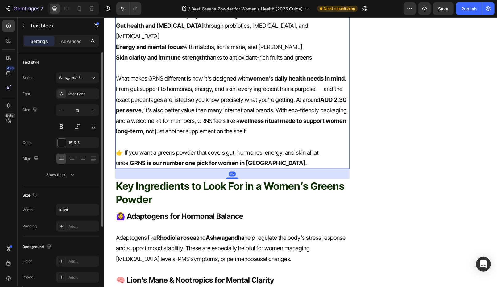
scroll to position [564, 0]
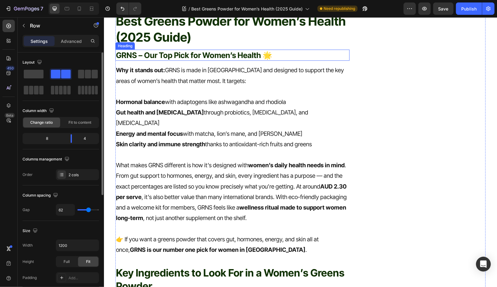
click at [158, 60] on p "GRNS – Our Top Pick for Women’s Health 🌟" at bounding box center [232, 55] width 233 height 10
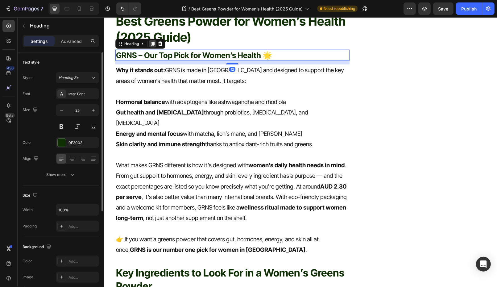
click at [154, 46] on icon at bounding box center [152, 43] width 3 height 4
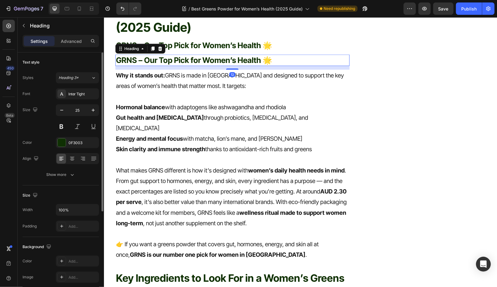
scroll to position [587, 0]
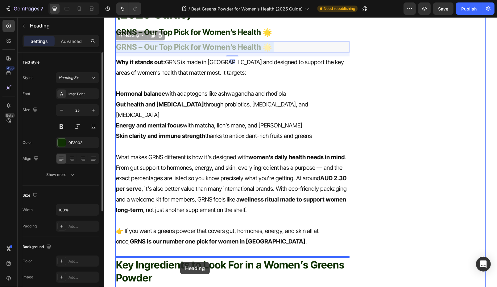
drag, startPoint x: 180, startPoint y: 56, endPoint x: 180, endPoint y: 258, distance: 201.5
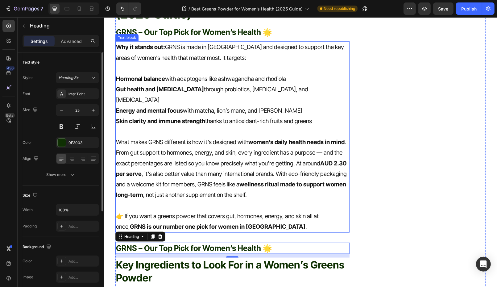
click at [215, 163] on p "What makes GRNS different is how it’s designed with women’s daily health needs …" at bounding box center [232, 168] width 233 height 63
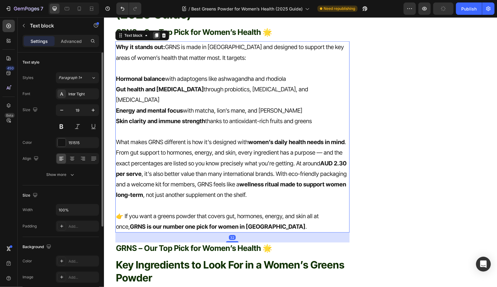
click at [156, 38] on icon at bounding box center [156, 35] width 5 height 5
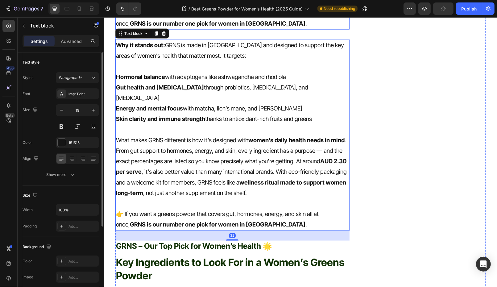
scroll to position [799, 0]
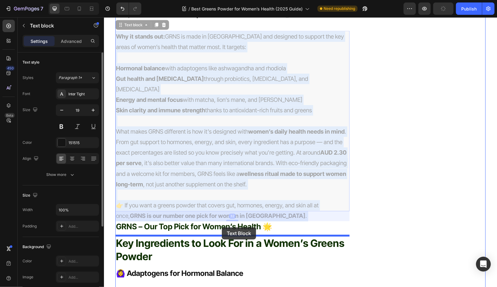
drag, startPoint x: 222, startPoint y: 103, endPoint x: 221, endPoint y: 224, distance: 121.2
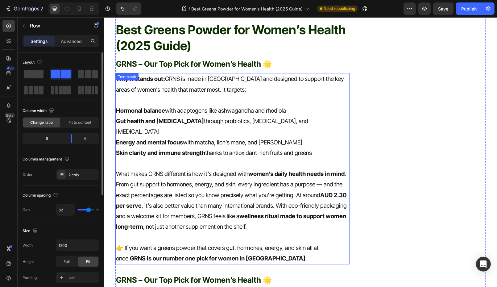
scroll to position [550, 0]
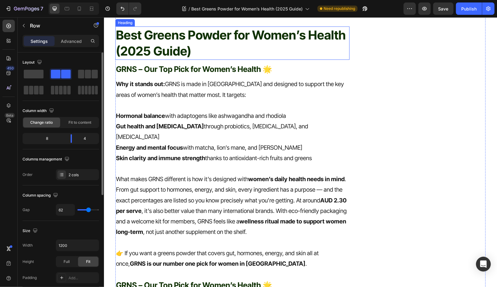
click at [195, 59] on p "⁠⁠⁠⁠⁠⁠⁠ Best Greens Powder for Women’s Health (2025 Guide)" at bounding box center [232, 43] width 233 height 32
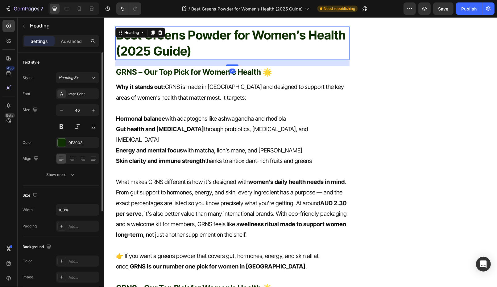
click at [231, 66] on div at bounding box center [232, 65] width 12 height 2
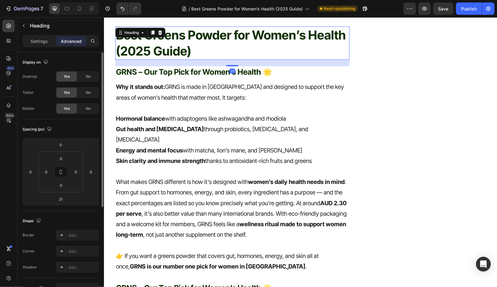
click at [230, 113] on p "Rich Text Editor. Editing area: main" at bounding box center [232, 108] width 233 height 10
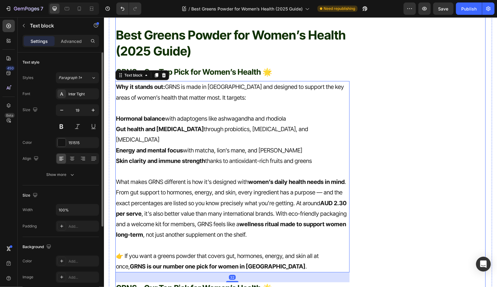
click at [196, 77] on p "GRNS – Our Top Pick for Women’s Health 🌟" at bounding box center [232, 72] width 233 height 10
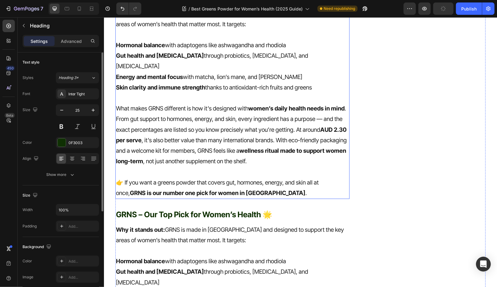
scroll to position [601, 0]
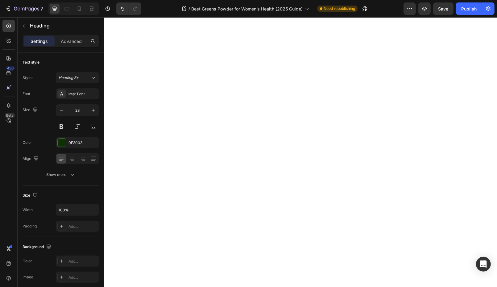
type input "29"
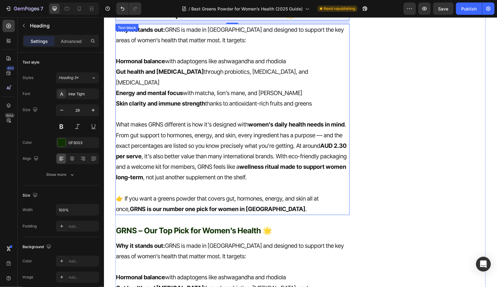
scroll to position [642, 0]
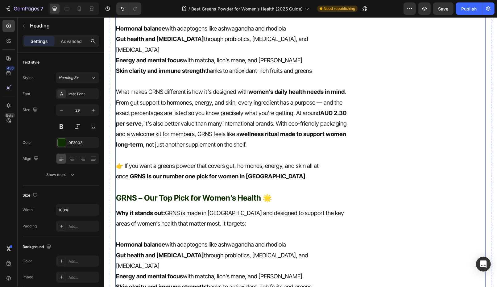
click at [206, 193] on p "GRNS – Our Top Pick for Women’s Health 🌟" at bounding box center [232, 198] width 233 height 10
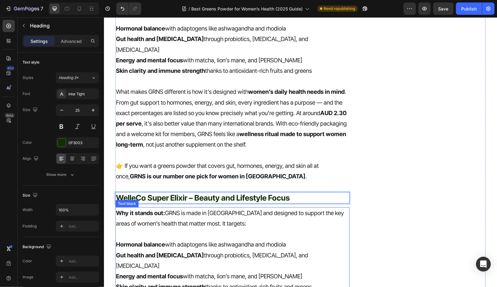
click at [249, 230] on p "Rich Text Editor. Editing area: main" at bounding box center [232, 234] width 233 height 10
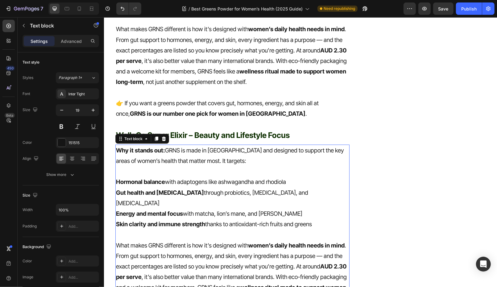
scroll to position [816, 0]
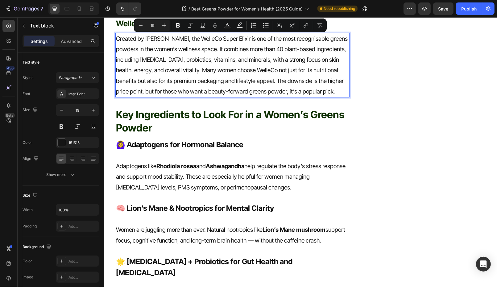
click at [254, 50] on p "Created by [PERSON_NAME], the WelleCo Super Elixir is one of the most recognisa…" at bounding box center [232, 64] width 233 height 63
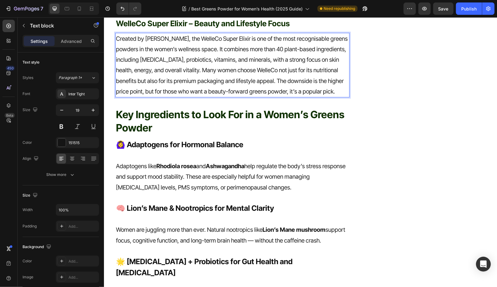
click at [182, 72] on p "Created by [PERSON_NAME], the WelleCo Super Elixir is one of the most recognisa…" at bounding box center [232, 64] width 233 height 63
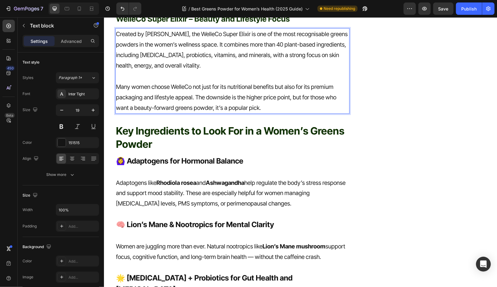
scroll to position [785, 0]
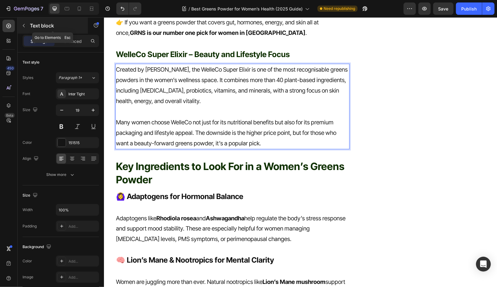
click at [23, 25] on icon "button" at bounding box center [23, 25] width 5 height 5
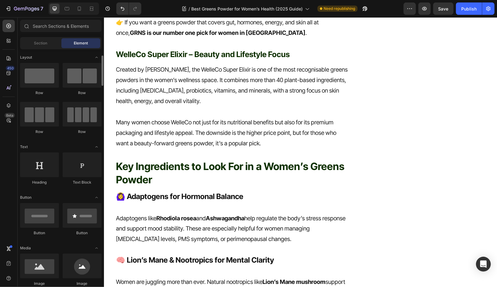
scroll to position [12, 0]
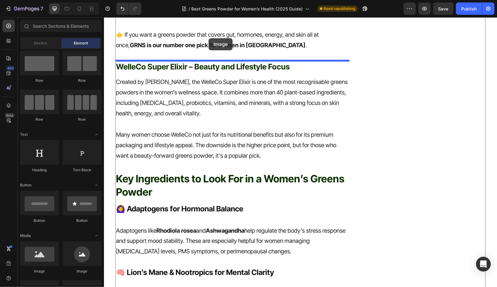
drag, startPoint x: 137, startPoint y: 273, endPoint x: 208, endPoint y: 38, distance: 245.2
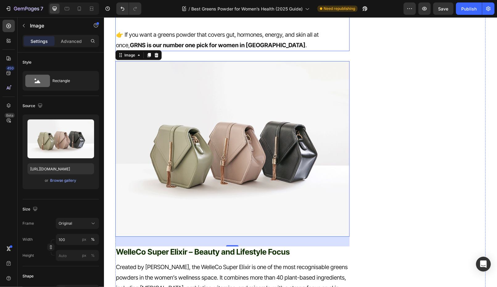
scroll to position [765, 0]
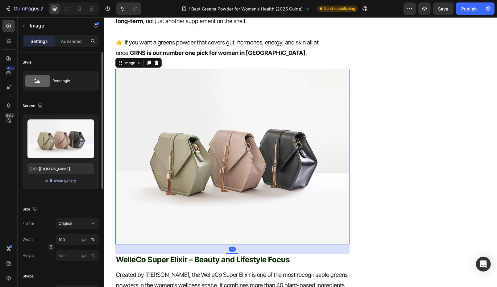
click at [58, 179] on div "Browse gallery" at bounding box center [63, 181] width 26 height 6
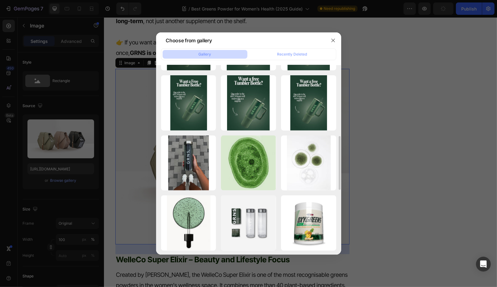
scroll to position [229, 0]
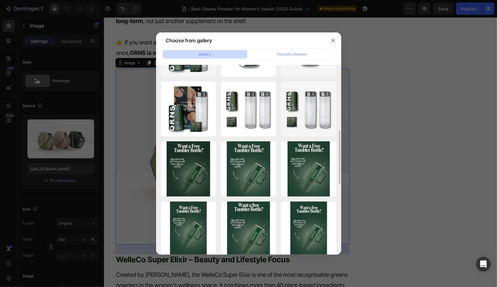
drag, startPoint x: 201, startPoint y: 115, endPoint x: 218, endPoint y: 162, distance: 50.1
click at [217, 162] on div "Switch-nutrition-vit...es.webp 45.19 kb Screen Shot [DATE]...am.png 86.11 kb re…" at bounding box center [248, 169] width 175 height 656
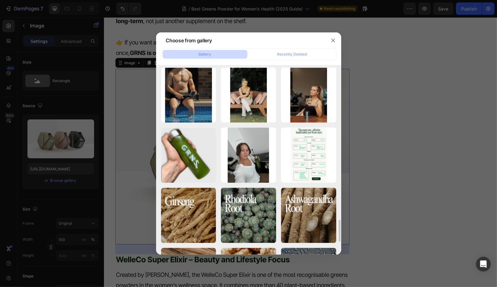
scroll to position [1324, 0]
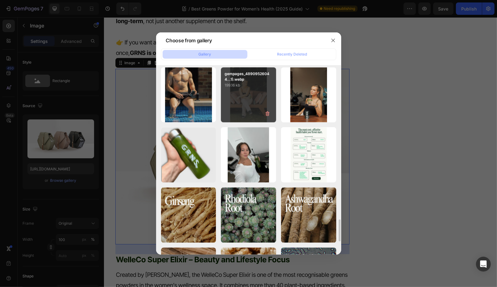
click at [238, 93] on div "gempages_48909526044...1).webp 199.16 kb" at bounding box center [248, 94] width 55 height 55
type input "[URL][DOMAIN_NAME]"
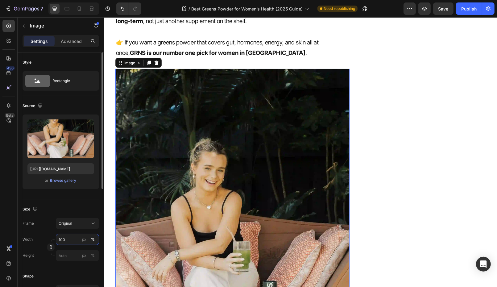
click at [71, 238] on input "100" at bounding box center [77, 239] width 43 height 11
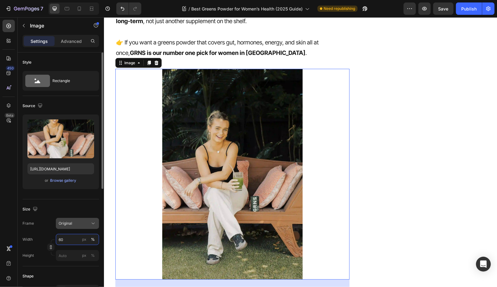
type input "60"
click at [78, 224] on div "Original" at bounding box center [74, 224] width 30 height 6
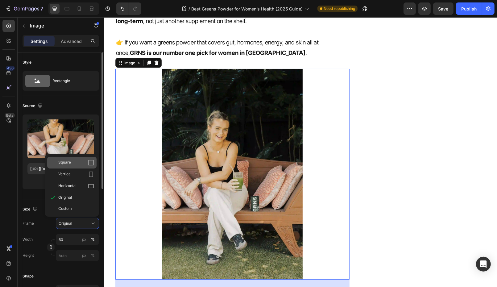
click at [68, 165] on span "Square" at bounding box center [64, 163] width 13 height 6
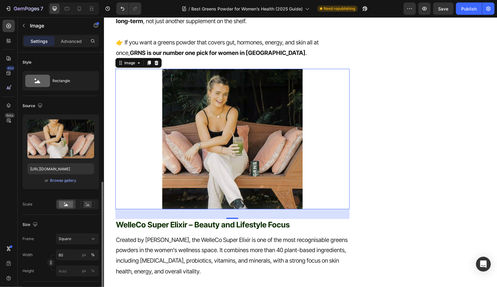
scroll to position [228, 0]
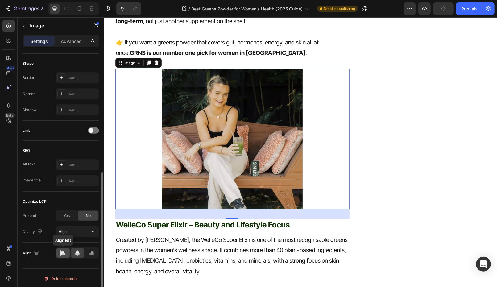
click at [65, 251] on icon at bounding box center [63, 253] width 6 height 6
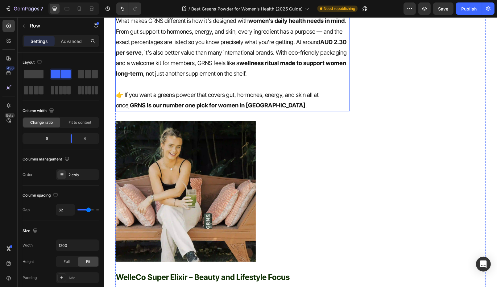
scroll to position [896, 0]
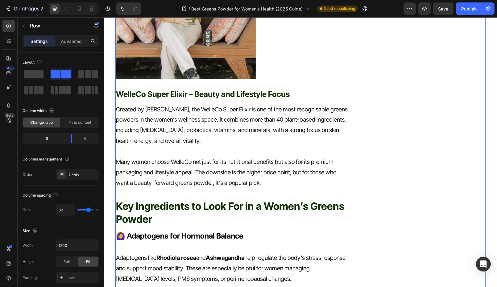
click at [185, 56] on img at bounding box center [185, 8] width 140 height 140
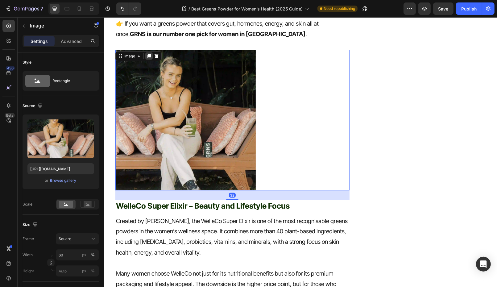
click at [148, 55] on icon at bounding box center [148, 56] width 3 height 4
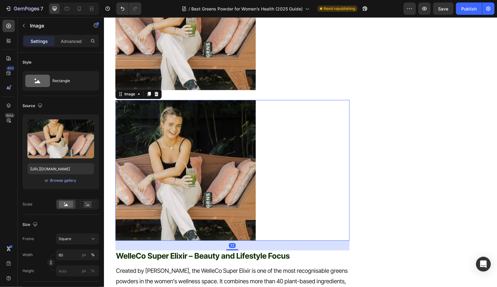
scroll to position [973, 0]
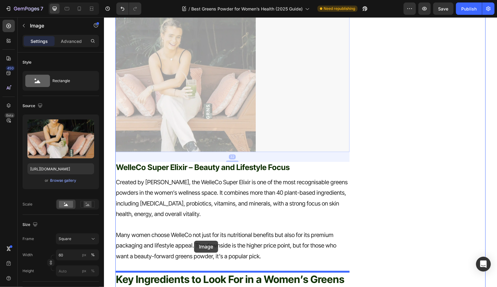
drag, startPoint x: 193, startPoint y: 82, endPoint x: 194, endPoint y: 241, distance: 158.9
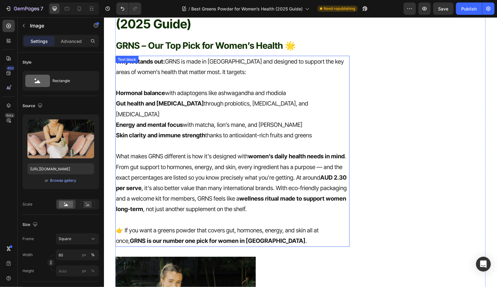
scroll to position [528, 0]
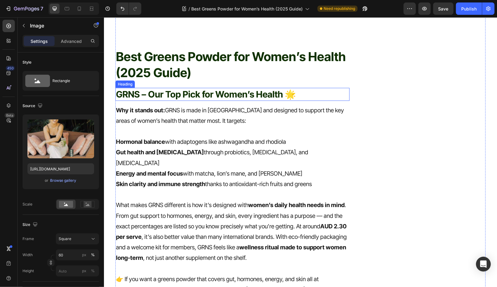
click at [155, 100] on p "GRNS – Our Top Pick for Women’s Health 🌟" at bounding box center [232, 94] width 233 height 12
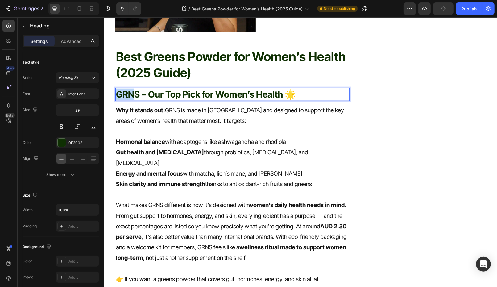
drag, startPoint x: 136, startPoint y: 106, endPoint x: 115, endPoint y: 106, distance: 21.6
click at [115, 101] on h2 "GRNS – Our Top Pick for Women’s Health 🌟" at bounding box center [232, 94] width 234 height 13
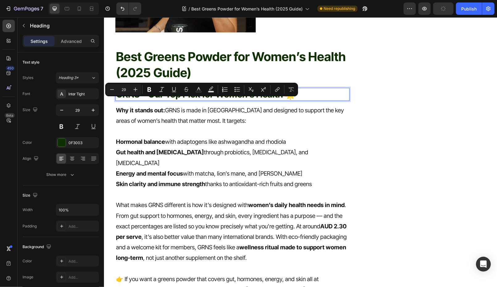
click at [137, 100] on p "GRNS – Our Top Pick for Women’s Health 🌟" at bounding box center [232, 94] width 233 height 12
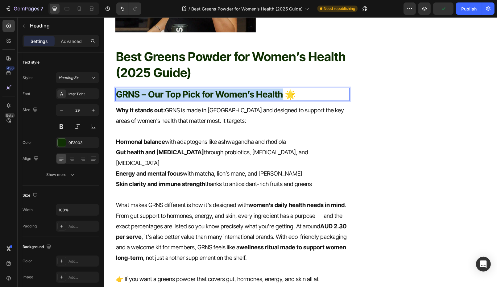
drag, startPoint x: 281, startPoint y: 104, endPoint x: 116, endPoint y: 104, distance: 165.4
click at [116, 100] on p "GRNS – Our Top Pick for Women’s Health 🌟" at bounding box center [232, 94] width 233 height 12
copy p "GRNS – Our Top Pick for Women’s Health"
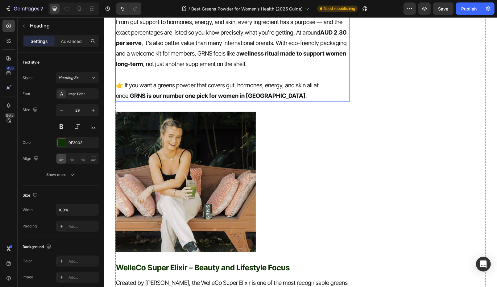
scroll to position [785, 0]
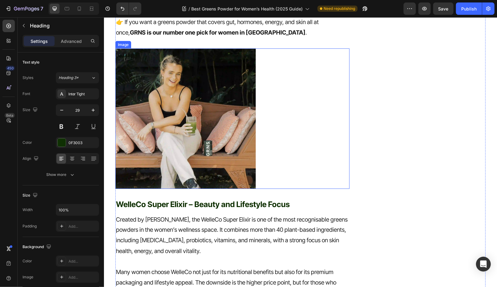
click at [191, 155] on img at bounding box center [185, 118] width 140 height 140
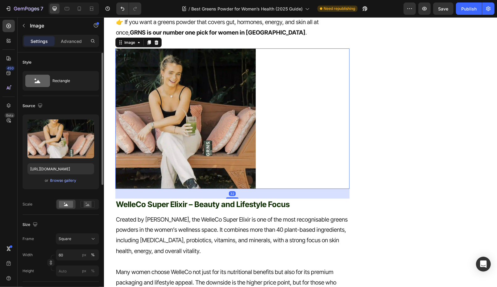
scroll to position [228, 0]
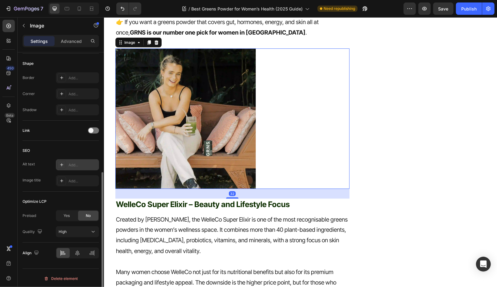
click at [78, 160] on div "Add..." at bounding box center [77, 164] width 43 height 11
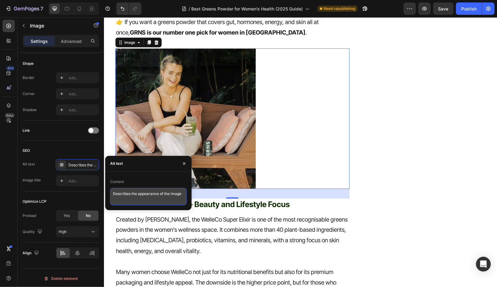
click at [170, 197] on textarea "Describes the appearance of the image" at bounding box center [148, 196] width 77 height 17
paste textarea "GRNS – Our Top Pick for Women’s Health"
type textarea "GRNS – Our Top Pick for Women’s Health"
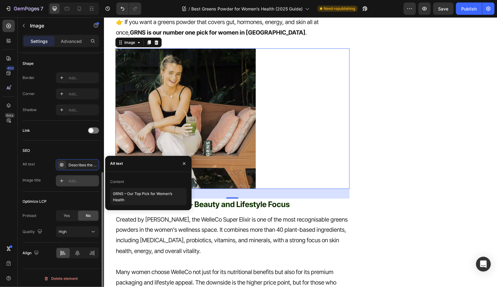
click at [81, 181] on div "Add..." at bounding box center [82, 181] width 29 height 6
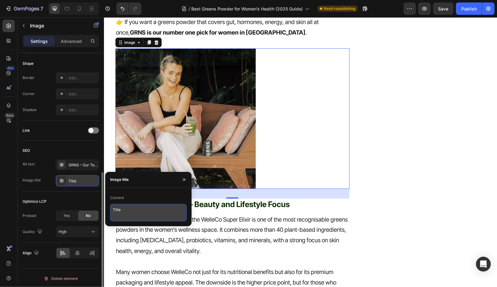
click at [153, 206] on textarea "Title" at bounding box center [148, 212] width 77 height 17
paste textarea "GRNS – Our Top Pick for Women’s Health"
type textarea "GRNS – Our Top Pick for Women’s Health"
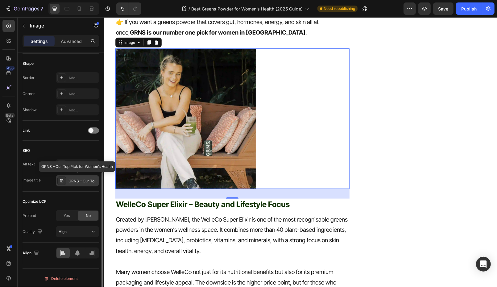
click at [267, 163] on div at bounding box center [232, 118] width 234 height 140
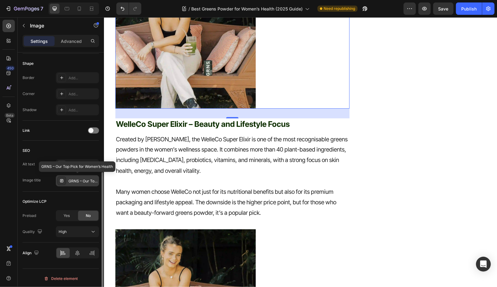
scroll to position [1045, 0]
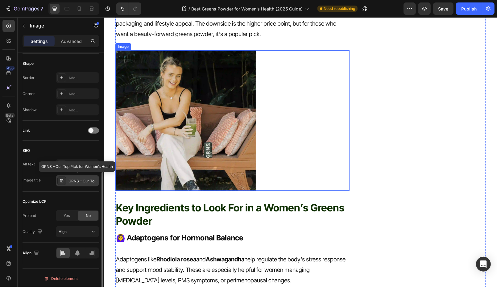
click at [203, 144] on img at bounding box center [185, 120] width 140 height 140
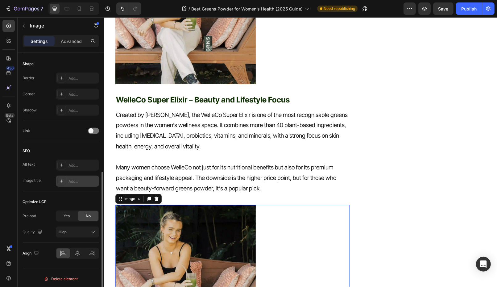
scroll to position [904, 0]
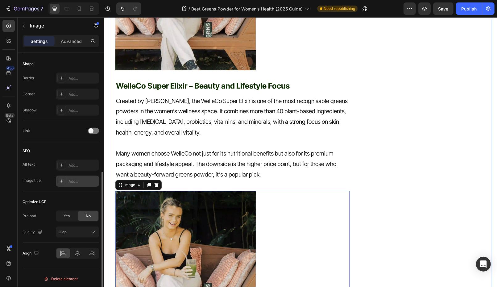
click at [125, 89] on p "WelleCo Super Elixir – Beauty and Lifestyle Focus" at bounding box center [232, 86] width 233 height 10
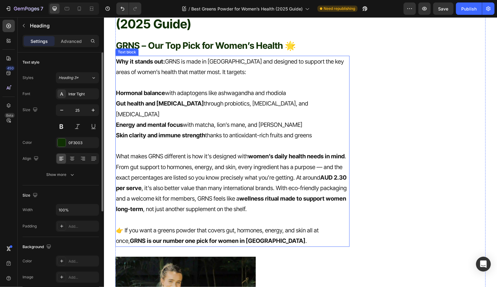
scroll to position [593, 0]
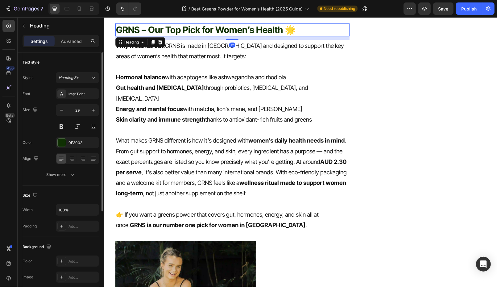
click at [121, 35] on p "GRNS – Our Top Pick for Women’s Health 🌟" at bounding box center [232, 30] width 233 height 12
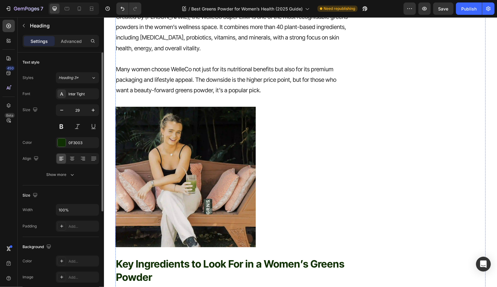
scroll to position [1100, 0]
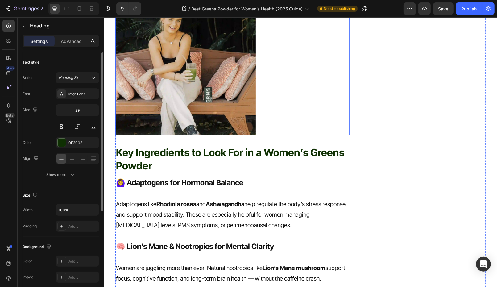
click at [146, 81] on img at bounding box center [185, 65] width 140 height 140
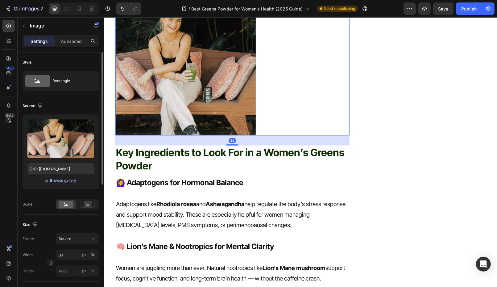
click at [64, 178] on div "Browse gallery" at bounding box center [63, 181] width 26 height 6
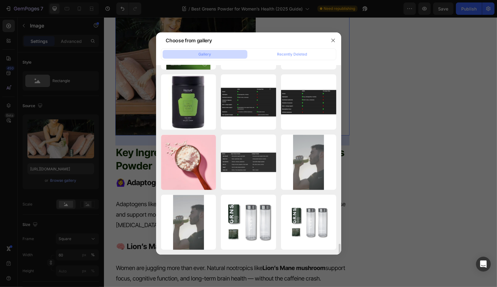
scroll to position [3074, 0]
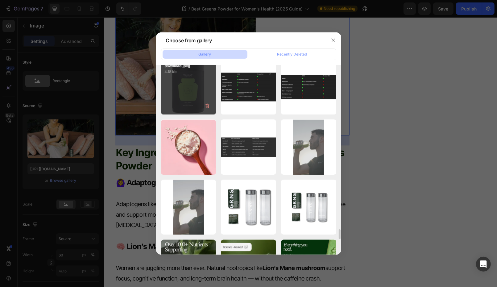
click at [184, 95] on div "download.jpeg 4.18 kb" at bounding box center [188, 86] width 55 height 55
type input "[URL][DOMAIN_NAME]"
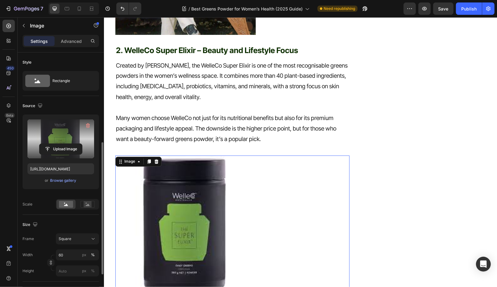
scroll to position [228, 0]
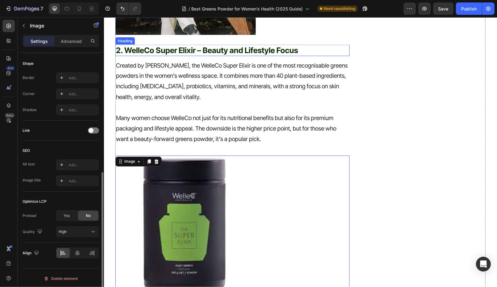
click at [192, 50] on p "2. WelleCo Super Elixir – Beauty and Lifestyle Focus" at bounding box center [232, 50] width 233 height 10
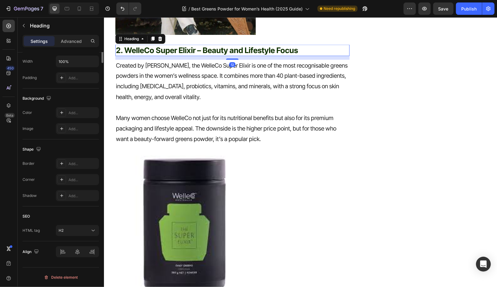
scroll to position [0, 0]
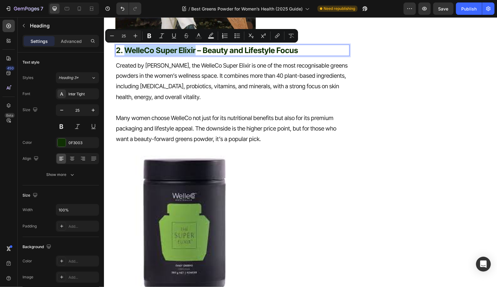
drag, startPoint x: 194, startPoint y: 50, endPoint x: 124, endPoint y: 51, distance: 70.3
click at [124, 51] on p "2. WelleCo Super Elixir – Beauty and Lifestyle Focus" at bounding box center [232, 50] width 233 height 10
copy p "WelleCo Super Elixir"
click at [171, 194] on img at bounding box center [185, 225] width 140 height 140
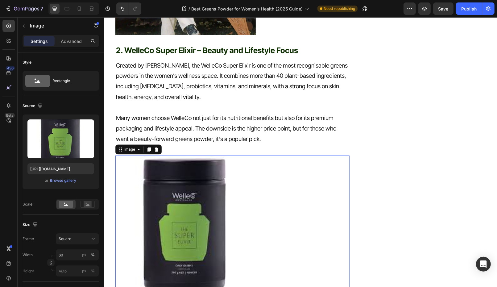
scroll to position [228, 0]
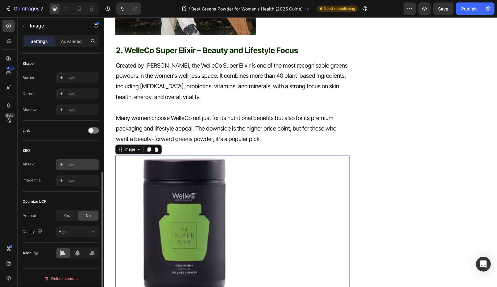
click at [67, 159] on div "Add..." at bounding box center [77, 164] width 43 height 11
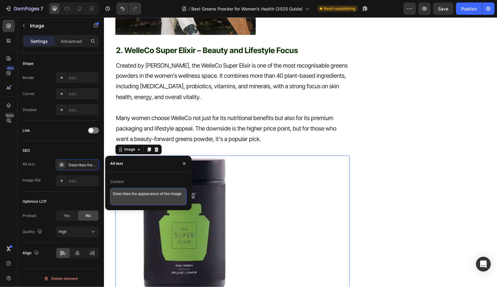
click at [169, 197] on textarea "Describes the appearance of the image" at bounding box center [148, 196] width 77 height 17
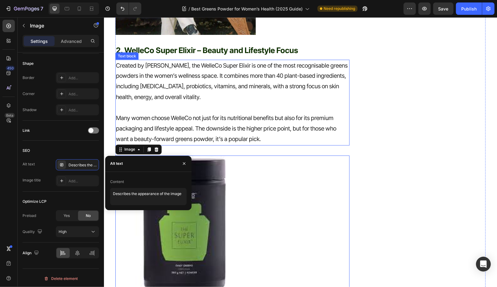
click at [229, 53] on p "2. WelleCo Super Elixir – Beauty and Lifestyle Focus" at bounding box center [232, 50] width 233 height 10
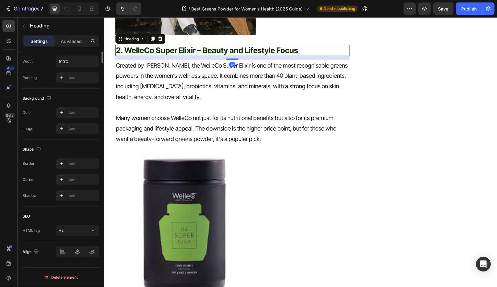
scroll to position [0, 0]
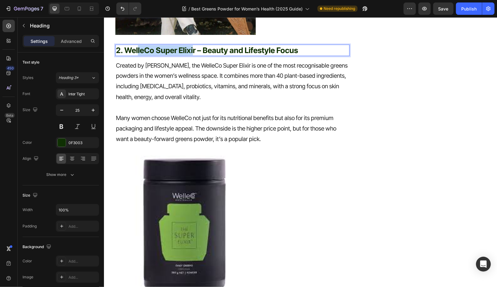
drag, startPoint x: 192, startPoint y: 49, endPoint x: 138, endPoint y: 50, distance: 54.6
click at [138, 50] on p "2. WelleCo Super Elixir – Beauty and Lifestyle Focus" at bounding box center [232, 50] width 233 height 10
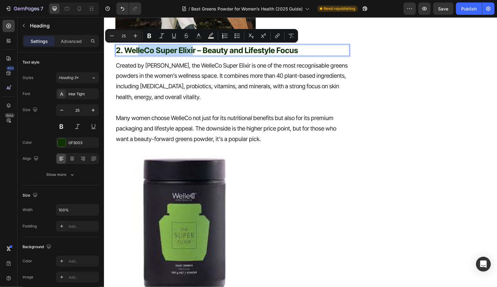
click at [176, 51] on p "2. WelleCo Super Elixir – Beauty and Lifestyle Focus" at bounding box center [232, 50] width 233 height 10
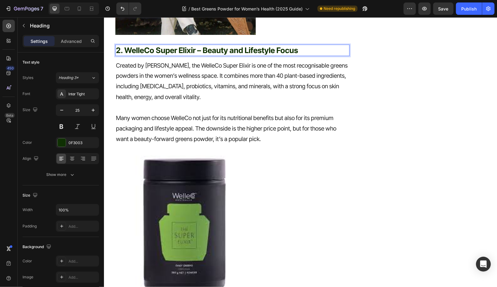
click at [194, 50] on p "2. WelleCo Super Elixir – Beauty and Lifestyle Focus" at bounding box center [232, 50] width 233 height 10
drag, startPoint x: 194, startPoint y: 50, endPoint x: 126, endPoint y: 50, distance: 67.9
click at [126, 50] on p "2. WelleCo Super Elixir – Beauty and Lifestyle Focus" at bounding box center [232, 50] width 233 height 10
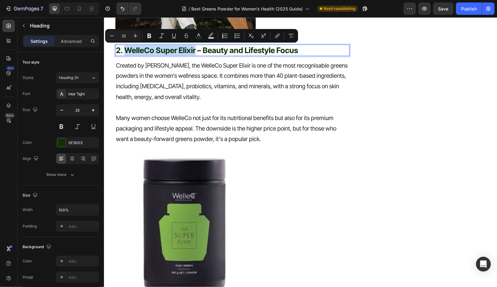
copy p "WelleCo Super Elixir"
click at [189, 200] on img at bounding box center [185, 225] width 140 height 140
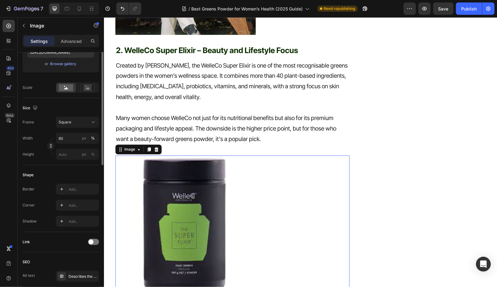
scroll to position [168, 0]
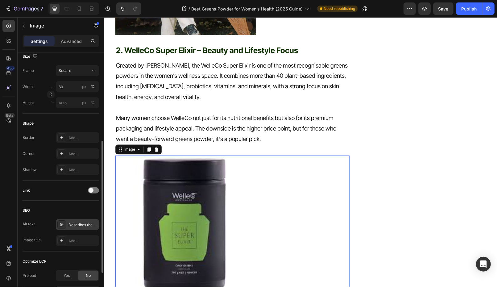
click at [77, 226] on div "Describes the appearance of the image" at bounding box center [82, 225] width 29 height 6
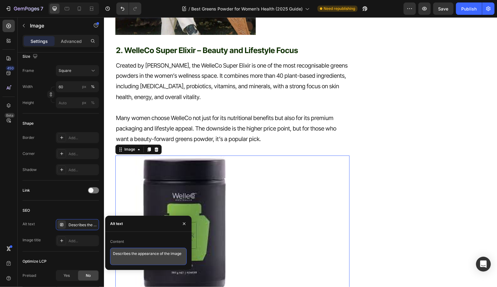
click at [168, 259] on textarea "Describes the appearance of the image" at bounding box center [148, 256] width 77 height 17
paste textarea "WelleCo Super Elixir"
type textarea "WelleCo Super Elixir"
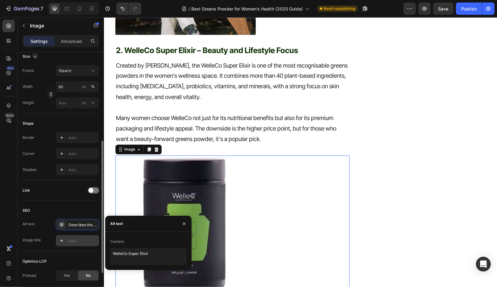
click at [73, 240] on div "Add..." at bounding box center [82, 241] width 29 height 6
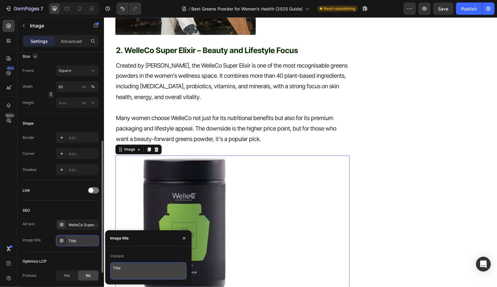
click at [150, 271] on textarea "Title" at bounding box center [148, 270] width 77 height 17
paste textarea "WelleCo Super Elixir"
type textarea "WelleCo Super Elixir"
click at [317, 181] on div at bounding box center [232, 225] width 234 height 140
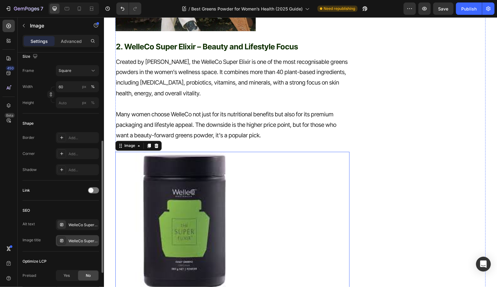
scroll to position [933, 0]
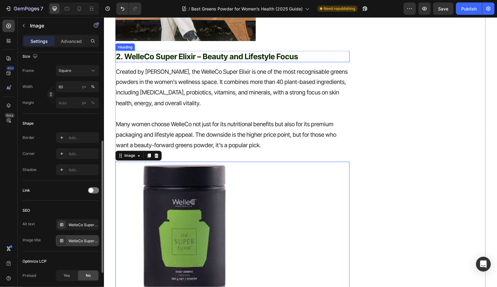
click at [171, 58] on p "2. WelleCo Super Elixir – Beauty and Lifestyle Focus" at bounding box center [232, 56] width 233 height 10
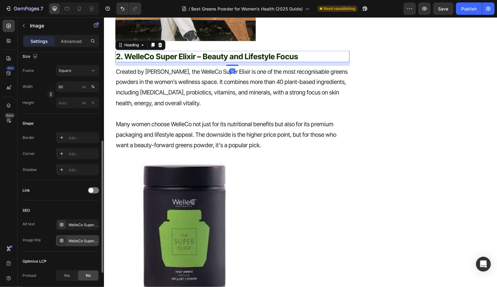
scroll to position [0, 0]
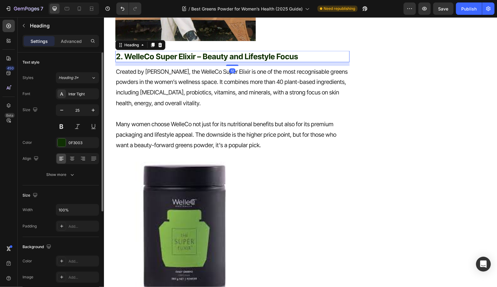
drag, startPoint x: 150, startPoint y: 44, endPoint x: 316, endPoint y: 144, distance: 193.4
click at [150, 44] on icon at bounding box center [152, 44] width 5 height 5
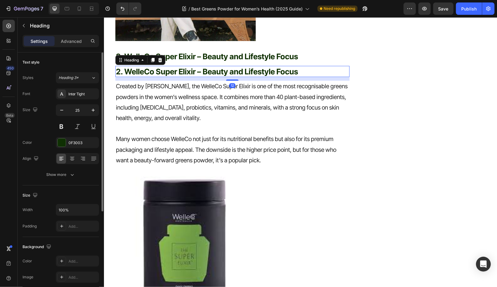
scroll to position [972, 0]
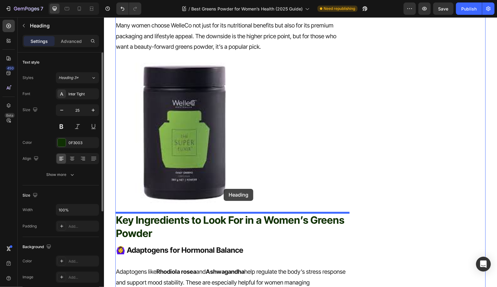
drag, startPoint x: 227, startPoint y: 31, endPoint x: 223, endPoint y: 192, distance: 161.4
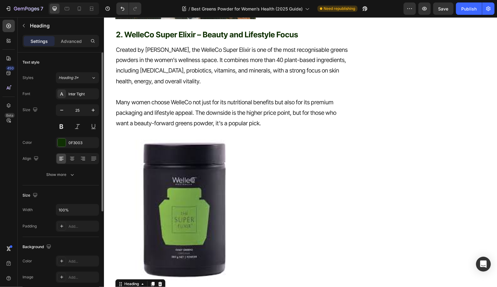
scroll to position [947, 0]
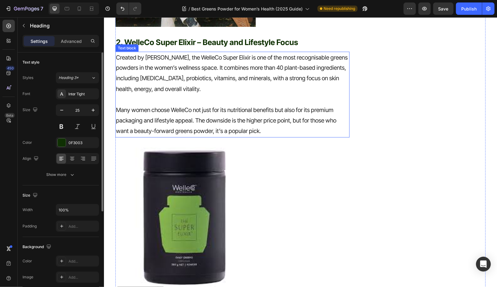
click at [197, 104] on div "Created by Elle Macpherson, the WelleCo Super Elixir is one of the most recogni…" at bounding box center [232, 95] width 234 height 86
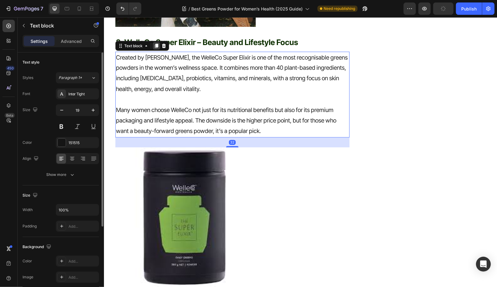
click at [154, 44] on icon at bounding box center [156, 45] width 5 height 5
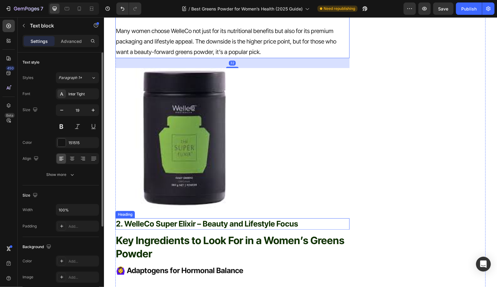
scroll to position [1110, 0]
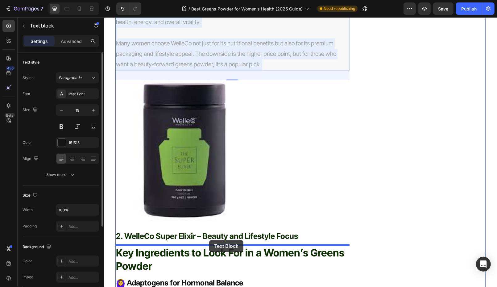
drag, startPoint x: 206, startPoint y: 58, endPoint x: 209, endPoint y: 239, distance: 181.1
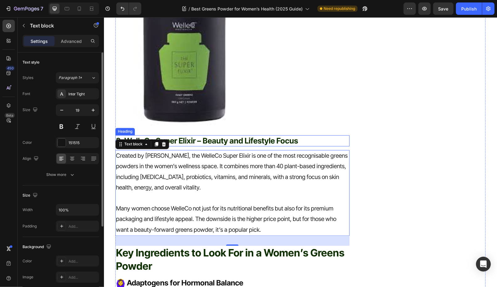
scroll to position [1014, 0]
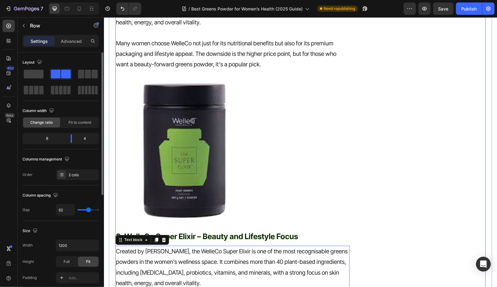
click at [405, 179] on div "Simply, All in One. Heading Icon Hormonal Support Text block Icon Skin, Nails, …" at bounding box center [426, 247] width 117 height 2414
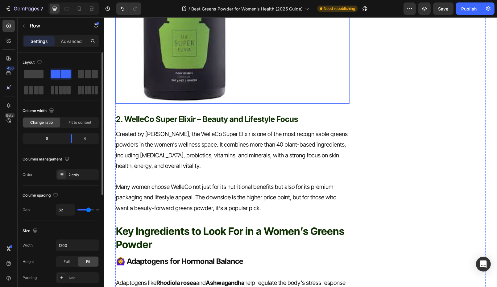
scroll to position [1146, 0]
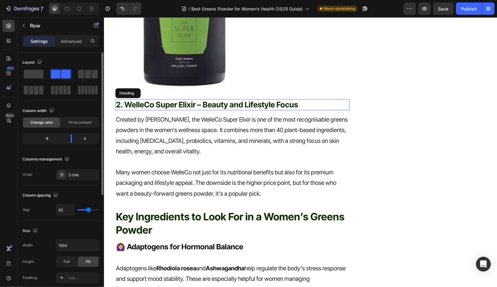
click at [184, 104] on p "2. WelleCo Super Elixir – Beauty and Lifestyle Focus" at bounding box center [232, 104] width 233 height 10
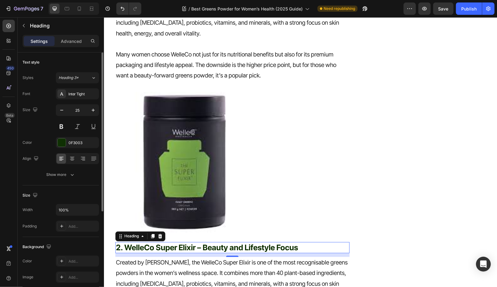
scroll to position [1196, 0]
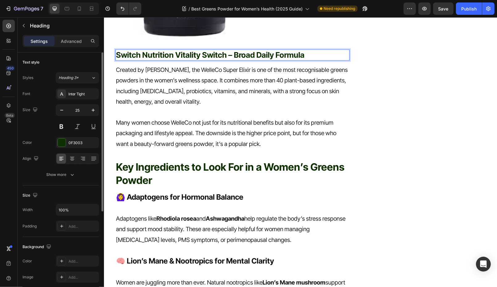
click at [116, 56] on p "Switch Nutrition Vitality Switch – Broad Daily Formula" at bounding box center [232, 55] width 233 height 10
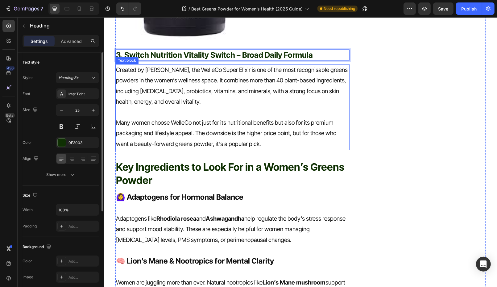
click at [168, 147] on p "Many women choose WelleCo not just for its nutritional benefits but also for it…" at bounding box center [232, 133] width 233 height 32
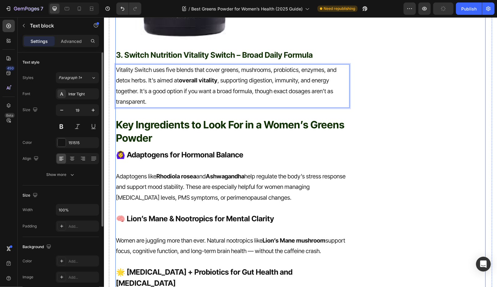
scroll to position [1048, 0]
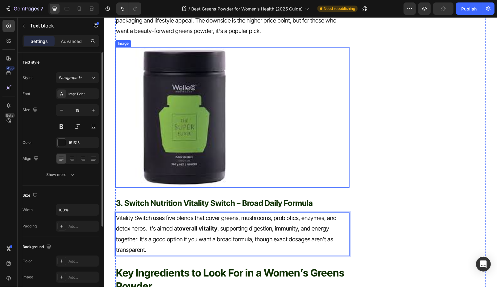
click at [176, 110] on img at bounding box center [185, 117] width 140 height 140
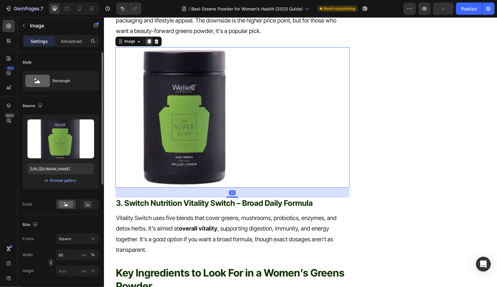
click at [150, 41] on icon at bounding box center [148, 41] width 5 height 5
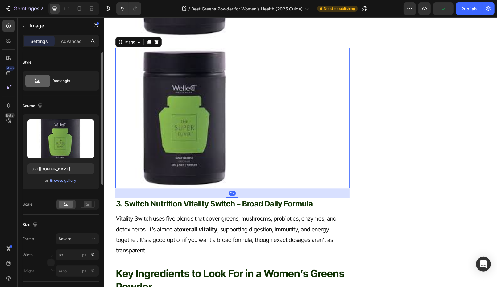
scroll to position [1206, 0]
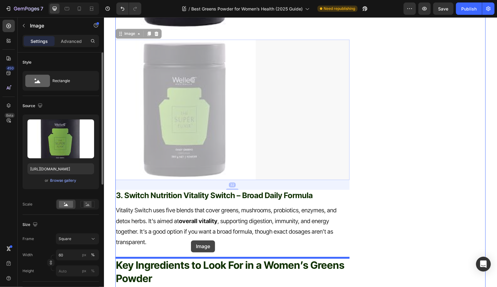
drag, startPoint x: 184, startPoint y: 117, endPoint x: 190, endPoint y: 238, distance: 120.5
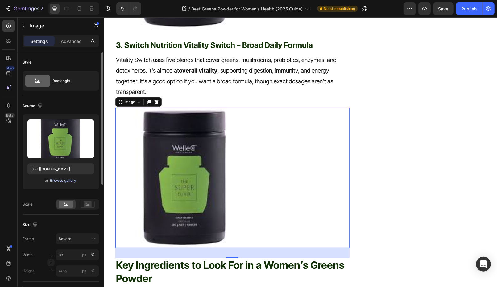
click at [56, 178] on div "Browse gallery" at bounding box center [63, 181] width 26 height 6
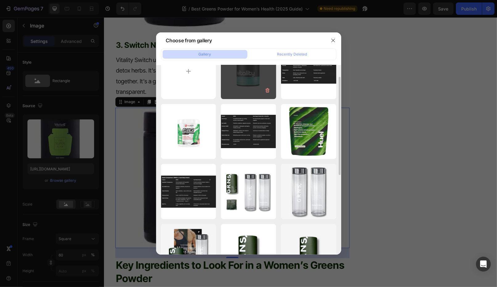
scroll to position [25, 0]
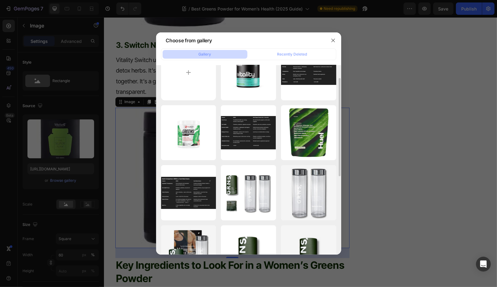
click at [0, 0] on div "Switch-nutrition-vit...es.webp 45.19 kb" at bounding box center [0, 0] width 0 height 0
type input "https://cdn.shopify.com/s/files/1/0572/1253/4865/files/gempages_489095260442461…"
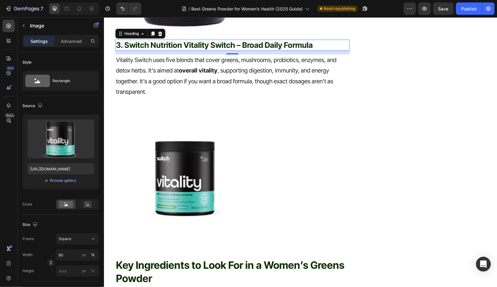
click at [213, 42] on p "3. Switch Nutrition Vitality Switch – Broad Daily Formula" at bounding box center [232, 45] width 233 height 10
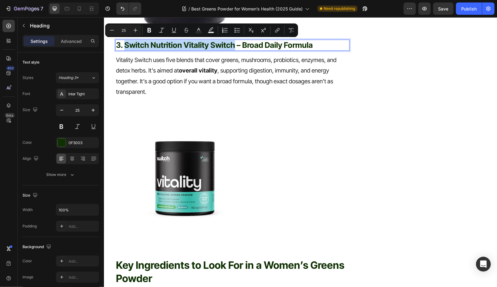
drag, startPoint x: 233, startPoint y: 46, endPoint x: 124, endPoint y: 48, distance: 109.2
click at [124, 48] on p "3. Switch Nutrition Vitality Switch – Broad Daily Formula" at bounding box center [232, 45] width 233 height 10
copy p "Switch Nutrition Vitality Switch"
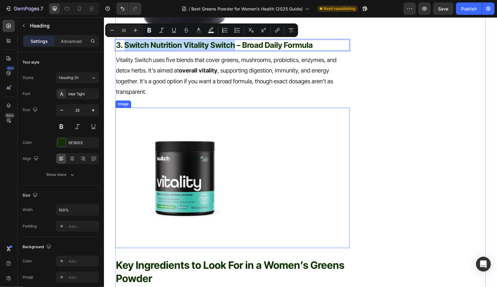
click at [183, 160] on img at bounding box center [185, 177] width 140 height 140
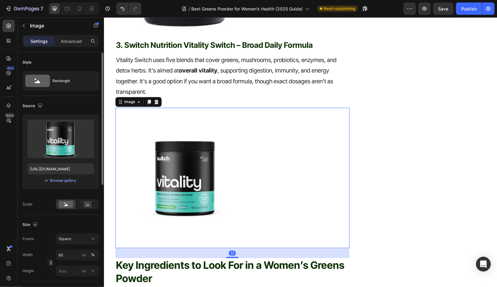
scroll to position [228, 0]
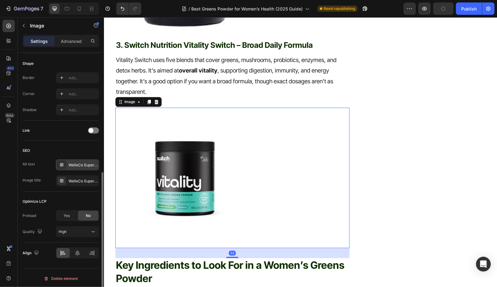
click at [81, 160] on div "WelleCo Super Elixir" at bounding box center [77, 164] width 43 height 11
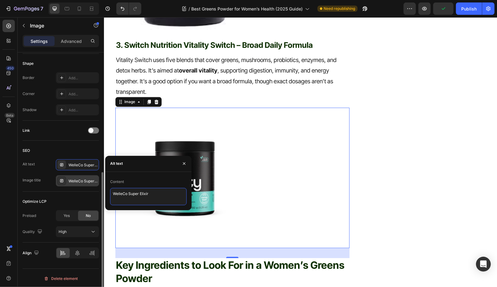
drag, startPoint x: 158, startPoint y: 199, endPoint x: 93, endPoint y: 176, distance: 68.7
click at [93, 176] on div "450 Beta Sections(18) Elements(83) Section Element Hero Section Product Detail …" at bounding box center [52, 152] width 104 height 270
paste textarea "Switch Nutrition Vitality Switch"
type textarea "Switch Nutrition Vitality Switch"
click at [73, 178] on div "WelleCo Super Elixir" at bounding box center [82, 181] width 29 height 6
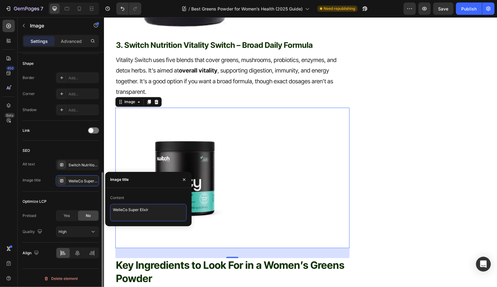
drag, startPoint x: 169, startPoint y: 215, endPoint x: 95, endPoint y: 205, distance: 74.4
click at [95, 205] on div "450 Beta Sections(18) Elements(83) Section Element Hero Section Product Detail …" at bounding box center [52, 152] width 104 height 270
paste textarea "Switch Nutrition Vitality Switch"
type textarea "Switch Nutrition Vitality Switch"
drag, startPoint x: 185, startPoint y: 180, endPoint x: 130, endPoint y: 163, distance: 58.0
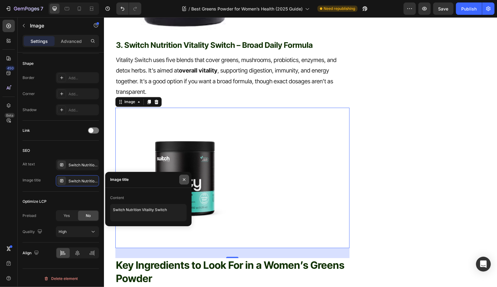
click at [185, 180] on icon "button" at bounding box center [184, 179] width 5 height 5
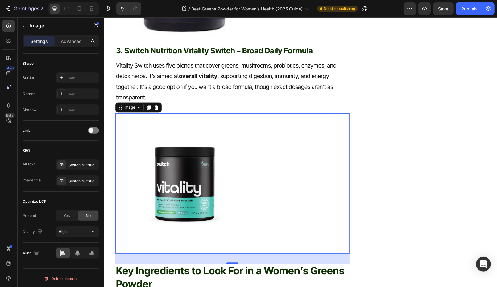
scroll to position [1195, 0]
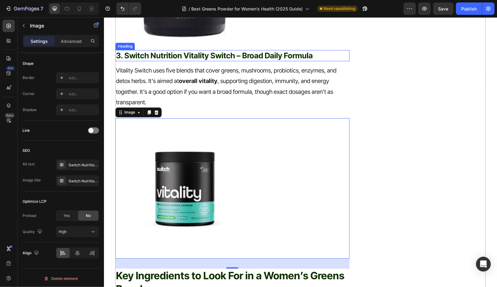
click at [186, 55] on p "3. Switch Nutrition Vitality Switch – Broad Daily Formula" at bounding box center [232, 55] width 233 height 10
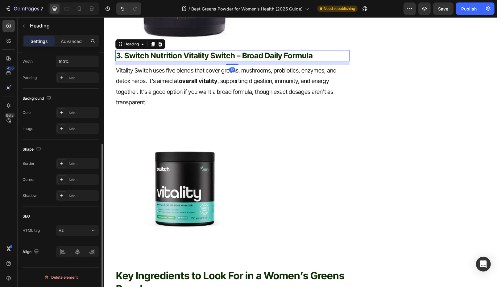
scroll to position [0, 0]
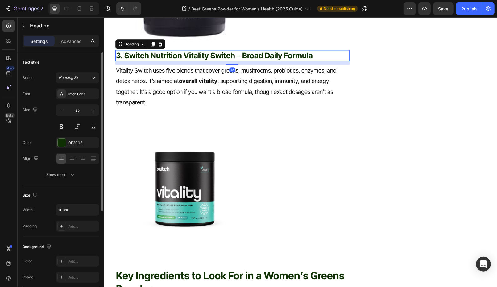
click at [151, 43] on icon at bounding box center [152, 43] width 5 height 5
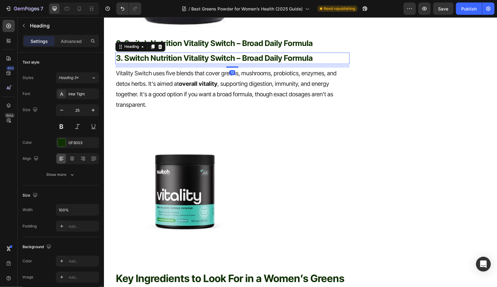
scroll to position [1219, 0]
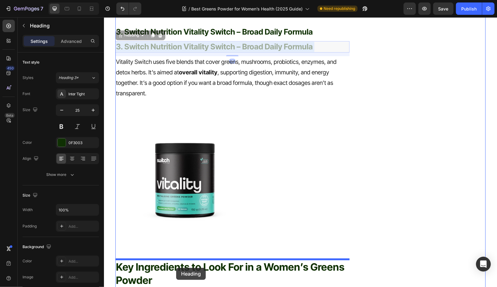
drag, startPoint x: 165, startPoint y: 43, endPoint x: 176, endPoint y: 265, distance: 222.7
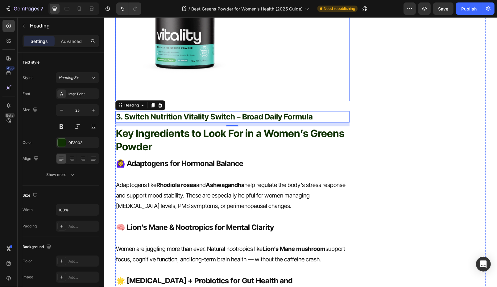
scroll to position [1378, 0]
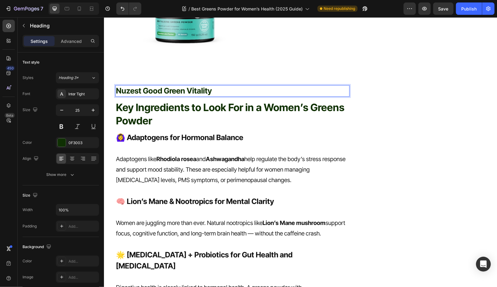
click at [115, 89] on h2 "Nuzest Good Green Vitality" at bounding box center [232, 90] width 234 height 11
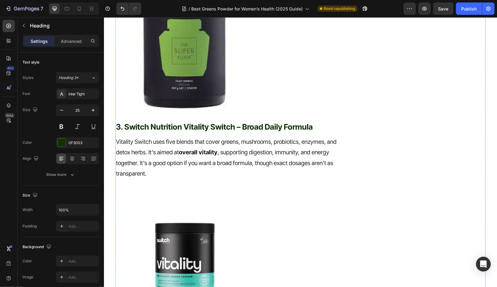
scroll to position [1029, 0]
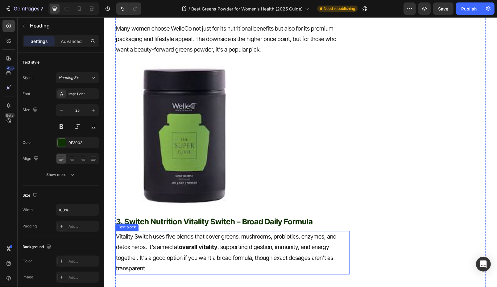
click at [173, 248] on p "Vitality Switch uses five blends that cover greens, mushrooms, probiotics, enzy…" at bounding box center [232, 252] width 233 height 42
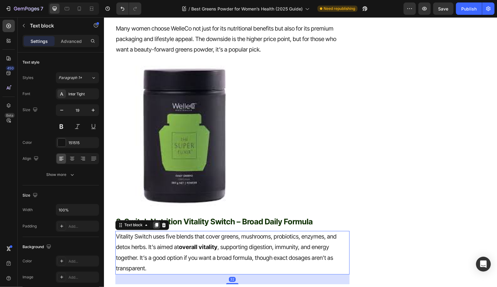
click at [155, 226] on icon at bounding box center [156, 224] width 3 height 4
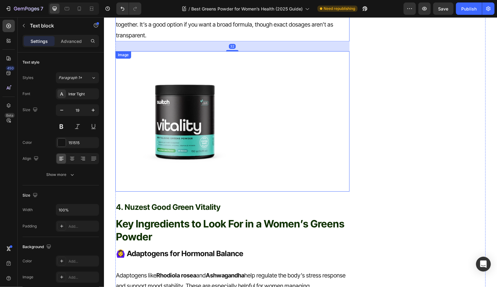
scroll to position [1269, 0]
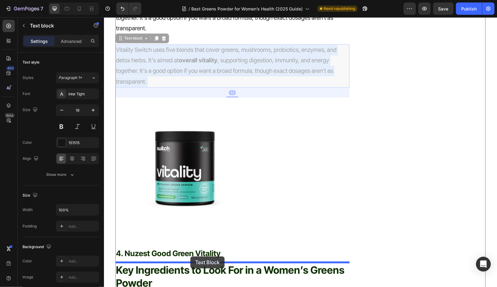
drag, startPoint x: 189, startPoint y: 56, endPoint x: 190, endPoint y: 254, distance: 197.5
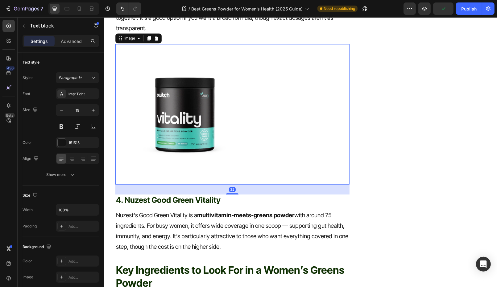
click at [206, 152] on img at bounding box center [185, 114] width 140 height 140
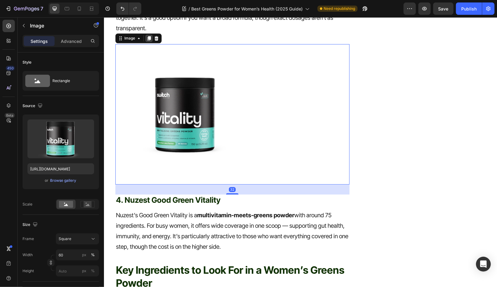
click at [148, 36] on icon at bounding box center [148, 38] width 3 height 4
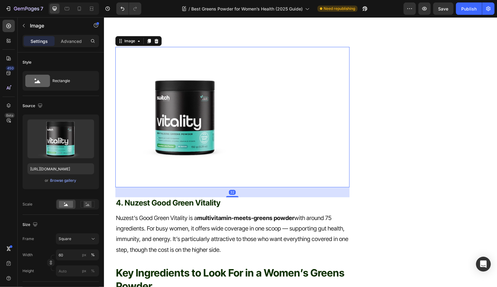
scroll to position [1436, 0]
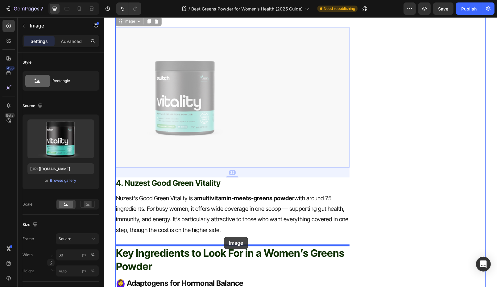
drag, startPoint x: 224, startPoint y: 112, endPoint x: 224, endPoint y: 237, distance: 124.6
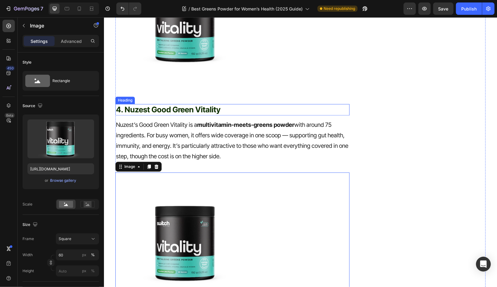
scroll to position [1535, 0]
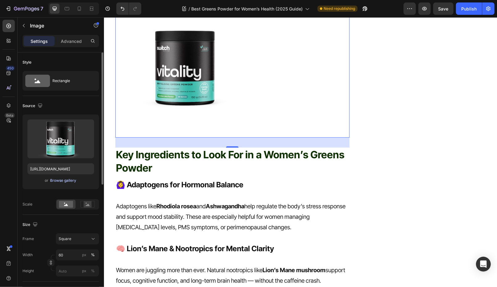
click at [65, 178] on div "Browse gallery" at bounding box center [63, 181] width 26 height 6
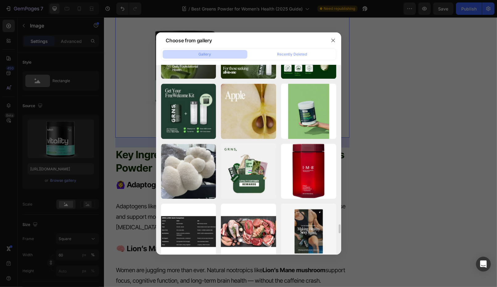
scroll to position [3290, 0]
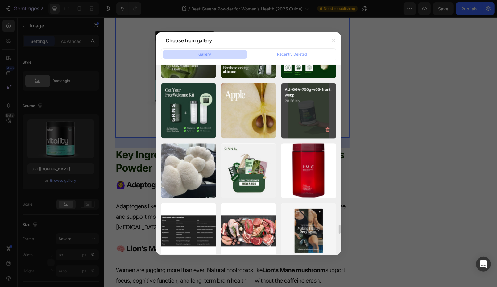
click at [301, 122] on div "AU-GGV-750g-v05-front.webp 28.36 kb" at bounding box center [308, 110] width 55 height 55
type input "https://cdn.shopify.com/s/files/1/0572/1253/4865/files/gempages_489095260442461…"
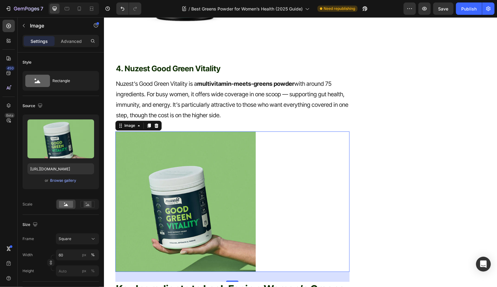
scroll to position [1400, 0]
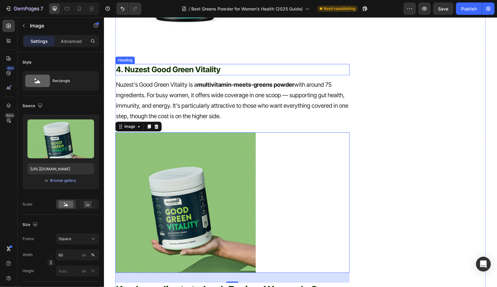
click at [158, 69] on p "4. Nuzest Good Green Vitality" at bounding box center [232, 69] width 233 height 10
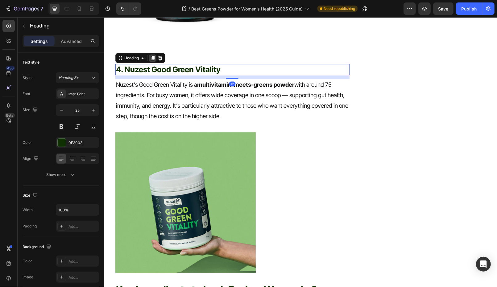
click at [152, 57] on icon at bounding box center [152, 58] width 3 height 4
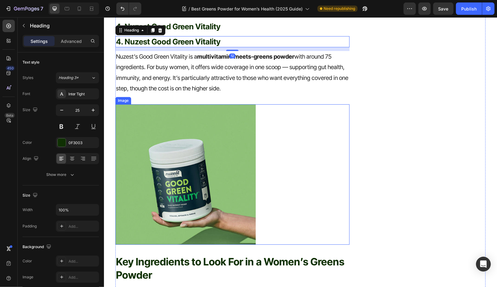
scroll to position [1452, 0]
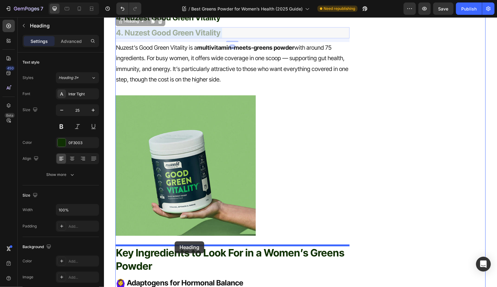
drag, startPoint x: 172, startPoint y: 33, endPoint x: 168, endPoint y: 126, distance: 93.2
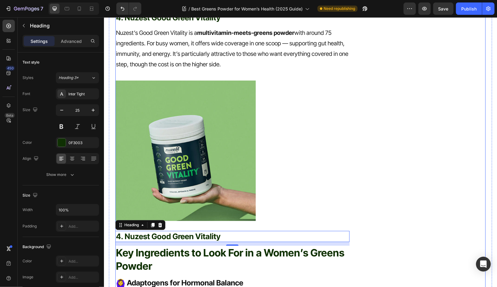
click at [158, 56] on p "Nuzest’s Good Green Vitality is a multivitamin-meets-greens powder with around …" at bounding box center [232, 48] width 233 height 42
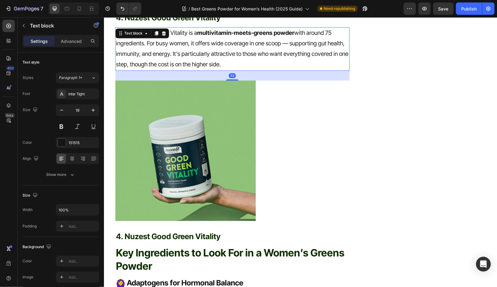
drag, startPoint x: 156, startPoint y: 33, endPoint x: 206, endPoint y: 141, distance: 118.4
click at [156, 33] on icon at bounding box center [156, 33] width 3 height 4
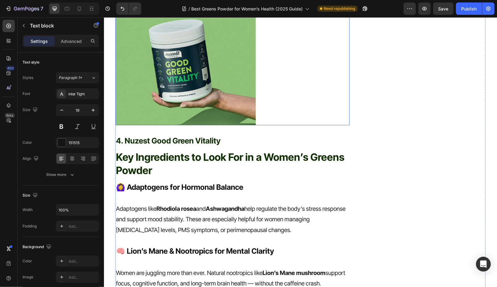
scroll to position [1510, 0]
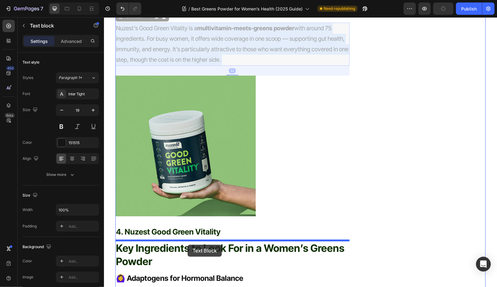
drag, startPoint x: 182, startPoint y: 52, endPoint x: 187, endPoint y: 244, distance: 192.6
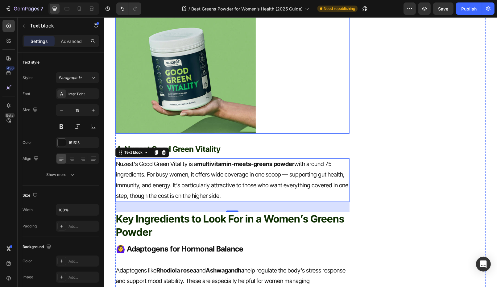
scroll to position [1540, 0]
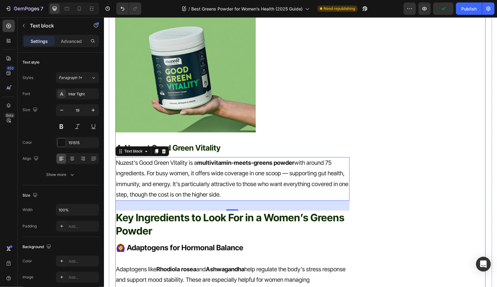
click at [197, 146] on p "4. Nuzest Good Green Vitality" at bounding box center [232, 148] width 233 height 10
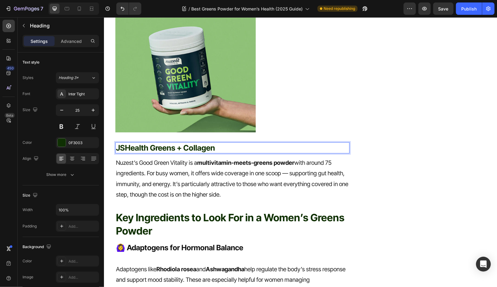
click at [118, 148] on p "JSHealth Greens + Collagen" at bounding box center [232, 148] width 233 height 10
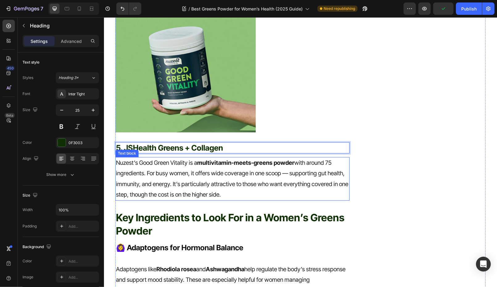
click at [193, 183] on p "Nuzest’s Good Green Vitality is a multivitamin-meets-greens powder with around …" at bounding box center [232, 178] width 233 height 42
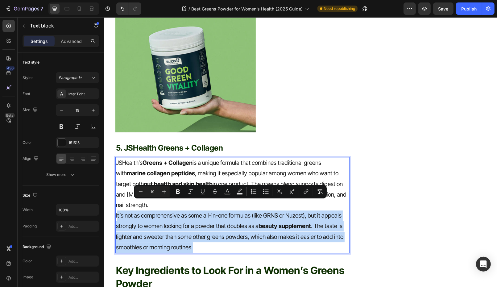
drag, startPoint x: 207, startPoint y: 235, endPoint x: 117, endPoint y: 207, distance: 94.4
click at [117, 210] on p "It’s not as comprehensive as some all-in-one formulas (like GRNS or Nuzest), bu…" at bounding box center [232, 231] width 233 height 42
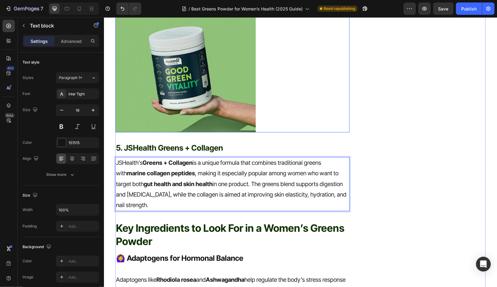
click at [171, 113] on img at bounding box center [185, 62] width 140 height 140
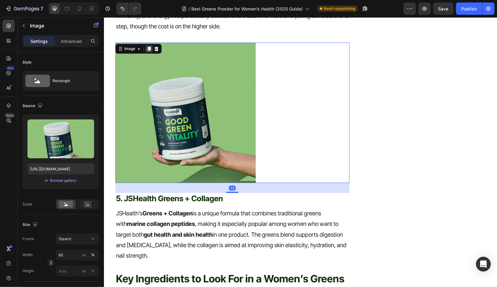
click at [147, 46] on icon at bounding box center [148, 48] width 5 height 5
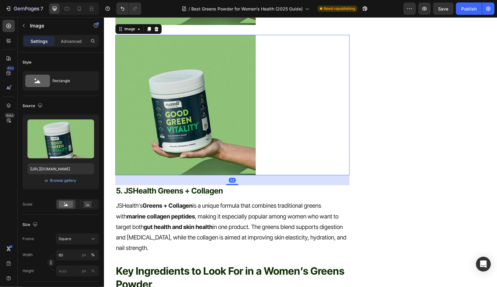
scroll to position [1659, 0]
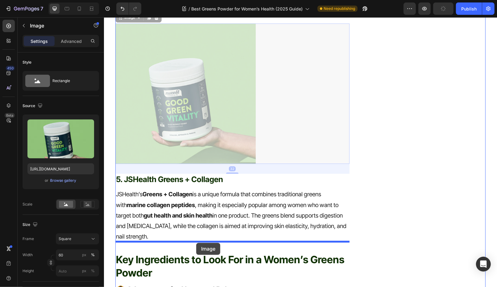
drag, startPoint x: 194, startPoint y: 149, endPoint x: 196, endPoint y: 240, distance: 90.7
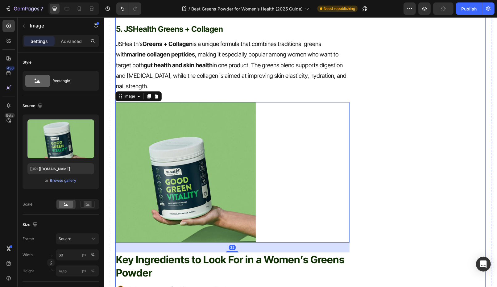
scroll to position [1509, 0]
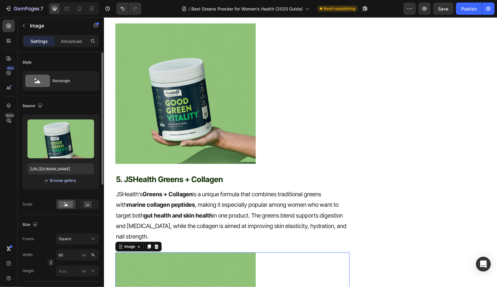
click at [65, 179] on div "Browse gallery" at bounding box center [63, 181] width 26 height 6
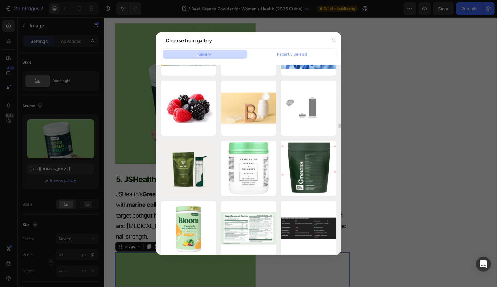
scroll to position [2517, 0]
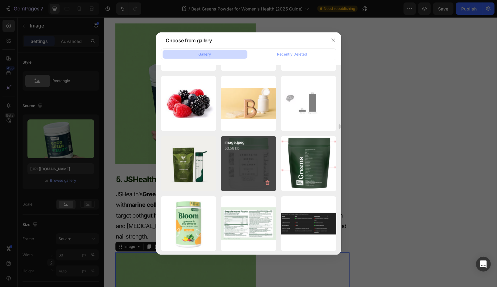
click at [248, 165] on div "image.jpeg 53.58 kb" at bounding box center [248, 163] width 55 height 55
type input "https://cdn.shopify.com/s/files/1/0572/1253/4865/files/gempages_489095260442461…"
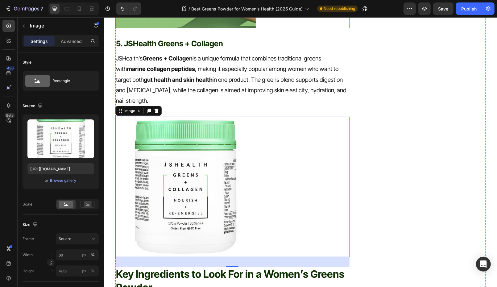
scroll to position [1654, 0]
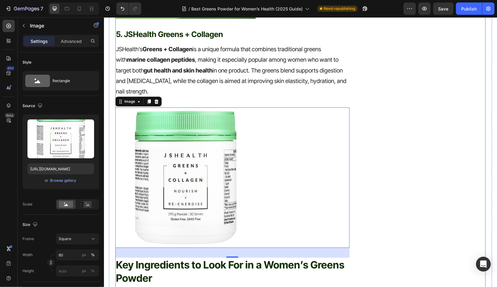
click at [205, 31] on p "5. JSHealth Greens + Collagen" at bounding box center [232, 34] width 233 height 10
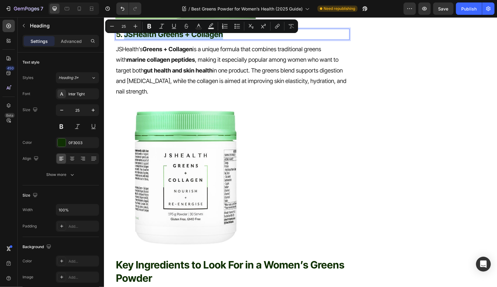
drag, startPoint x: 227, startPoint y: 33, endPoint x: 124, endPoint y: 33, distance: 102.7
click at [124, 33] on p "5. JSHealth Greens + Collagen" at bounding box center [232, 34] width 233 height 10
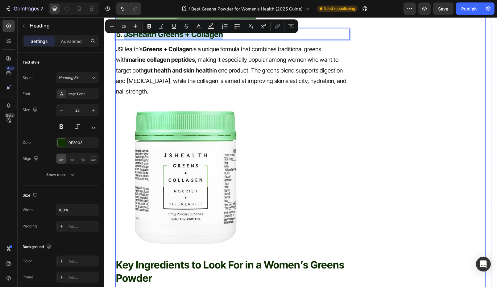
copy p "JSHealth Greens + Collagen"
click at [161, 145] on img at bounding box center [185, 177] width 140 height 140
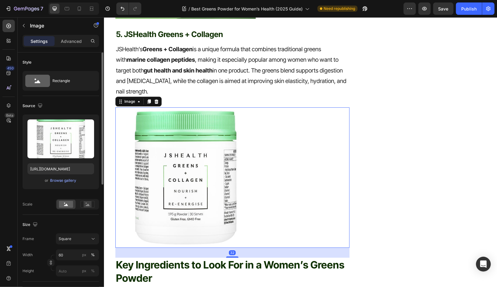
scroll to position [228, 0]
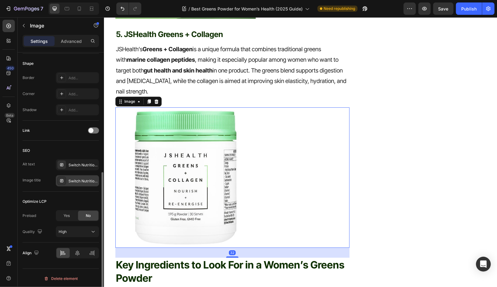
click at [78, 176] on div "Switch Nutrition Vitality Switch" at bounding box center [77, 180] width 43 height 11
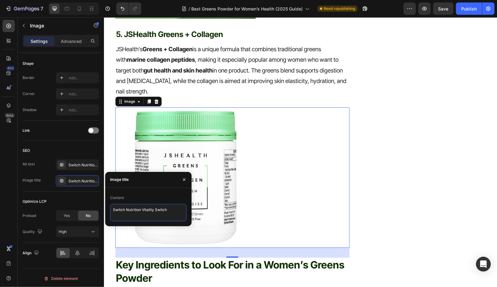
drag, startPoint x: 176, startPoint y: 207, endPoint x: 106, endPoint y: 207, distance: 70.0
click at [106, 207] on div "Content Switch Nutrition Vitality Switch" at bounding box center [148, 207] width 86 height 28
paste textarea "JSHealth Greens + Collagen"
type textarea "JSHealth Greens + Collagen"
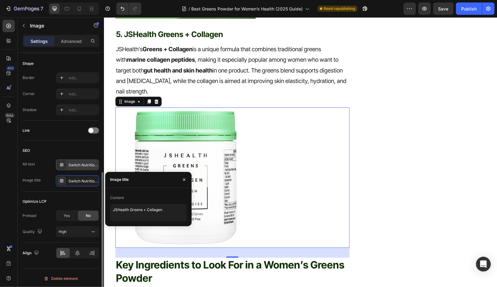
click at [78, 162] on div "Switch Nutrition Vitality Switch" at bounding box center [82, 165] width 29 height 6
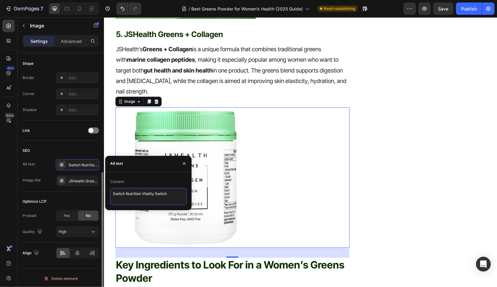
drag, startPoint x: 176, startPoint y: 195, endPoint x: 89, endPoint y: 189, distance: 87.2
click at [89, 190] on div "450 Beta Sections(18) Elements(83) Section Element Hero Section Product Detail …" at bounding box center [52, 152] width 104 height 270
paste textarea "JSHealth Greens + Collagen"
type textarea "JSHealth Greens + Collagen"
click at [210, 127] on img at bounding box center [185, 177] width 140 height 140
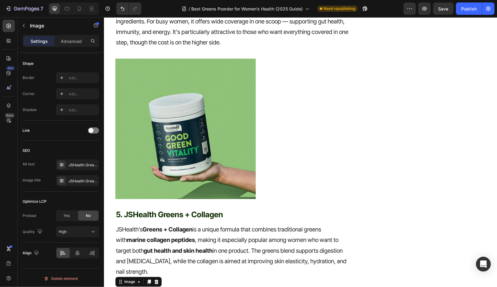
scroll to position [1470, 0]
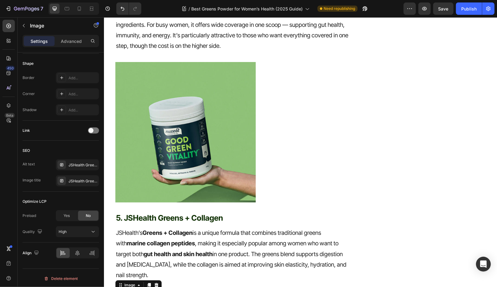
click at [210, 127] on img at bounding box center [185, 132] width 140 height 140
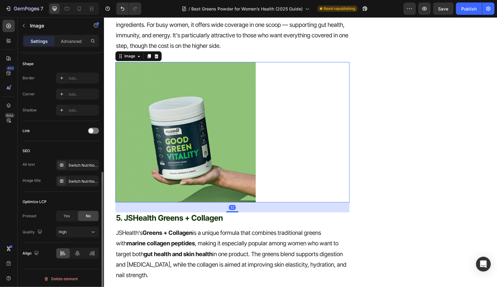
click at [210, 127] on img at bounding box center [185, 132] width 140 height 140
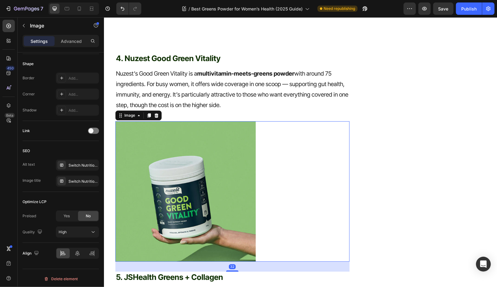
scroll to position [1341, 0]
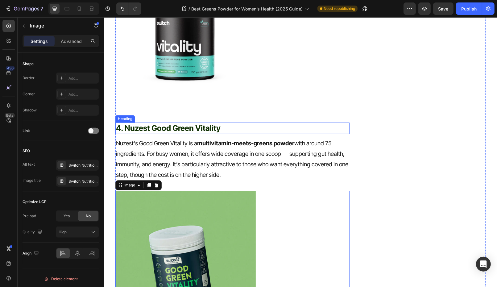
click at [206, 127] on p "4. Nuzest Good Green Vitality" at bounding box center [232, 128] width 233 height 10
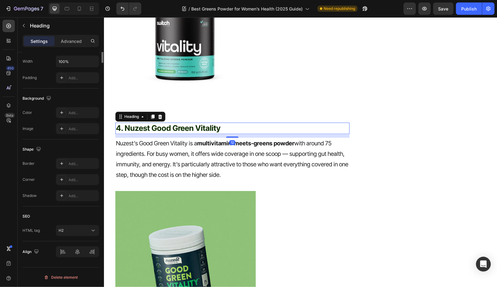
scroll to position [0, 0]
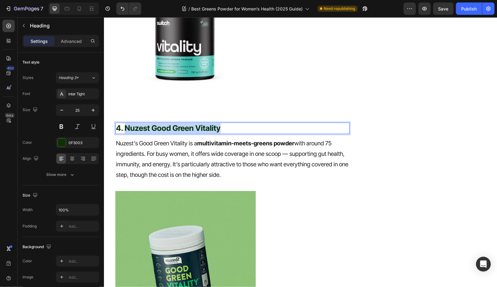
drag, startPoint x: 229, startPoint y: 128, endPoint x: 124, endPoint y: 131, distance: 104.6
click at [124, 131] on p "4. Nuzest Good Green Vitality" at bounding box center [232, 128] width 233 height 10
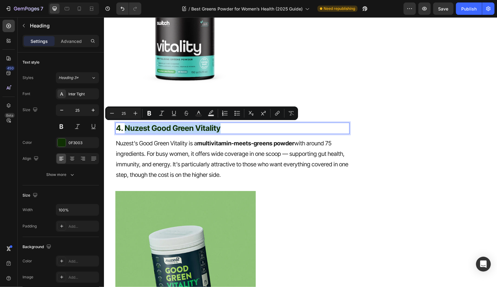
copy p "Nuzest Good Green Vitality"
click at [156, 218] on img at bounding box center [185, 261] width 140 height 140
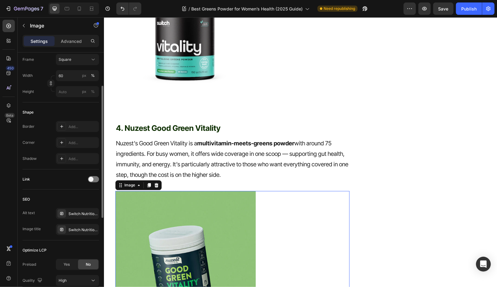
scroll to position [199, 0]
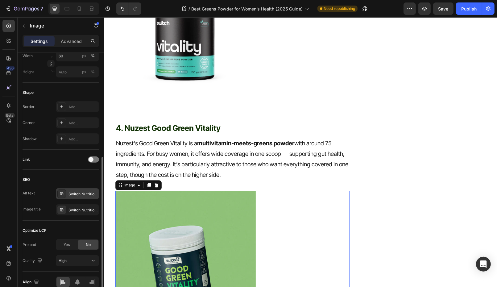
click at [74, 193] on div "Switch Nutrition Vitality Switch" at bounding box center [82, 194] width 29 height 6
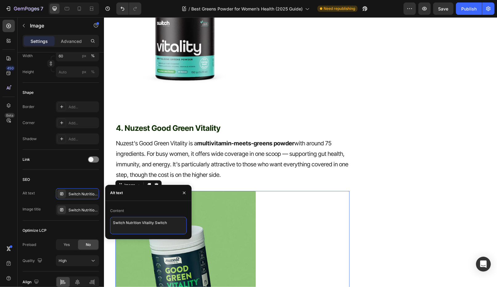
click at [186, 224] on textarea "Switch Nutrition Vitality Switch" at bounding box center [148, 225] width 77 height 17
paste textarea "Nuzest Good Green Vitality"
type textarea "Nuzest Good Green Vitality"
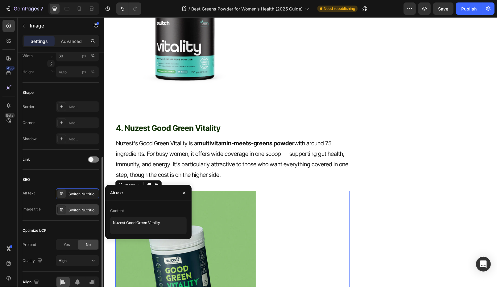
click at [73, 211] on div "Switch Nutrition Vitality Switch" at bounding box center [82, 210] width 29 height 6
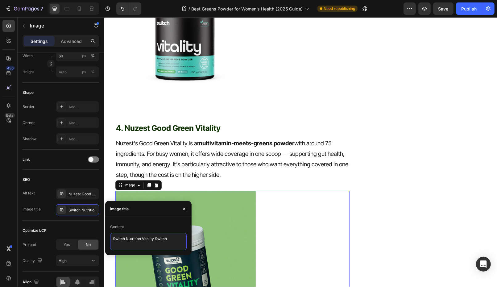
click at [175, 244] on textarea "Switch Nutrition Vitality Switch" at bounding box center [148, 241] width 77 height 17
paste textarea "Nuzest Good Green Vitality"
type textarea "Nuzest Good Green Vitality"
click at [236, 201] on img at bounding box center [185, 261] width 140 height 140
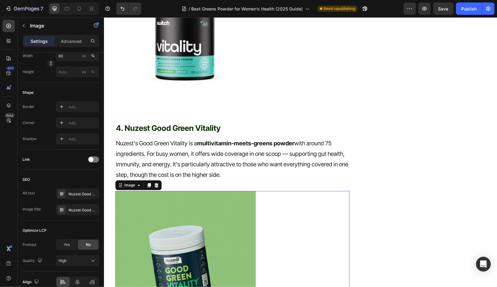
scroll to position [1173, 0]
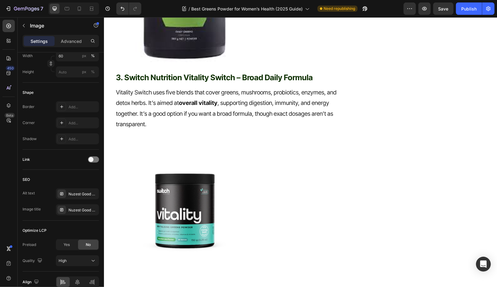
click at [175, 211] on img at bounding box center [185, 210] width 140 height 140
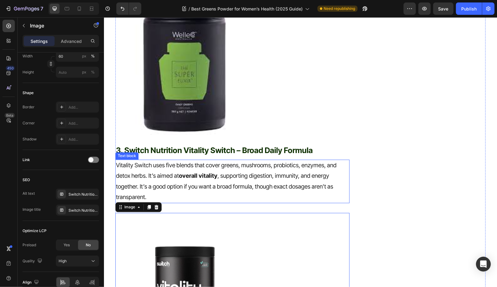
scroll to position [1077, 0]
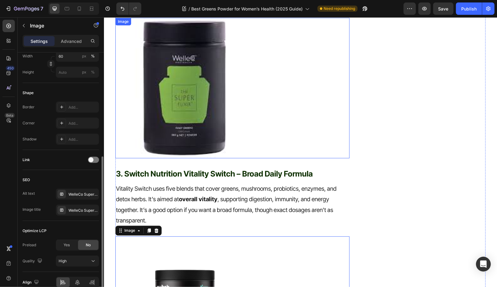
click at [184, 103] on img at bounding box center [185, 88] width 140 height 140
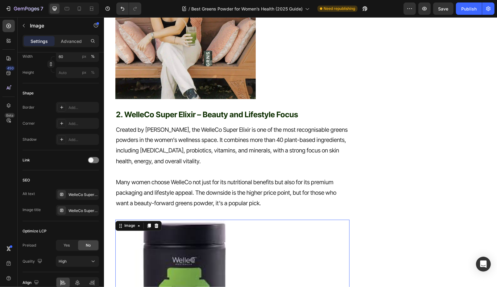
scroll to position [832, 0]
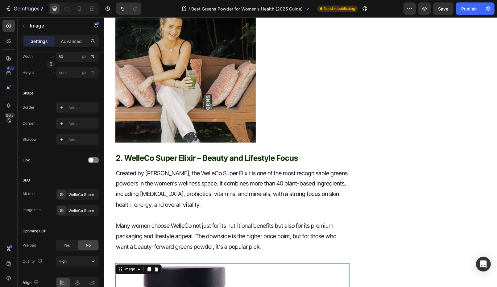
click at [171, 97] on img at bounding box center [185, 72] width 140 height 140
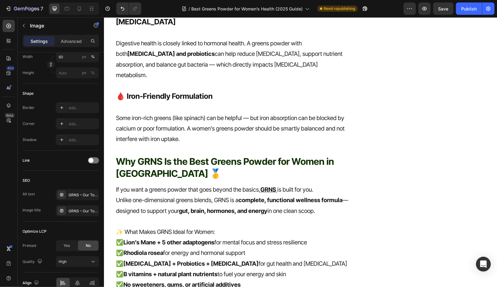
scroll to position [2072, 0]
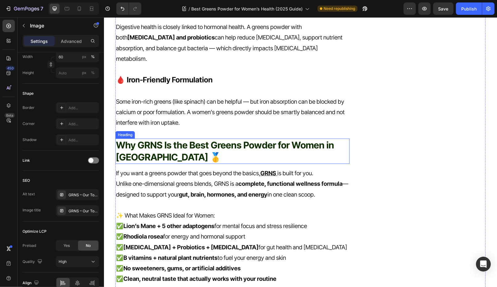
click at [171, 138] on h2 "Why GRNS Is the Best Greens Powder for Women in [GEOGRAPHIC_DATA] 🥇" at bounding box center [232, 150] width 234 height 25
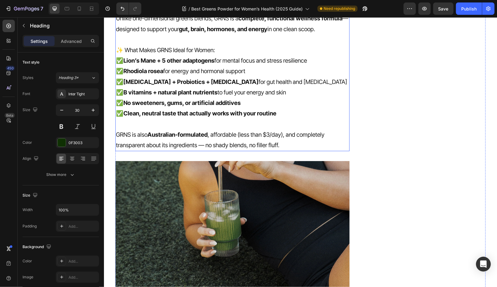
scroll to position [2292, 0]
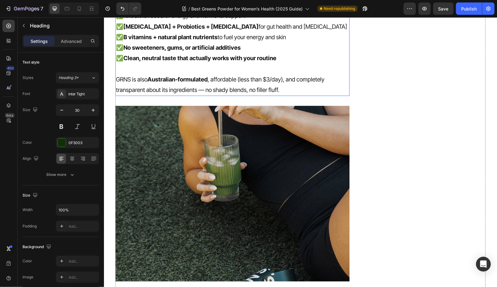
click at [207, 142] on img at bounding box center [232, 194] width 234 height 176
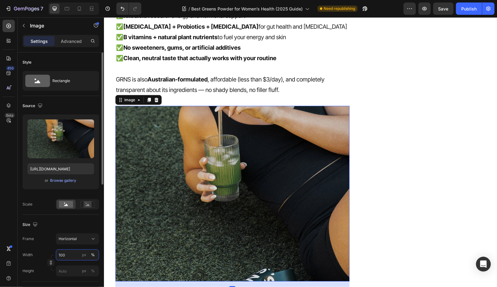
click at [72, 254] on input "100" at bounding box center [77, 254] width 43 height 11
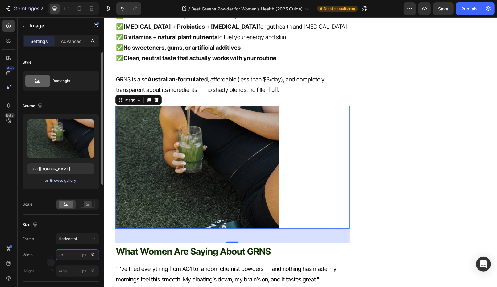
type input "70"
click at [63, 182] on div "Browse gallery" at bounding box center [63, 181] width 26 height 6
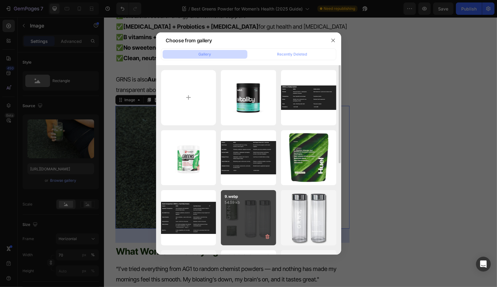
click at [249, 213] on div "9.webp 54.59 kb" at bounding box center [248, 217] width 55 height 55
type input "https://cdn.shopify.com/s/files/1/0572/1253/4865/files/gempages_489095260442461…"
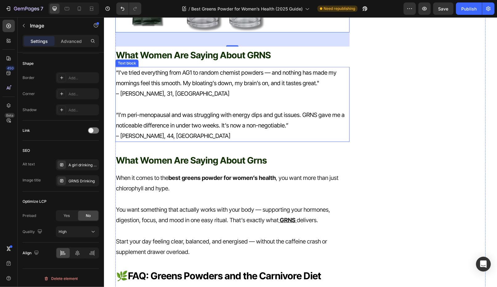
scroll to position [2493, 0]
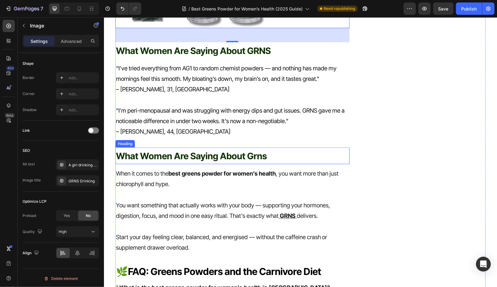
click at [194, 150] on span "what women are saying about grns" at bounding box center [191, 155] width 151 height 11
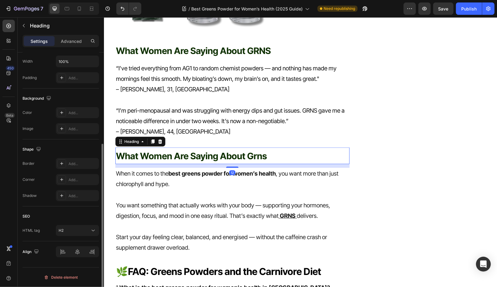
scroll to position [0, 0]
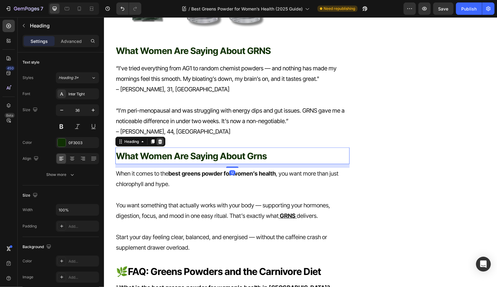
click at [158, 139] on icon at bounding box center [159, 141] width 5 height 5
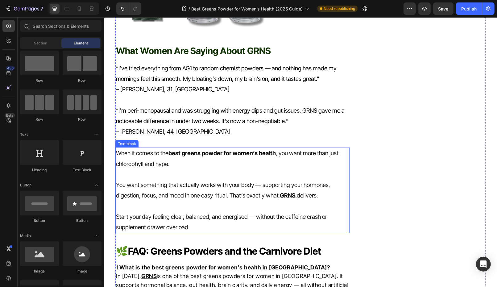
click at [157, 180] on p "You want something that actually works with your body — supporting your hormone…" at bounding box center [232, 190] width 233 height 21
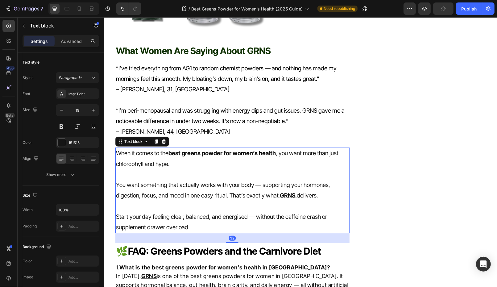
click at [161, 139] on icon at bounding box center [163, 141] width 5 height 5
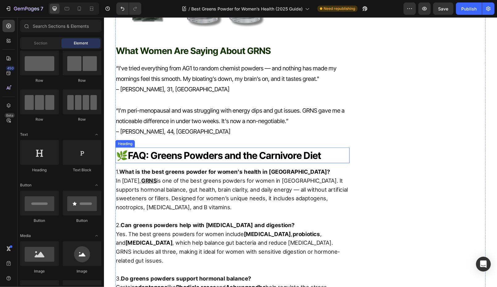
click at [247, 149] on strong "FAQ: Greens Powders and the Carnivore Diet" at bounding box center [224, 154] width 193 height 11
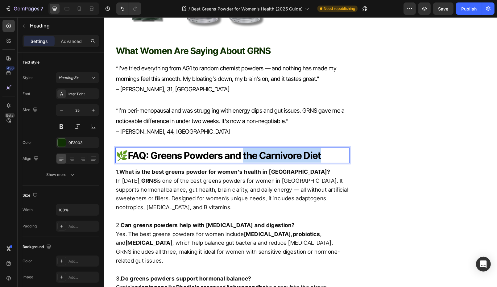
drag, startPoint x: 242, startPoint y: 123, endPoint x: 334, endPoint y: 123, distance: 92.2
click at [334, 148] on p "🌿 FAQ: Greens Powders and the Carnivore Diet" at bounding box center [232, 155] width 233 height 15
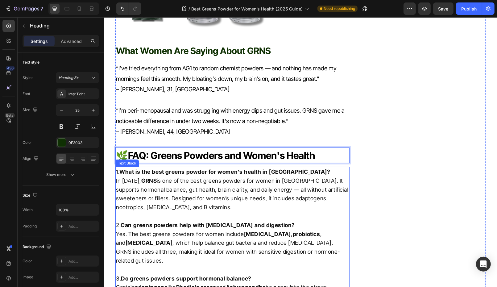
click at [309, 176] on p "In 2025, GRNS is one of the best greens powders for women in Australia. It supp…" at bounding box center [232, 193] width 233 height 35
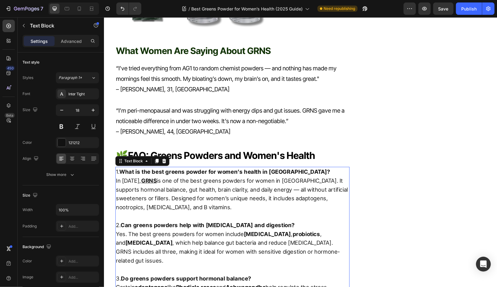
click at [291, 230] on p "Yes. The best greens powders for women include digestive enzymes , probiotics ,…" at bounding box center [232, 247] width 233 height 35
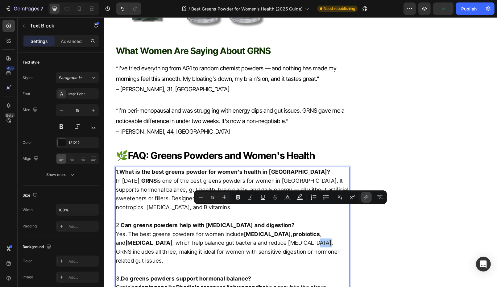
click at [363, 197] on icon "Editor contextual toolbar" at bounding box center [366, 197] width 6 height 6
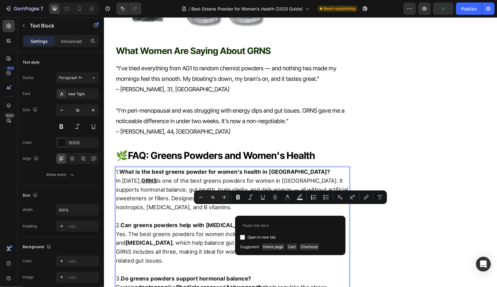
click at [243, 235] on input "Editor contextual toolbar" at bounding box center [242, 237] width 5 height 5
checkbox input "true"
click at [270, 247] on span "Home page" at bounding box center [273, 246] width 23 height 7
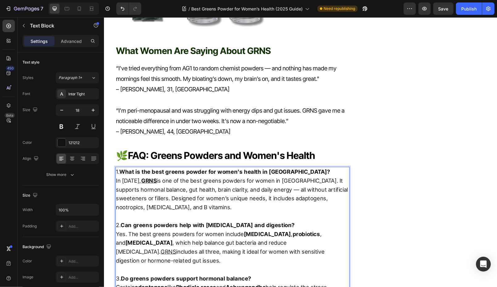
drag, startPoint x: 265, startPoint y: 247, endPoint x: 258, endPoint y: 252, distance: 7.8
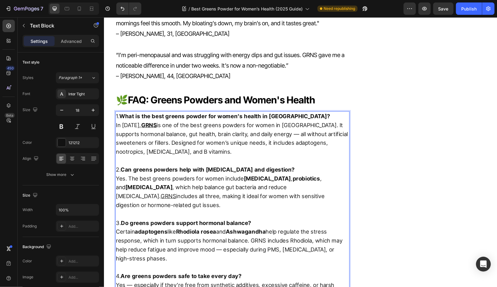
scroll to position [2582, 0]
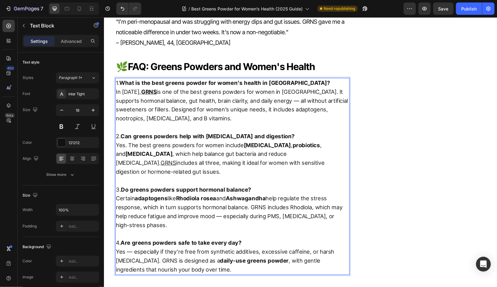
click at [258, 194] on p "Certain adaptogens like Rhodiola rosea and Ashwagandha help regulate the stress…" at bounding box center [232, 211] width 233 height 35
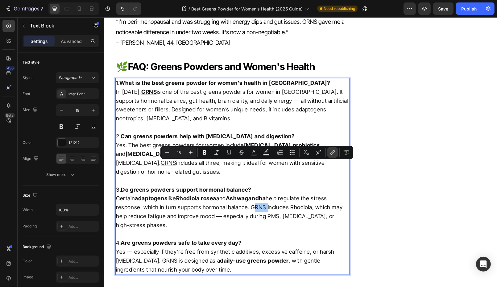
click at [329, 154] on button "link" at bounding box center [332, 152] width 11 height 11
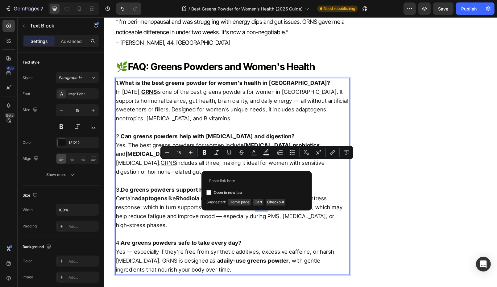
click at [209, 189] on div "Open in new tab" at bounding box center [256, 192] width 101 height 7
checkbox input "true"
click at [245, 204] on span "Home page" at bounding box center [239, 202] width 23 height 7
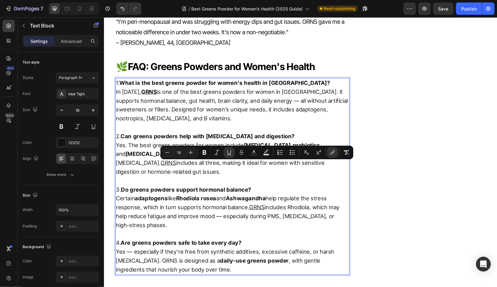
click at [147, 247] on p "Yes — especially if they’re free from synthetic additives, excessive caffeine, …" at bounding box center [232, 260] width 233 height 27
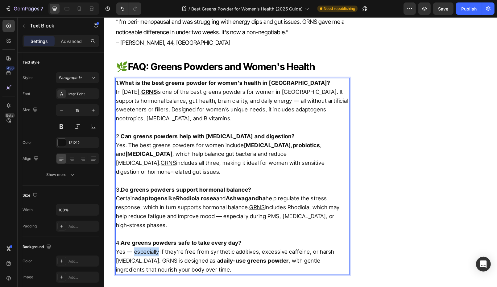
click at [148, 247] on p "Yes — especially if they’re free from synthetic additives, excessive caffeine, …" at bounding box center [232, 260] width 233 height 27
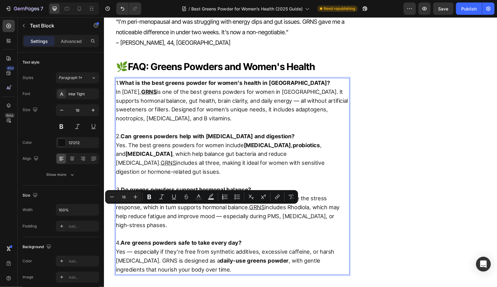
click at [150, 247] on p "Yes — especially if they’re free from synthetic additives, excessive caffeine, …" at bounding box center [232, 260] width 233 height 27
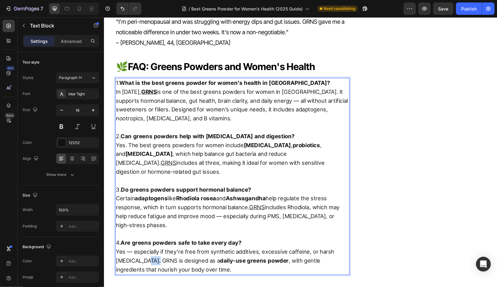
click at [150, 247] on p "Yes — especially if they’re free from synthetic additives, excessive caffeine, …" at bounding box center [232, 260] width 233 height 27
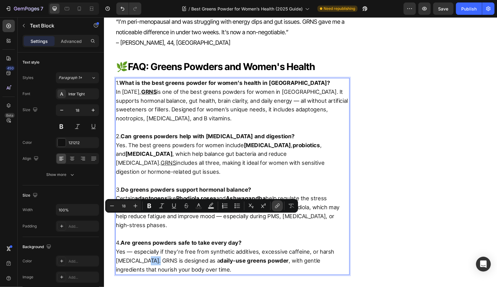
click at [275, 209] on button "link" at bounding box center [277, 205] width 11 height 11
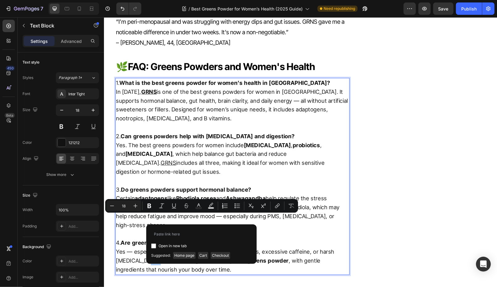
click at [152, 247] on input "Editor contextual toolbar" at bounding box center [153, 245] width 5 height 5
checkbox input "true"
click at [187, 255] on span "Home page" at bounding box center [184, 255] width 23 height 7
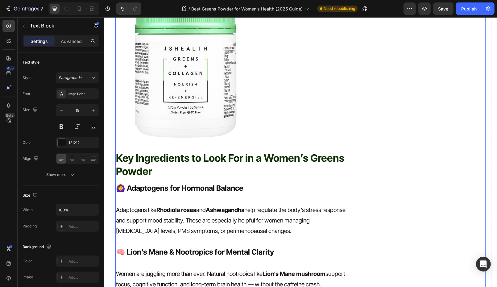
scroll to position [1813, 0]
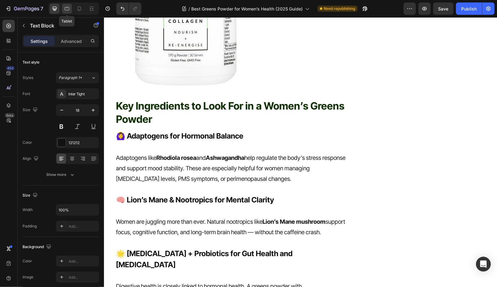
drag, startPoint x: 180, startPoint y: 86, endPoint x: 68, endPoint y: 10, distance: 135.5
click at [68, 10] on icon at bounding box center [67, 9] width 6 height 6
type input "14"
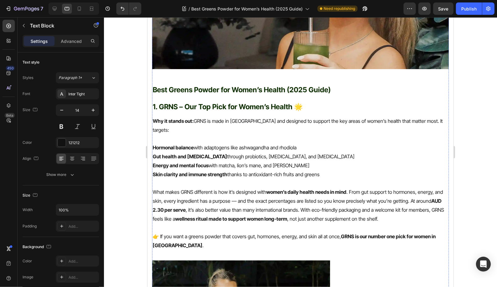
scroll to position [420, 0]
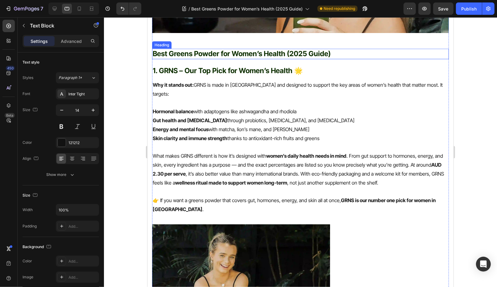
click at [250, 52] on strong "Best Greens Powder for Women’s Health (2025 Guide)" at bounding box center [241, 53] width 178 height 9
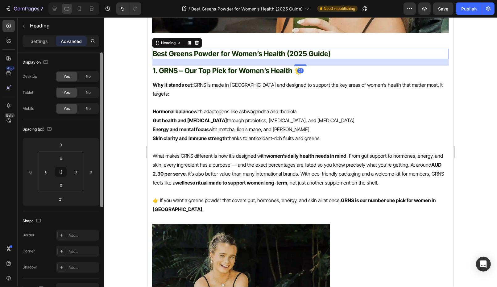
click at [39, 40] on p "Settings" at bounding box center [39, 41] width 17 height 6
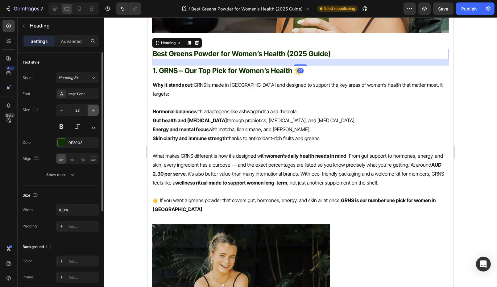
click at [92, 108] on icon "button" at bounding box center [93, 110] width 6 height 6
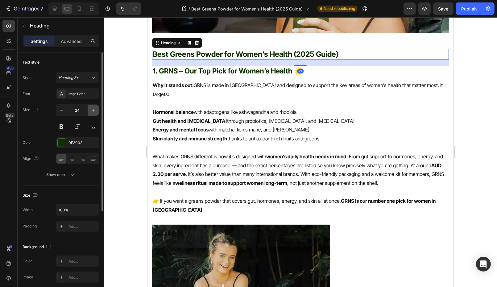
click at [92, 108] on icon "button" at bounding box center [93, 110] width 6 height 6
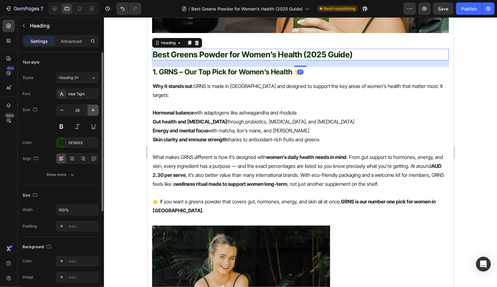
click at [92, 108] on icon "button" at bounding box center [93, 110] width 6 height 6
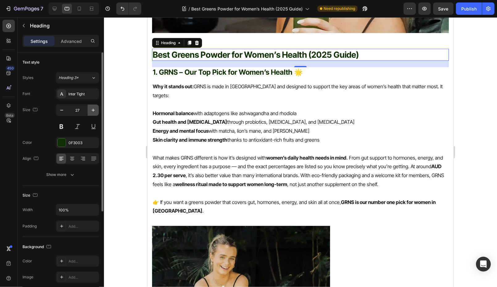
click at [92, 108] on icon "button" at bounding box center [93, 110] width 6 height 6
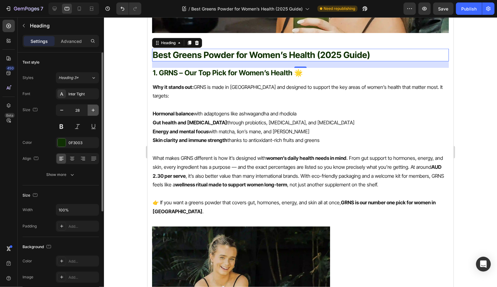
click at [92, 108] on icon "button" at bounding box center [93, 110] width 6 height 6
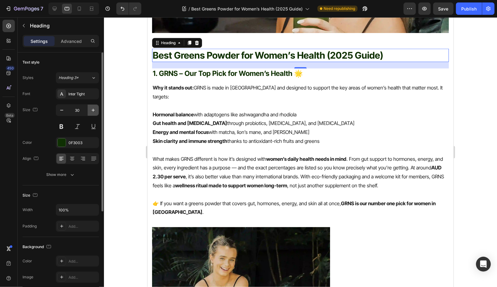
click at [92, 108] on icon "button" at bounding box center [93, 110] width 6 height 6
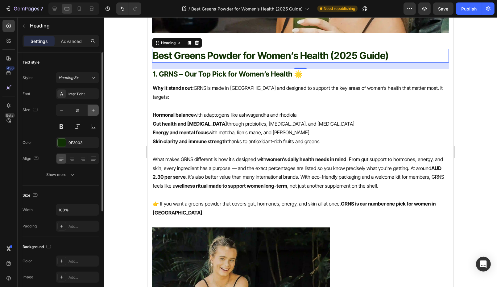
type input "32"
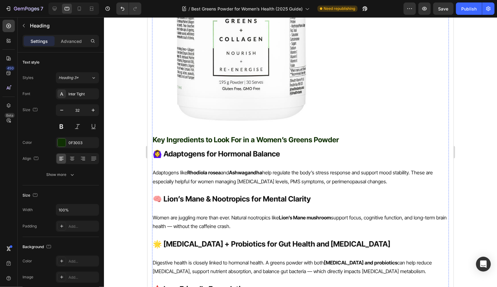
scroll to position [1712, 0]
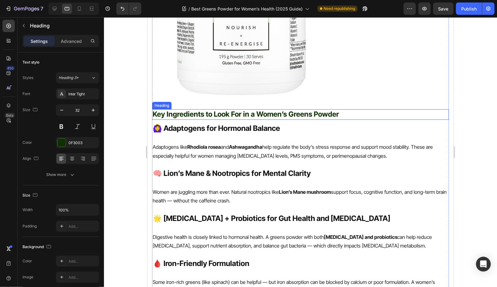
click at [282, 110] on p "Key Ingredients to Look For in a Women’s Greens Powder" at bounding box center [300, 114] width 296 height 9
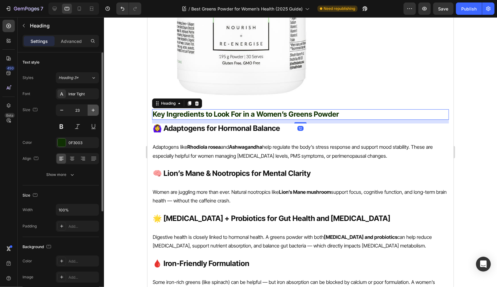
click at [91, 111] on icon "button" at bounding box center [93, 110] width 6 height 6
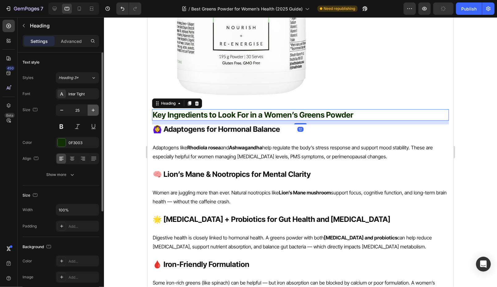
click at [91, 111] on icon "button" at bounding box center [93, 110] width 6 height 6
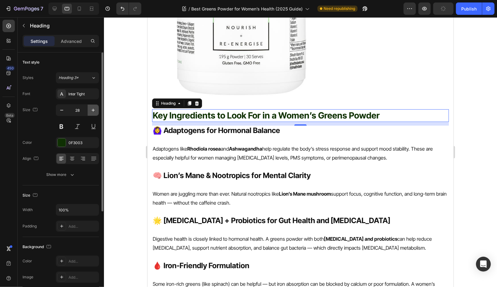
click at [91, 111] on icon "button" at bounding box center [93, 110] width 6 height 6
type input "29"
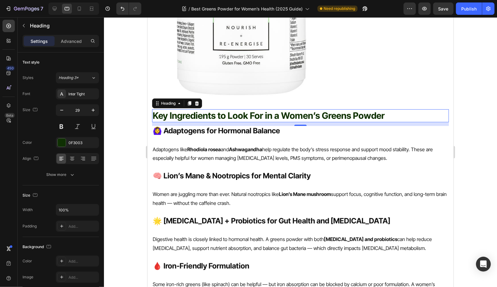
click at [300, 57] on img at bounding box center [241, 10] width 178 height 178
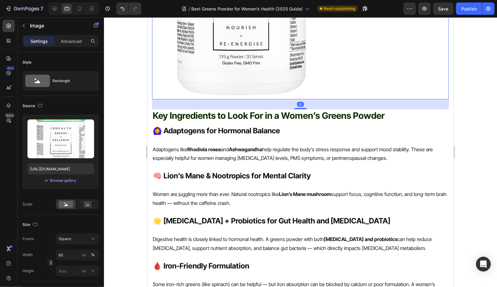
drag, startPoint x: 302, startPoint y: 98, endPoint x: 307, endPoint y: 130, distance: 32.0
click at [302, 108] on div at bounding box center [300, 108] width 12 height 1
click at [307, 129] on p "🙆‍♀️ Adaptogens for Hormonal Balance" at bounding box center [300, 131] width 296 height 10
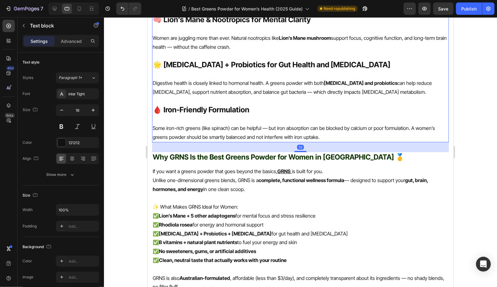
scroll to position [1960, 0]
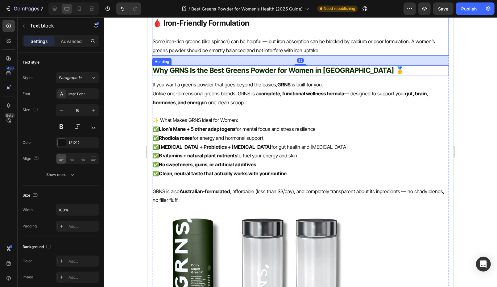
click at [301, 65] on h2 "Why GRNS Is the Best Greens Powder for Women in [GEOGRAPHIC_DATA] 🥇" at bounding box center [300, 70] width 297 height 10
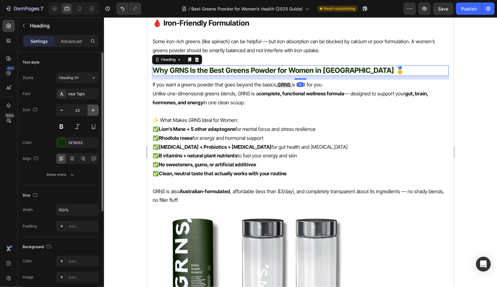
click at [92, 111] on icon "button" at bounding box center [93, 110] width 6 height 6
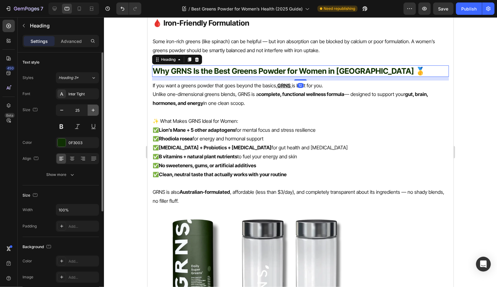
click at [92, 111] on icon "button" at bounding box center [93, 110] width 6 height 6
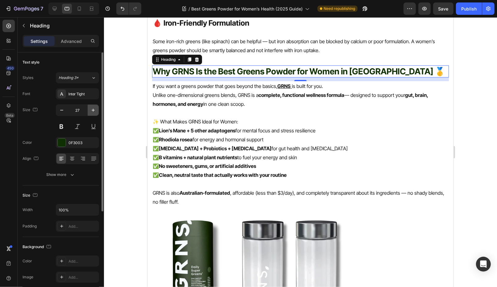
click at [92, 111] on icon "button" at bounding box center [93, 110] width 6 height 6
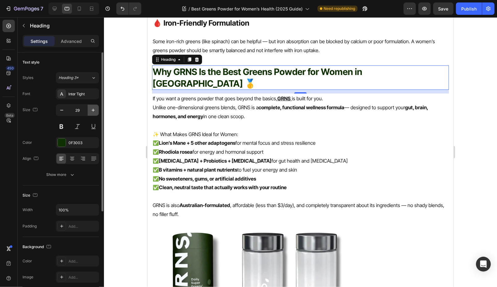
click at [92, 111] on icon "button" at bounding box center [93, 110] width 6 height 6
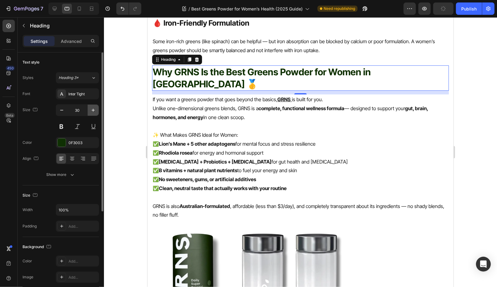
click at [92, 111] on icon "button" at bounding box center [93, 110] width 6 height 6
type input "31"
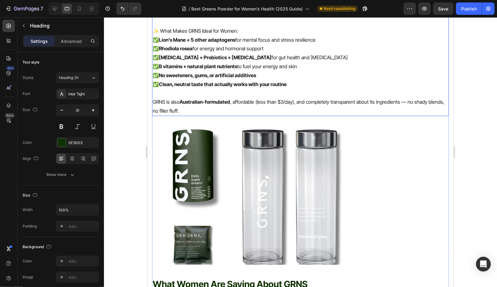
scroll to position [2083, 0]
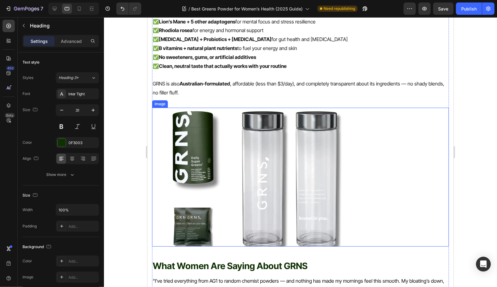
click at [227, 176] on img at bounding box center [256, 176] width 208 height 139
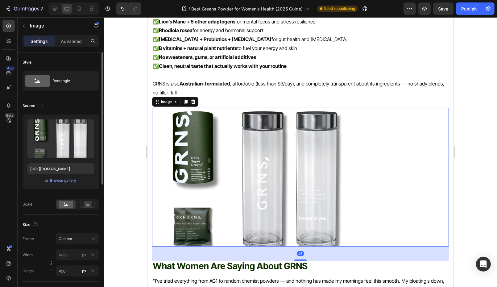
click at [75, 245] on div "Frame Custom Width px % Height 450 px %" at bounding box center [61, 254] width 77 height 43
click at [74, 241] on div "Custom" at bounding box center [78, 239] width 38 height 6
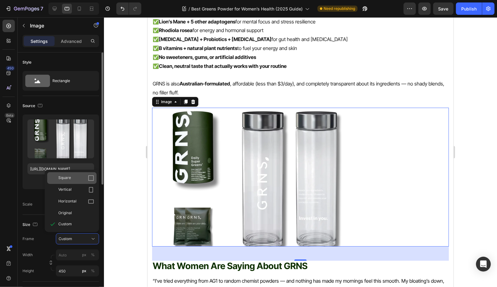
click at [62, 180] on span "Square" at bounding box center [64, 178] width 13 height 6
type input "450"
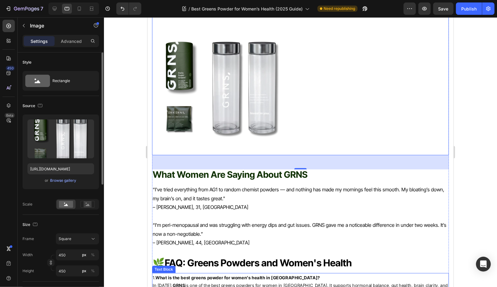
scroll to position [2237, 0]
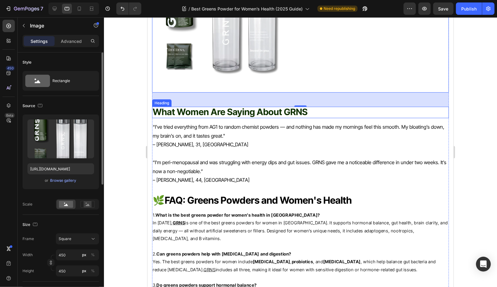
click at [216, 106] on span "What Women Are Saying About GRNS" at bounding box center [229, 111] width 155 height 11
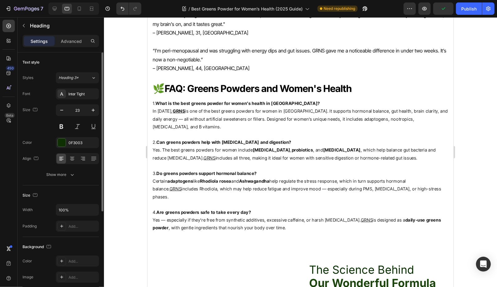
scroll to position [2357, 0]
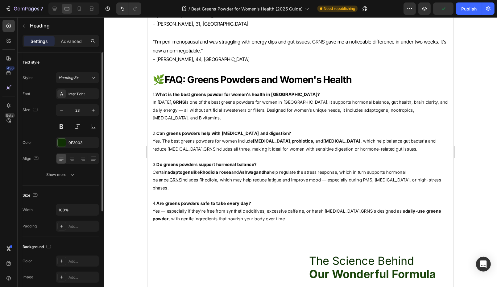
click at [216, 121] on p "Rich Text Editor. Editing area: main" at bounding box center [300, 125] width 296 height 8
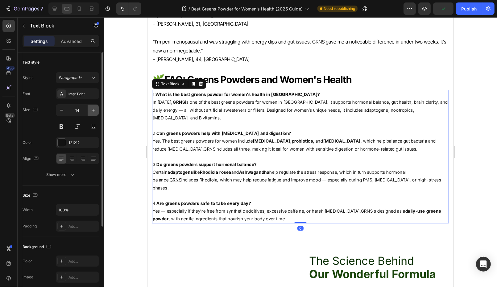
click at [93, 113] on button "button" at bounding box center [93, 110] width 11 height 11
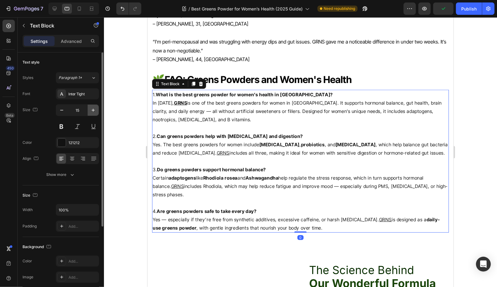
type input "16"
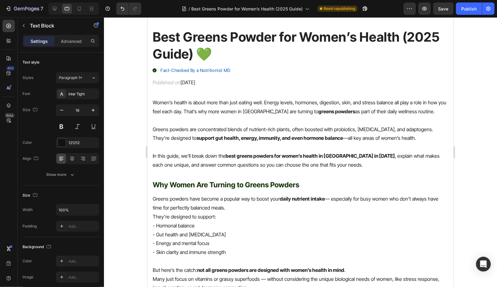
scroll to position [0, 0]
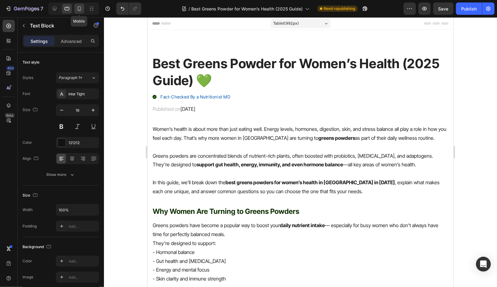
click at [81, 10] on icon at bounding box center [79, 9] width 6 height 6
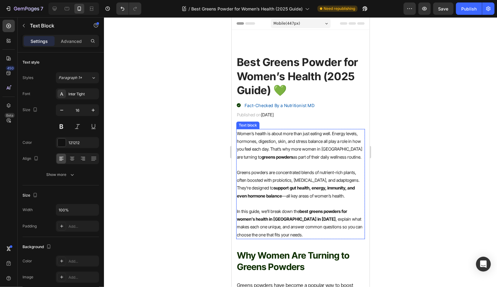
scroll to position [83, 0]
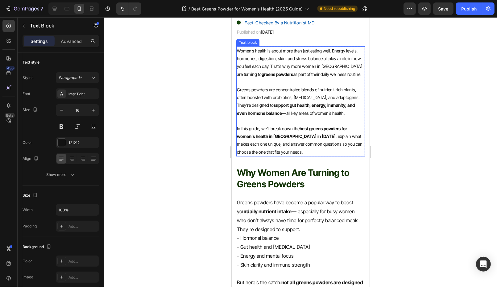
click at [325, 135] on p "In this guide, we’ll break down the best greens powders for women’s health in A…" at bounding box center [300, 139] width 127 height 31
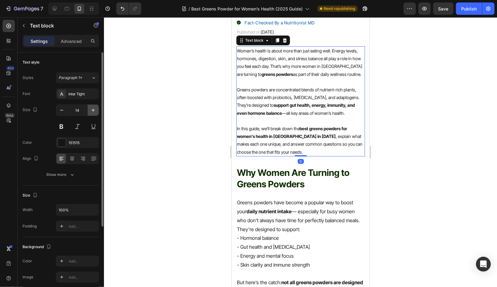
click at [93, 110] on icon "button" at bounding box center [93, 110] width 6 height 6
click at [93, 110] on icon "button" at bounding box center [93, 110] width 3 height 3
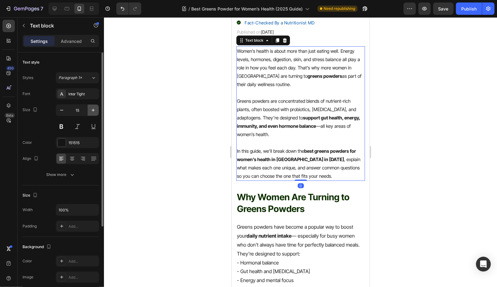
type input "16"
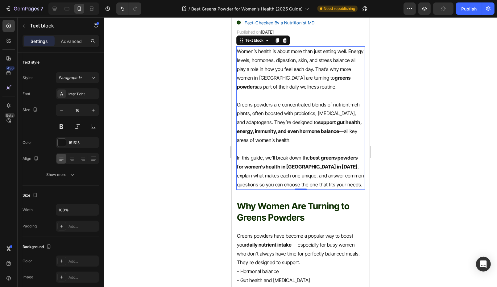
scroll to position [195, 0]
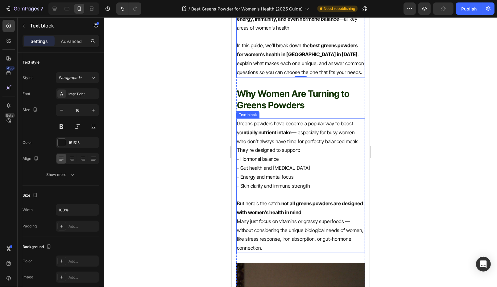
click at [301, 162] on p "- Hormonal balance" at bounding box center [300, 158] width 127 height 9
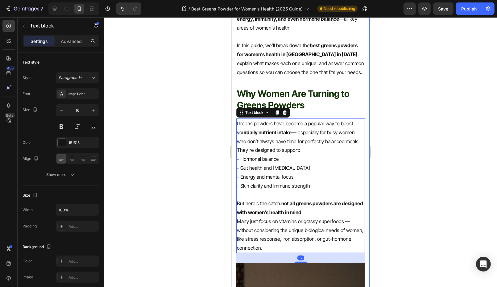
click at [380, 131] on div at bounding box center [300, 152] width 393 height 270
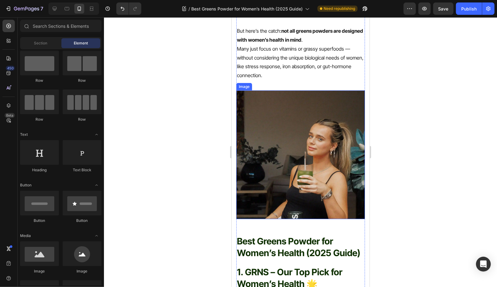
scroll to position [464, 0]
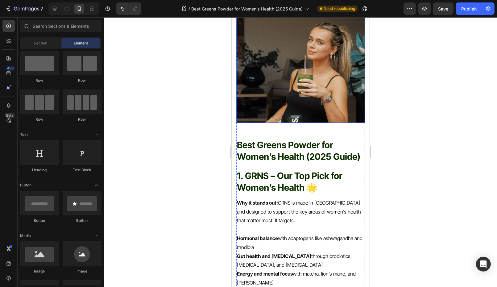
click at [304, 152] on strong "Best Greens Powder for Women’s Health (2025 Guide)" at bounding box center [298, 150] width 123 height 23
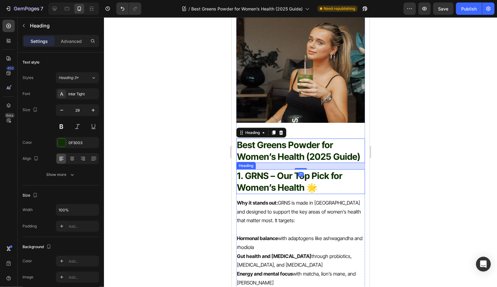
click at [274, 177] on p "1. GRNS – Our Top Pick for Women’s Health 🌟" at bounding box center [300, 181] width 127 height 23
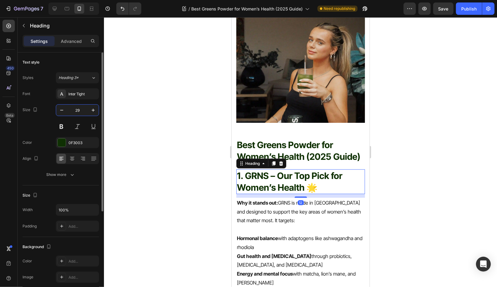
click at [79, 110] on input "29" at bounding box center [77, 110] width 20 height 11
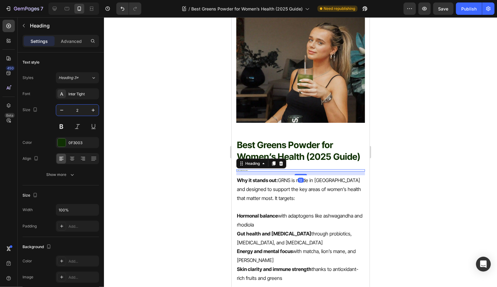
type input "24"
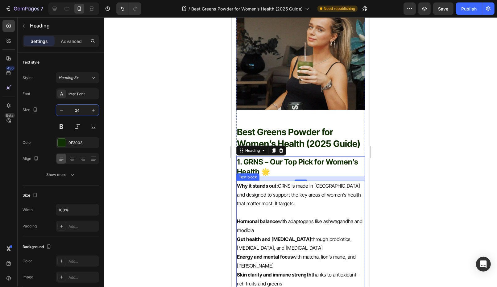
scroll to position [480, 0]
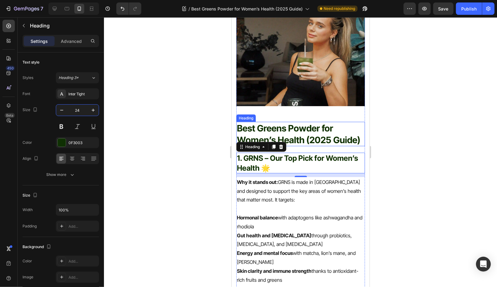
click at [304, 140] on strong "Best Greens Powder for Women’s Health (2025 Guide)" at bounding box center [298, 133] width 123 height 23
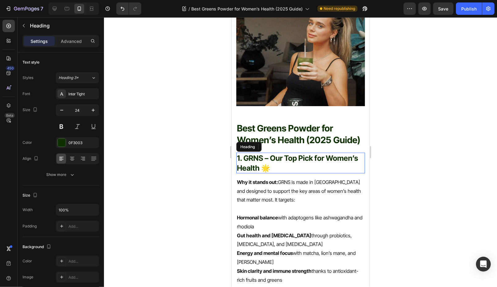
click at [300, 160] on p "1. GRNS – Our Top Pick for Women’s Health 🌟" at bounding box center [300, 162] width 127 height 19
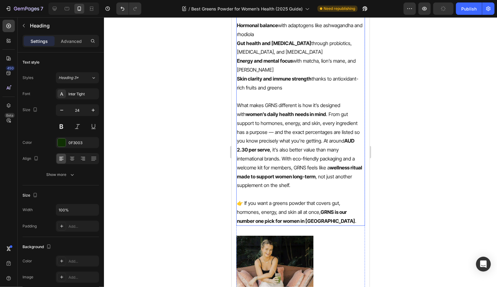
scroll to position [777, 0]
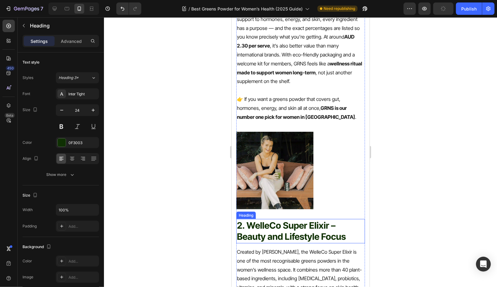
click at [272, 232] on p "2. WelleCo Super Elixir – Beauty and Lifestyle Focus" at bounding box center [300, 230] width 127 height 23
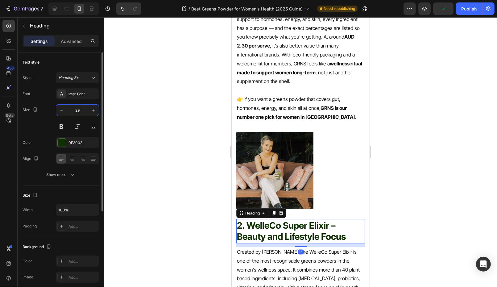
click at [79, 110] on input "29" at bounding box center [77, 110] width 20 height 11
type input "25"
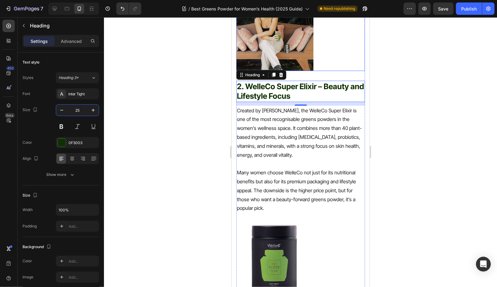
scroll to position [914, 0]
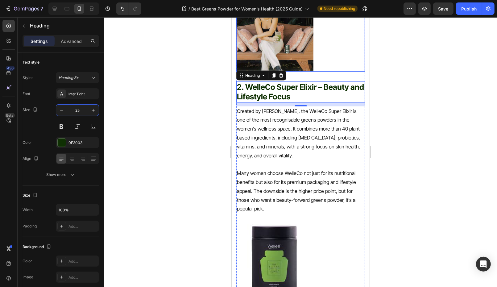
click at [280, 39] on img at bounding box center [274, 32] width 77 height 77
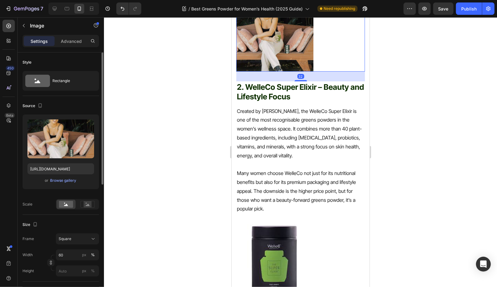
scroll to position [93, 0]
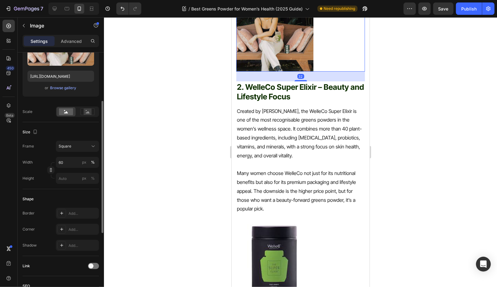
click at [72, 168] on div "Width 60 px % Height px %" at bounding box center [61, 170] width 77 height 27
click at [72, 163] on input "60" at bounding box center [77, 162] width 43 height 11
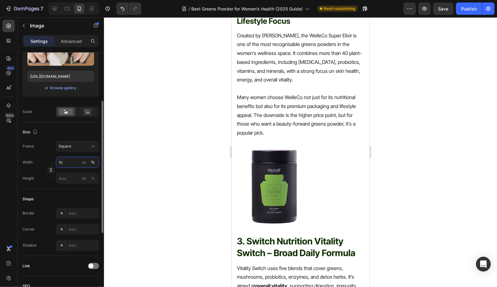
type input "100"
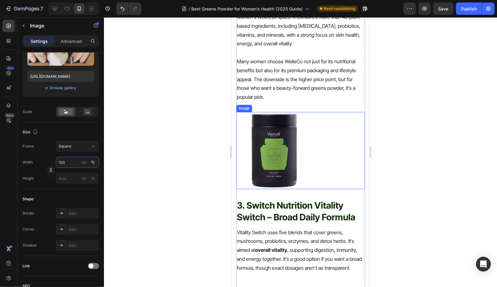
scroll to position [1129, 0]
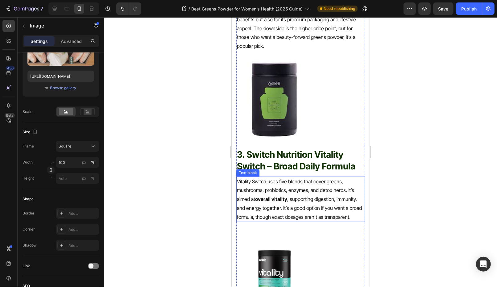
click at [306, 165] on p "3. Switch Nutrition Vitality Switch – Broad Daily Formula" at bounding box center [300, 159] width 127 height 23
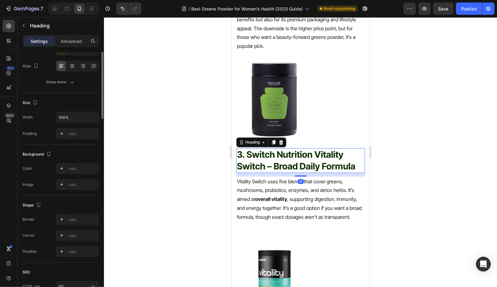
scroll to position [0, 0]
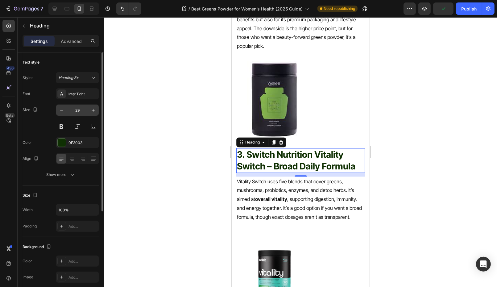
click at [81, 109] on input "29" at bounding box center [77, 110] width 20 height 11
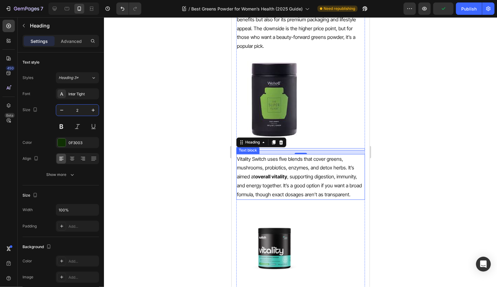
type input "25"
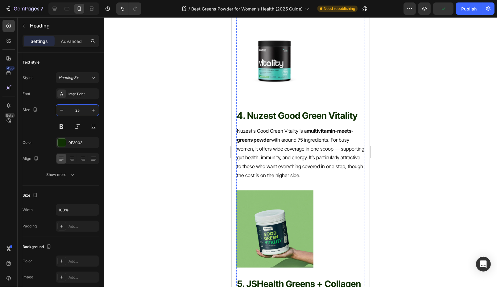
scroll to position [1350, 0]
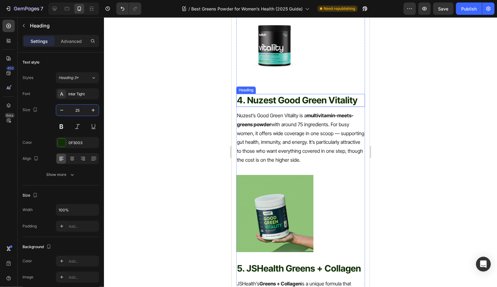
click at [271, 100] on p "4. Nuzest Good Green Vitality" at bounding box center [300, 100] width 127 height 12
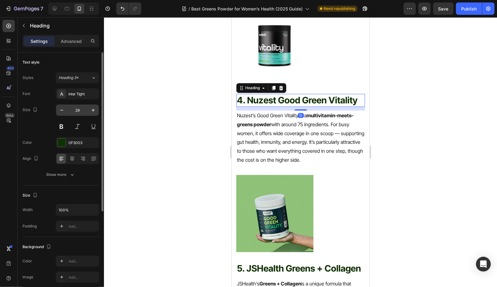
click at [80, 113] on input "29" at bounding box center [77, 110] width 20 height 11
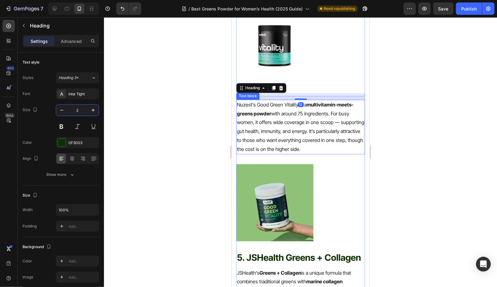
type input "25"
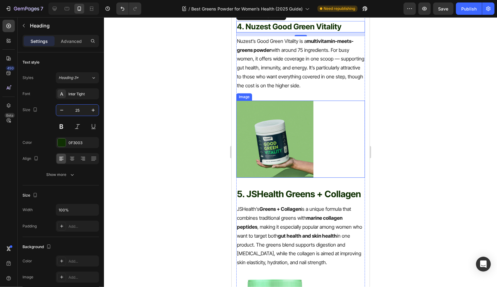
scroll to position [1429, 0]
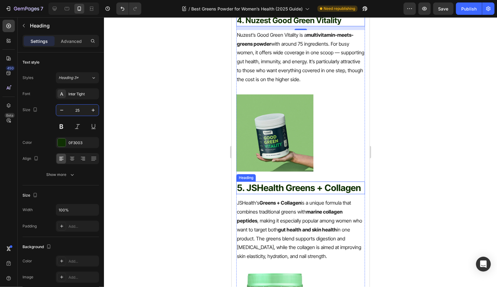
click at [281, 184] on p "5. JSHealth Greens + Collagen" at bounding box center [300, 188] width 127 height 12
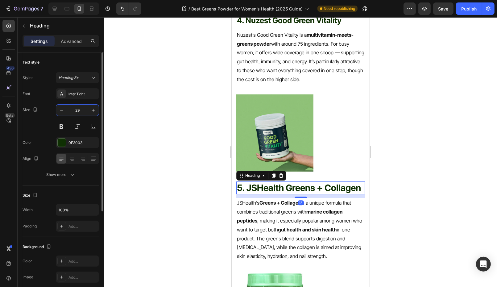
click at [81, 113] on input "29" at bounding box center [77, 110] width 20 height 11
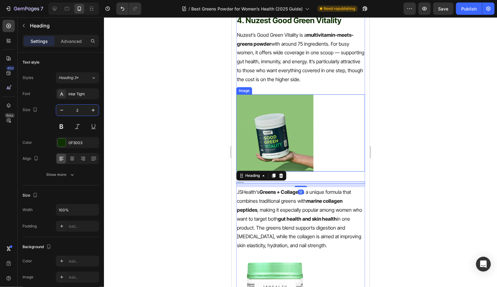
type input "25"
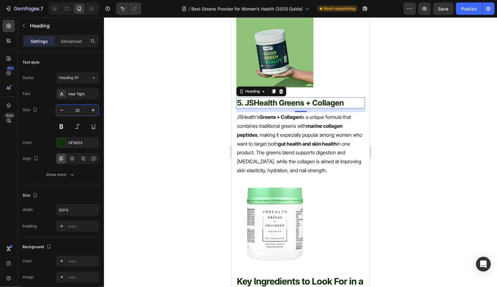
scroll to position [1639, 0]
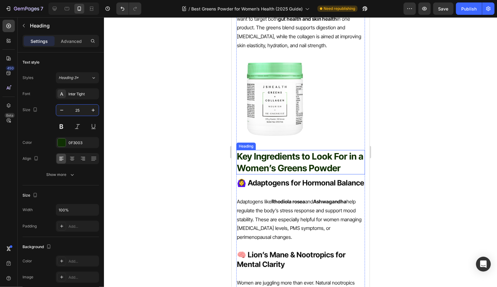
click at [316, 156] on p "Key Ingredients to Look For in a Women’s Greens Powder" at bounding box center [300, 161] width 127 height 23
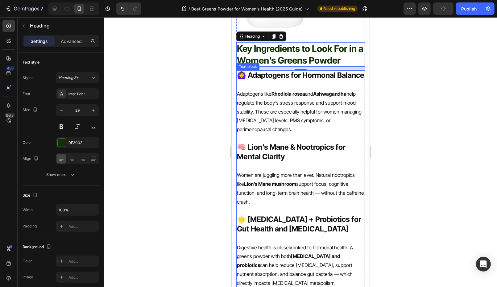
scroll to position [1694, 0]
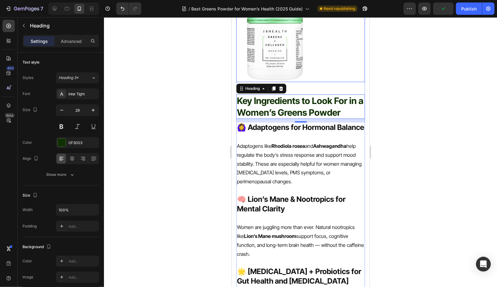
click at [317, 65] on div at bounding box center [300, 43] width 129 height 77
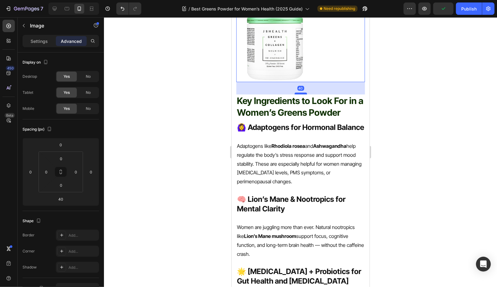
drag, startPoint x: 303, startPoint y: 92, endPoint x: 303, endPoint y: 98, distance: 5.9
click at [303, 94] on div at bounding box center [300, 93] width 12 height 2
type input "59"
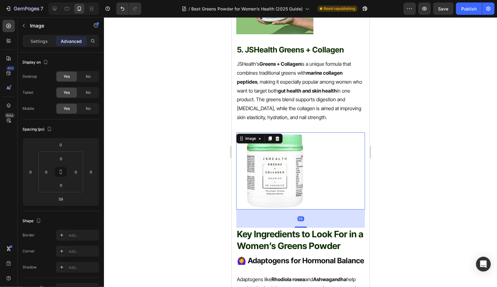
scroll to position [1539, 0]
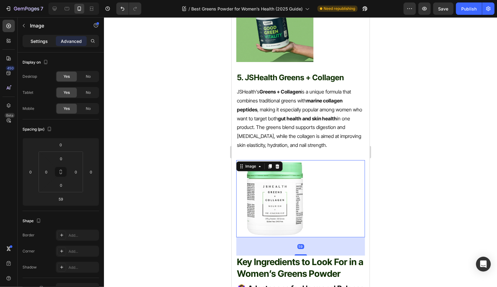
click at [36, 39] on p "Settings" at bounding box center [39, 41] width 17 height 6
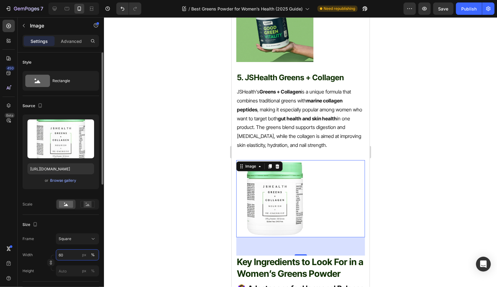
click at [72, 255] on input "60" at bounding box center [77, 254] width 43 height 11
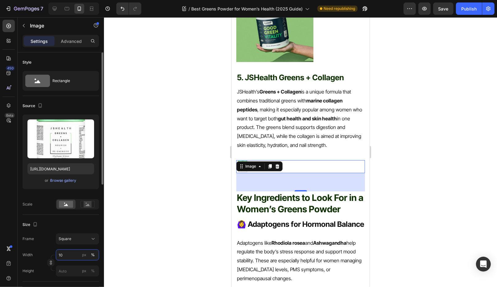
type input "100"
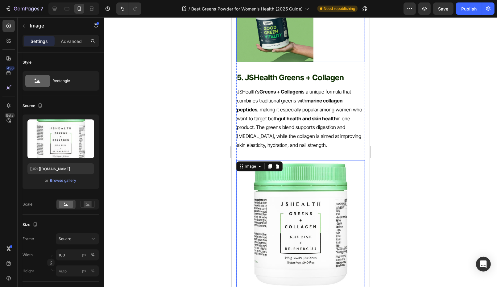
click at [270, 57] on img at bounding box center [274, 23] width 77 height 77
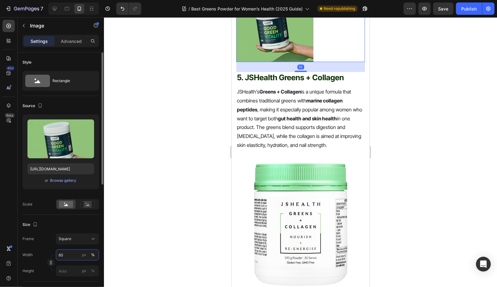
click at [67, 255] on input "60" at bounding box center [77, 254] width 43 height 11
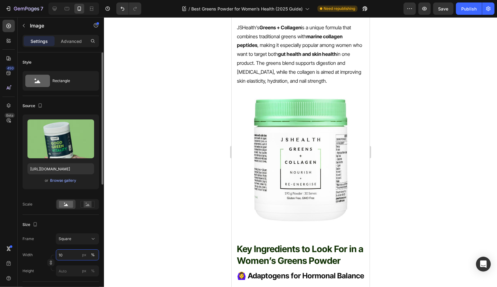
type input "100"
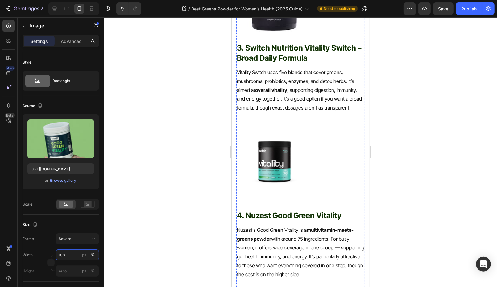
scroll to position [1179, 0]
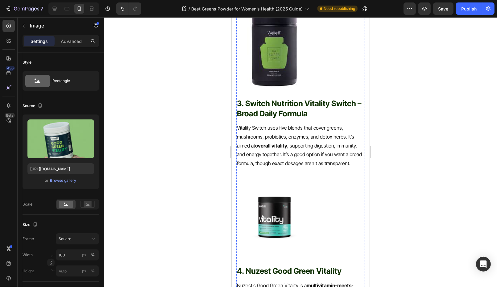
click at [290, 195] on img at bounding box center [274, 216] width 77 height 77
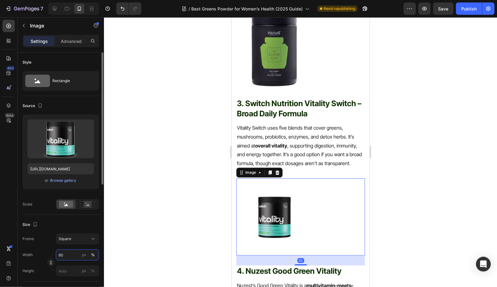
click at [67, 255] on input "60" at bounding box center [77, 254] width 43 height 11
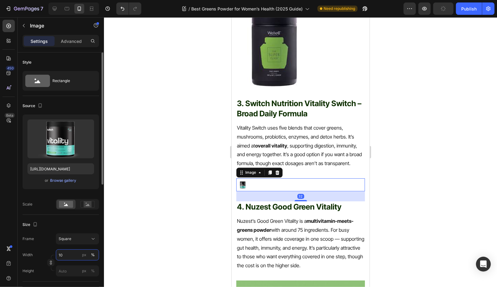
type input "100"
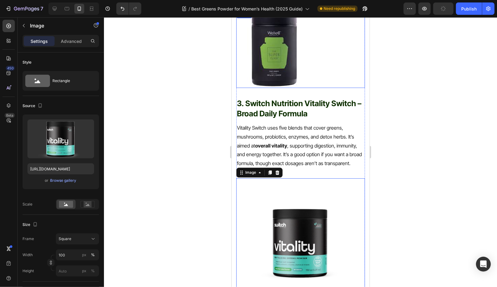
click at [278, 58] on img at bounding box center [274, 48] width 77 height 77
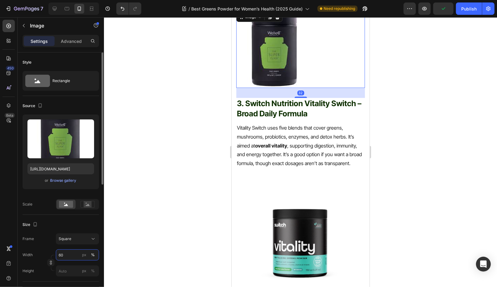
click at [69, 253] on input "60" at bounding box center [77, 254] width 43 height 11
type input "0"
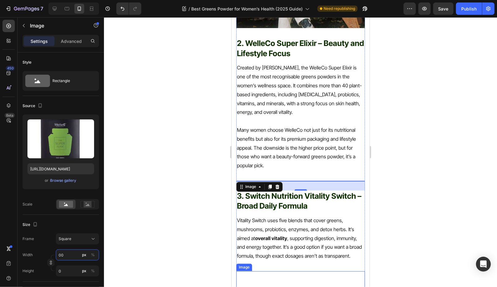
type input "0"
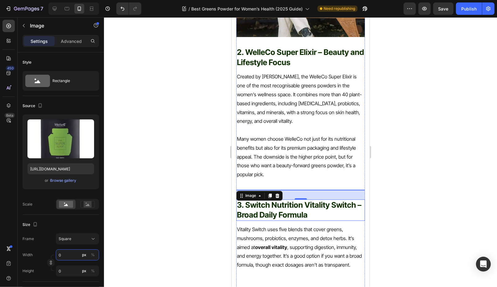
scroll to position [1005, 0]
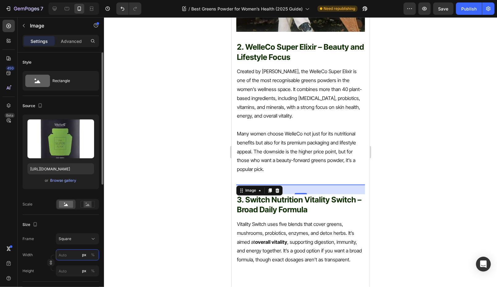
type input "1"
type input "10"
type input "100"
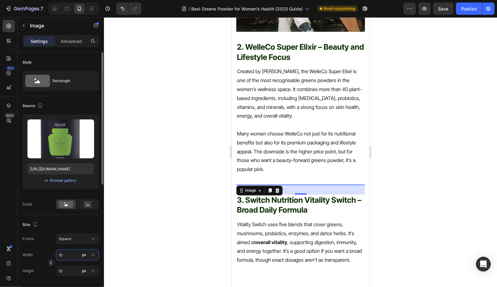
type input "100"
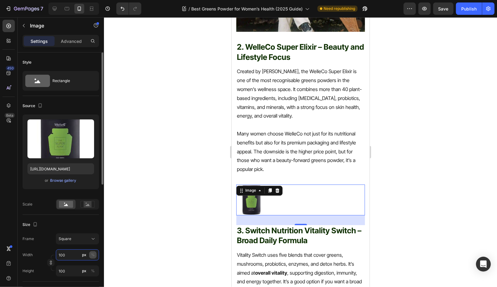
type input "100"
click at [92, 255] on div "%" at bounding box center [93, 255] width 4 height 6
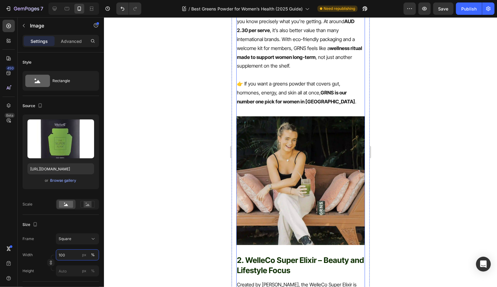
scroll to position [791, 0]
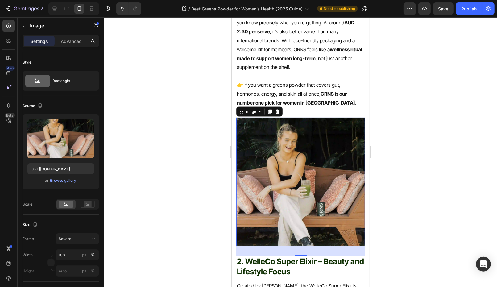
click at [315, 180] on img at bounding box center [300, 181] width 129 height 129
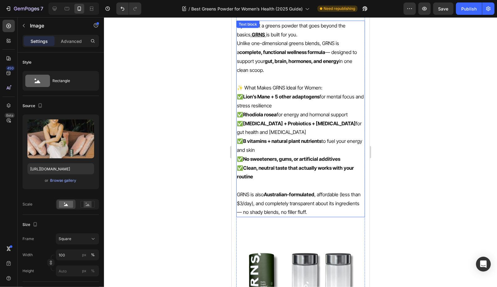
click at [307, 164] on strong "Clean, neutral taste that actually works with your routine" at bounding box center [295, 171] width 117 height 15
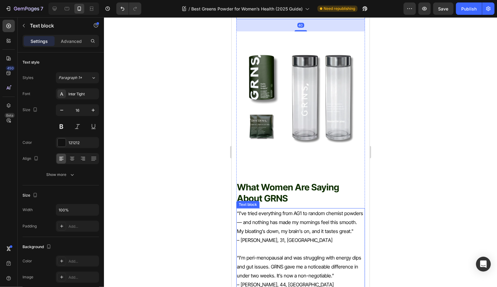
click at [296, 209] on p "“I’ve tried everything from AG1 to random chemist powders — and nothing has mad…" at bounding box center [300, 226] width 127 height 35
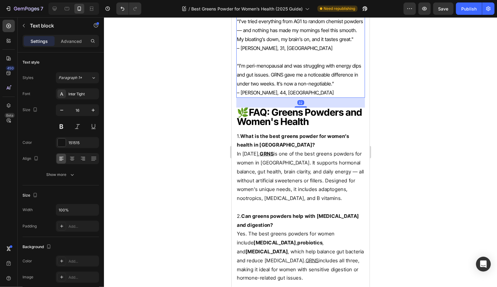
scroll to position [2736, 0]
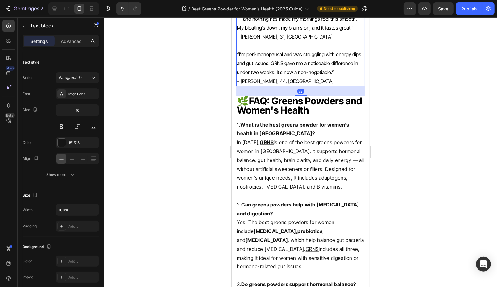
click at [296, 218] on p "Yes. The best greens powders for women include digestive enzymes , probiotics ,…" at bounding box center [300, 244] width 127 height 53
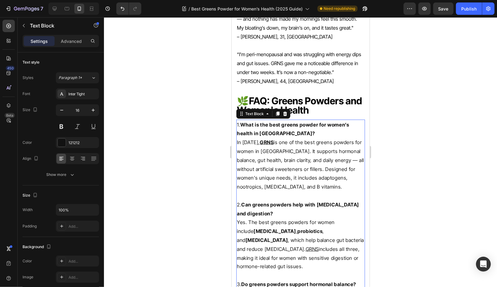
click at [399, 148] on div at bounding box center [300, 152] width 393 height 270
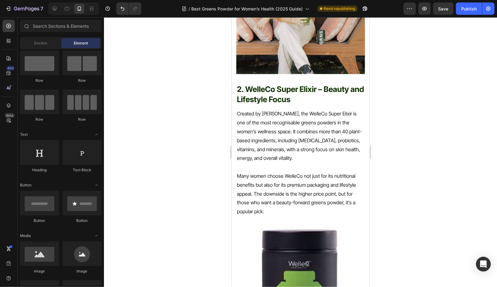
scroll to position [654, 0]
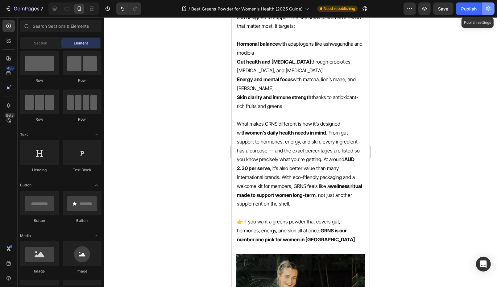
click at [490, 8] on icon "button" at bounding box center [488, 9] width 6 height 6
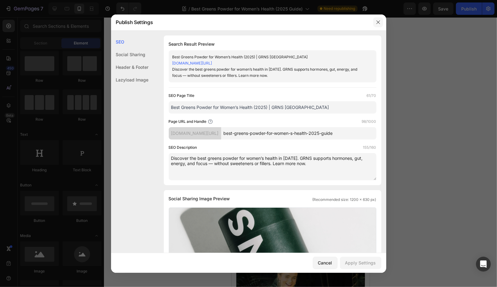
click at [378, 20] on icon "button" at bounding box center [378, 22] width 5 height 5
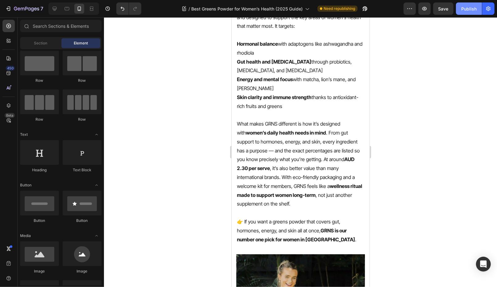
click at [465, 8] on div "Publish" at bounding box center [468, 9] width 15 height 6
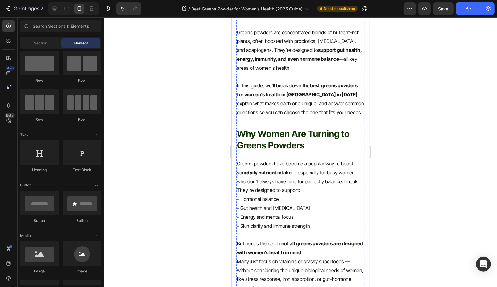
scroll to position [0, 0]
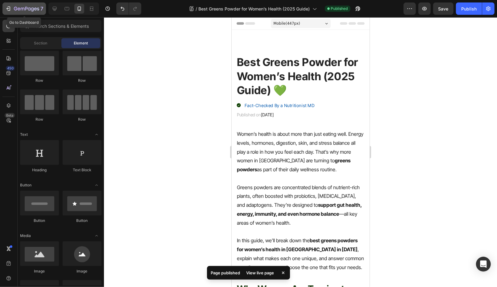
click at [23, 11] on icon "button" at bounding box center [26, 8] width 25 height 5
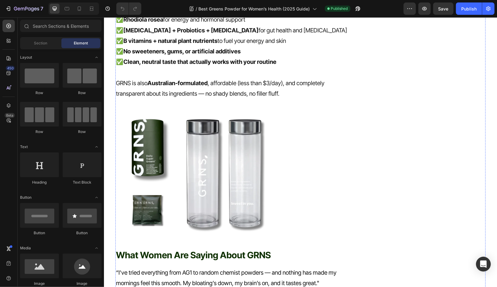
scroll to position [2290, 0]
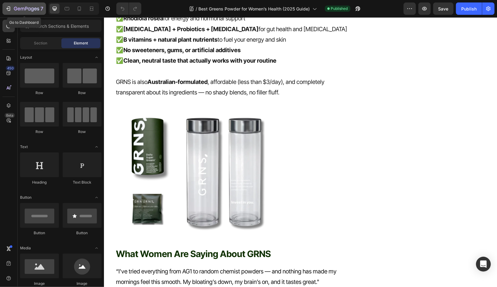
click at [18, 9] on icon "button" at bounding box center [19, 8] width 3 height 3
